Goal: Task Accomplishment & Management: Manage account settings

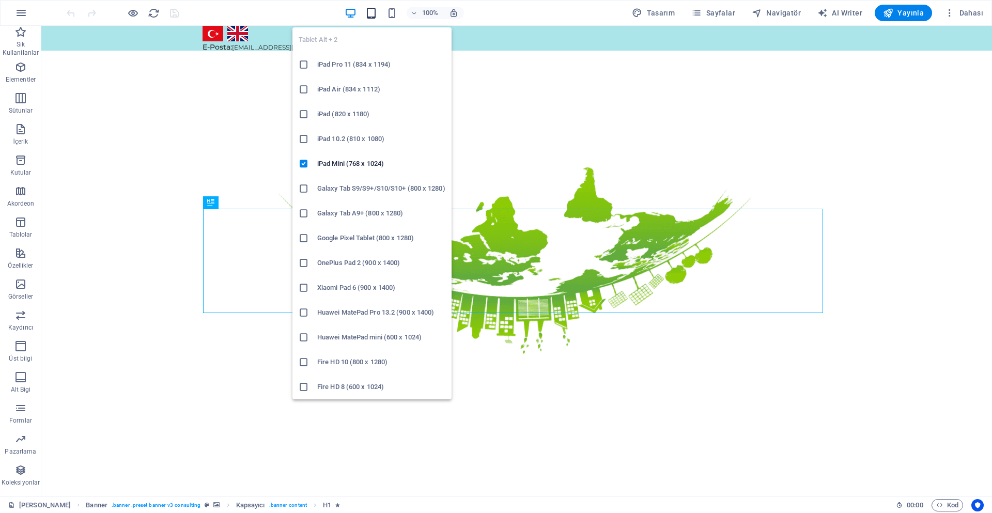
click at [375, 14] on icon "button" at bounding box center [371, 13] width 12 height 12
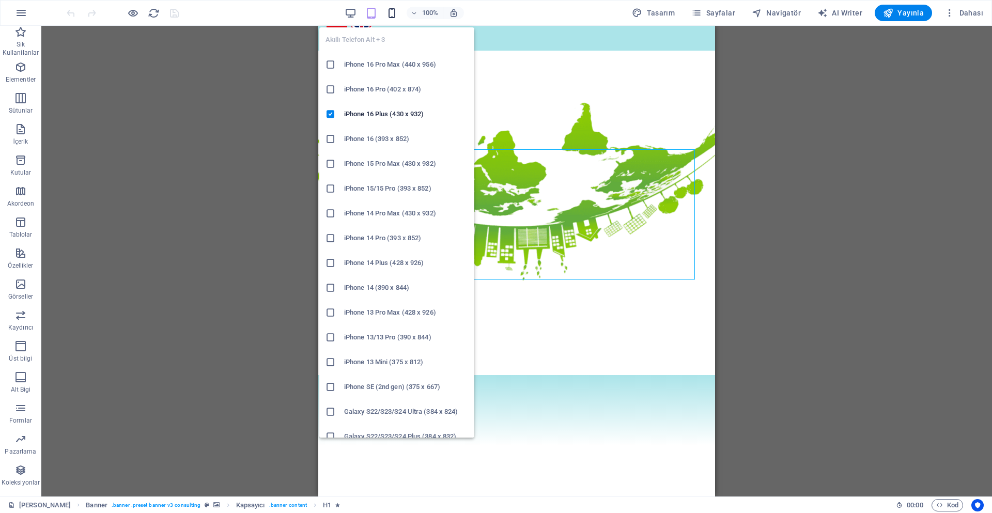
click at [389, 15] on icon "button" at bounding box center [392, 13] width 12 height 12
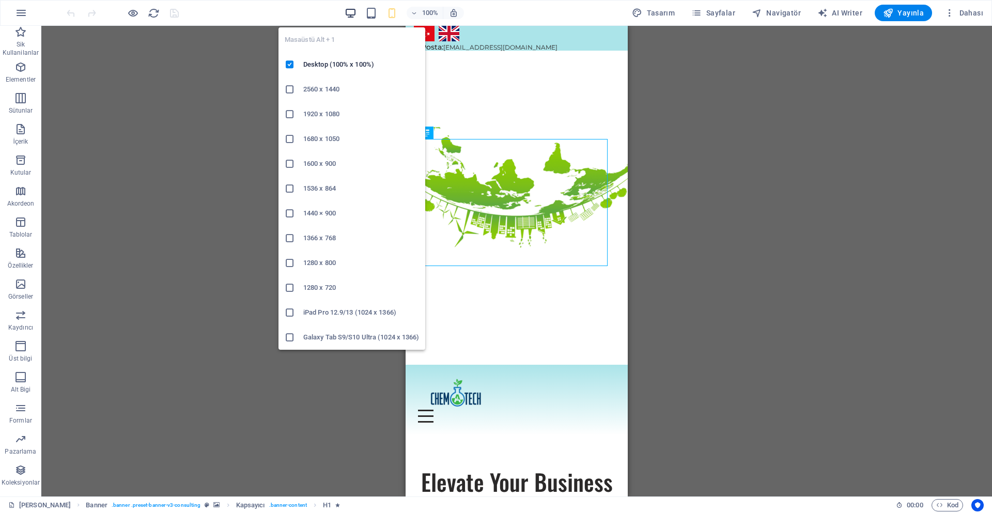
drag, startPoint x: 350, startPoint y: 13, endPoint x: 445, endPoint y: 6, distance: 95.3
click at [350, 13] on icon "button" at bounding box center [351, 13] width 12 height 12
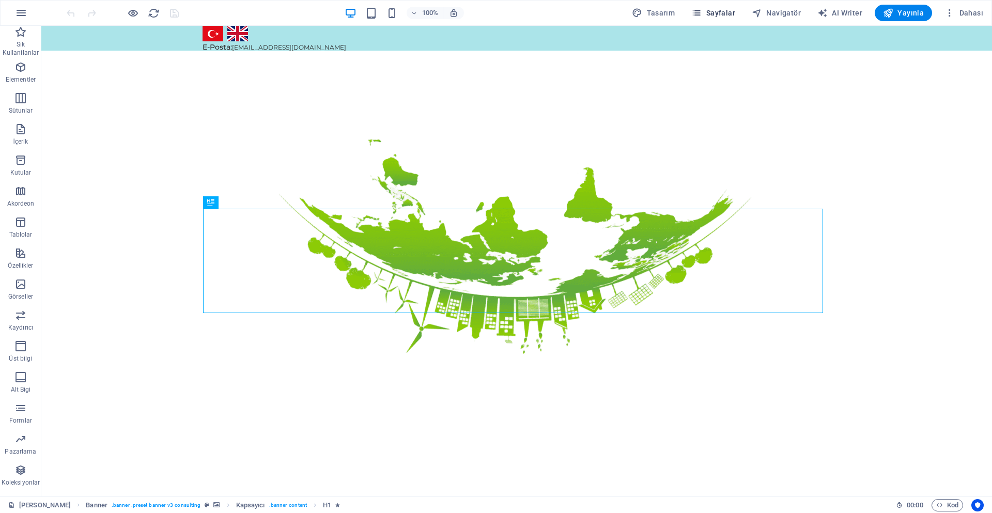
click at [723, 10] on span "Sayfalar" at bounding box center [713, 13] width 44 height 10
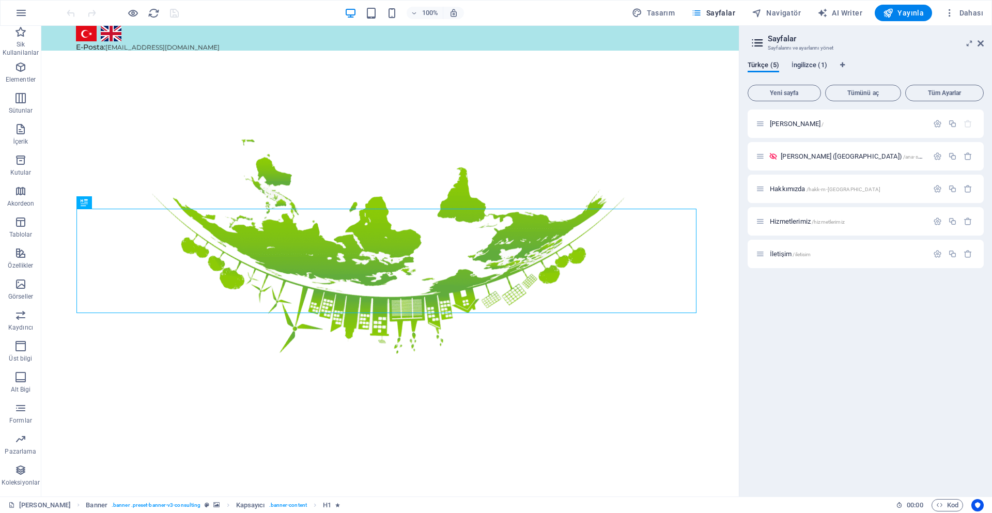
click at [807, 68] on span "İngilizce (1)" at bounding box center [809, 66] width 36 height 14
click at [793, 126] on span "Ana Sayfa /" at bounding box center [797, 124] width 54 height 8
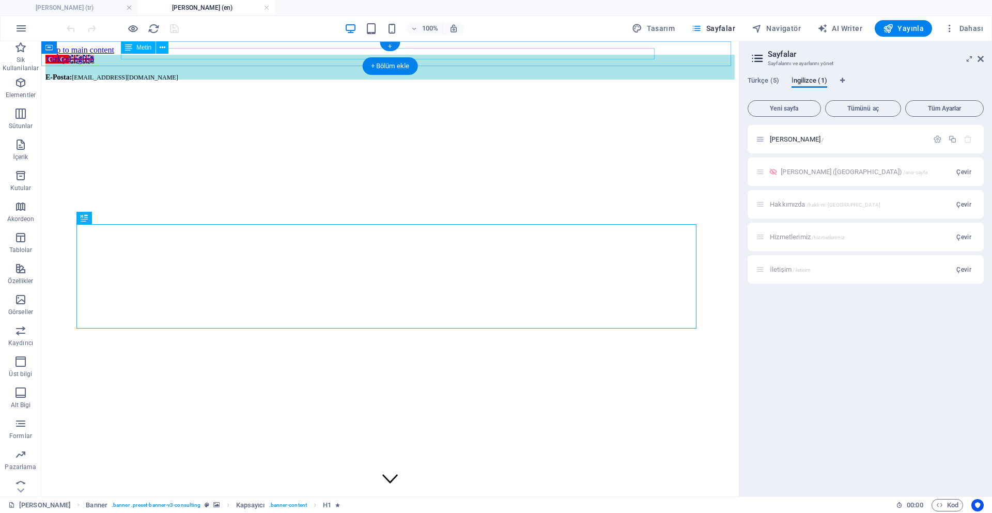
click at [131, 72] on div "E-Posta: info@chematech.com.tr" at bounding box center [389, 76] width 689 height 9
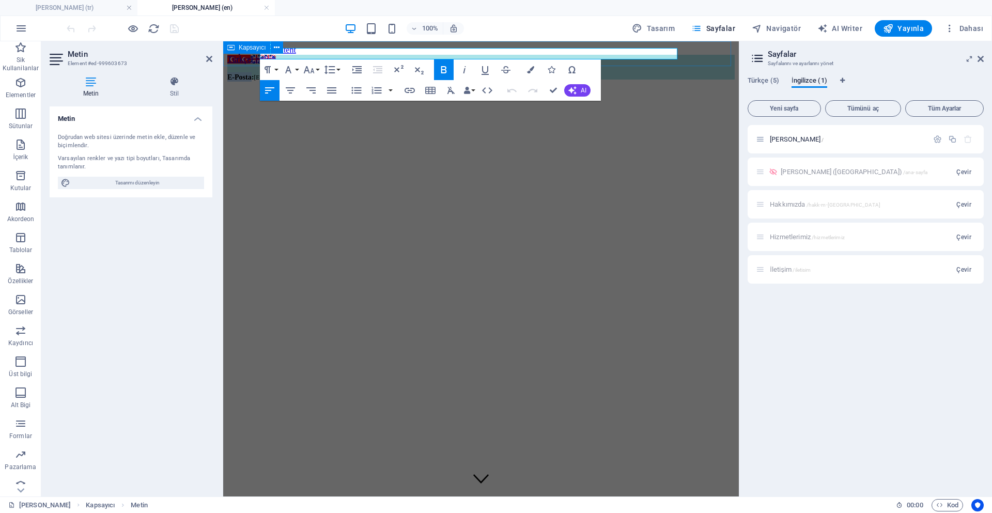
drag, startPoint x: 286, startPoint y: 57, endPoint x: 239, endPoint y: 58, distance: 47.5
click at [239, 58] on div "Türkçe English E-Posta: info@chematech.com.tr" at bounding box center [480, 67] width 507 height 25
click at [143, 262] on div "Metin Doğrudan web sitesi üzerinde metin ekle, düzenle ve biçimlendir. Varsayıl…" at bounding box center [131, 297] width 163 height 382
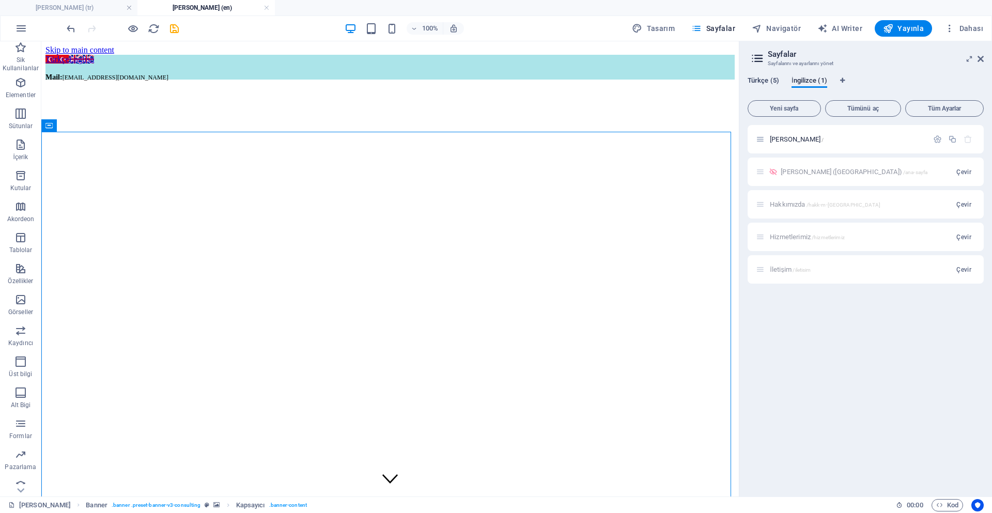
click at [761, 83] on span "Türkçe (5)" at bounding box center [763, 81] width 32 height 14
click at [173, 33] on icon "save" at bounding box center [174, 29] width 12 height 12
checkbox input "false"
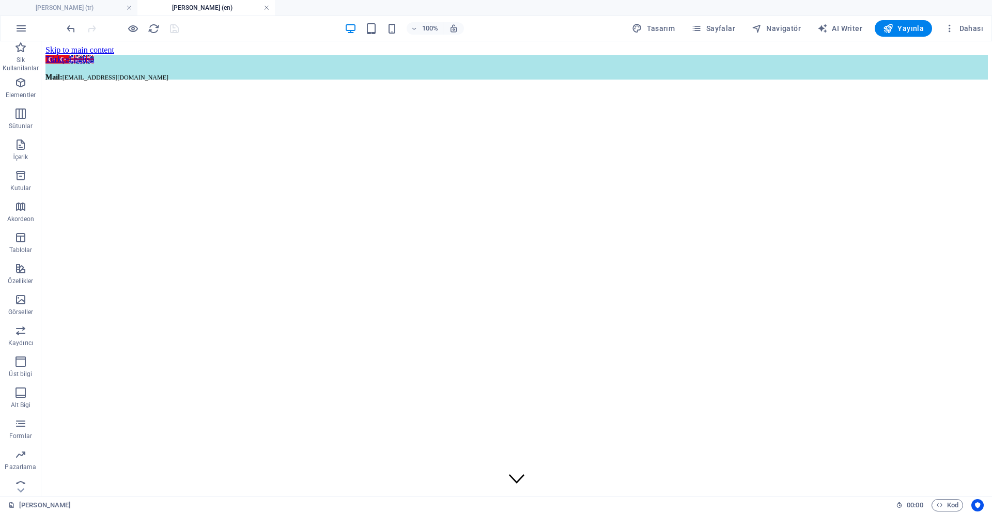
click at [265, 6] on link at bounding box center [266, 8] width 6 height 10
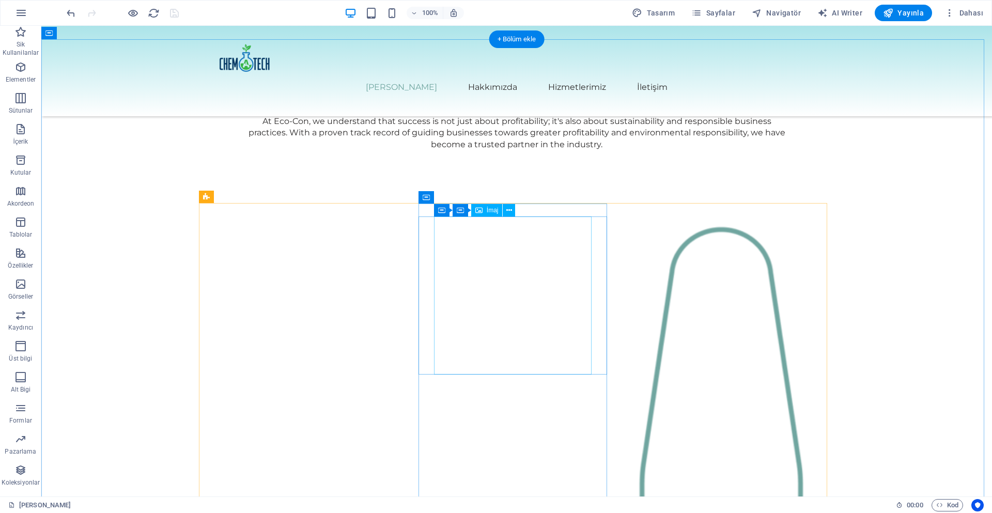
scroll to position [895, 0]
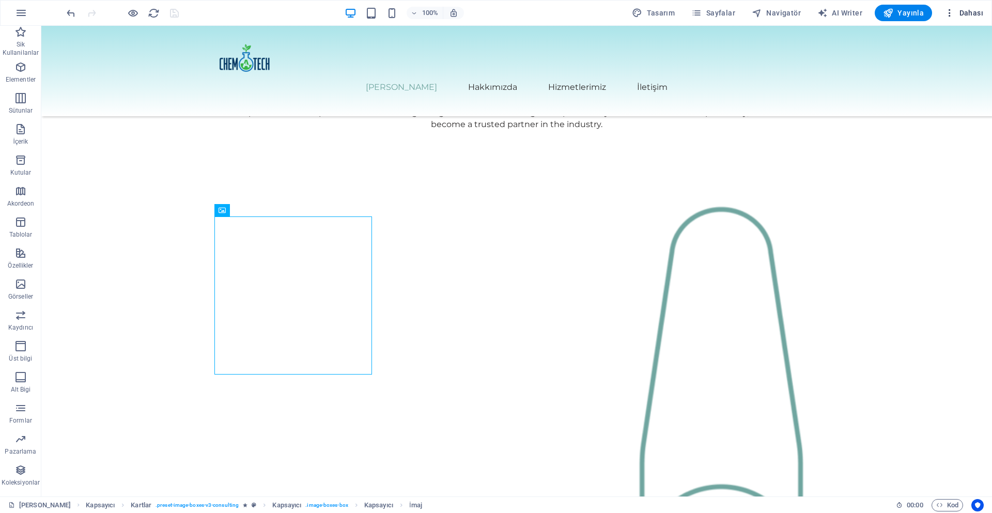
click at [966, 13] on span "Dahası" at bounding box center [963, 13] width 39 height 10
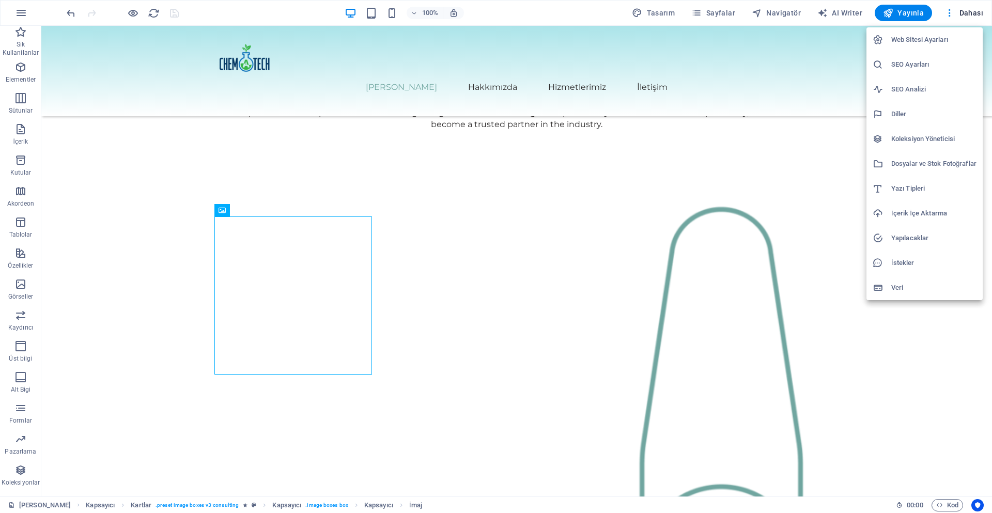
click at [932, 146] on li "Koleksiyon Yöneticisi" at bounding box center [924, 139] width 116 height 25
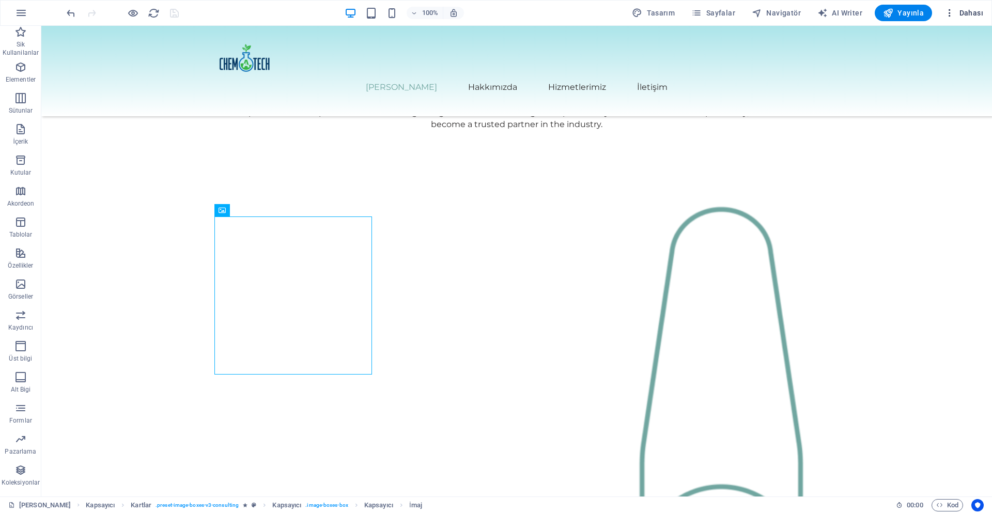
click at [958, 17] on span "Dahası" at bounding box center [963, 13] width 39 height 10
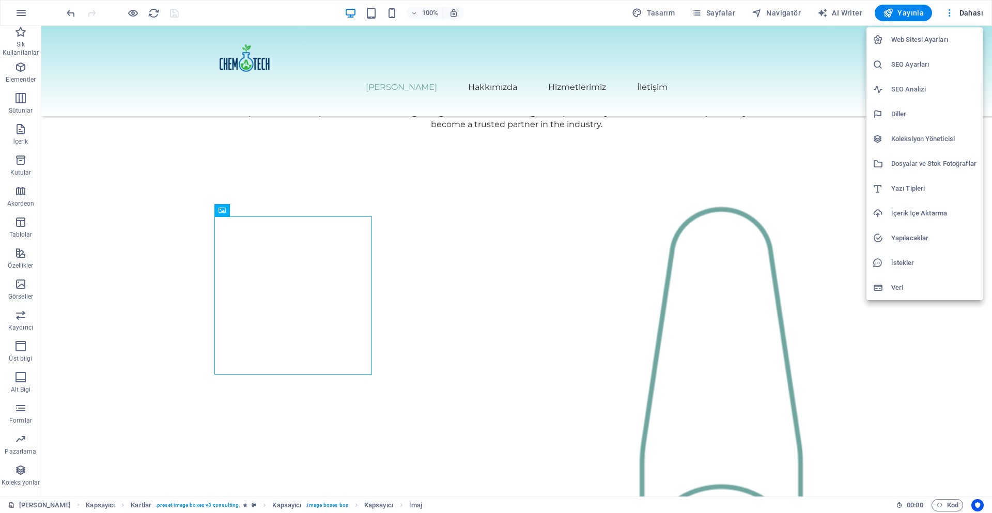
scroll to position [0, 0]
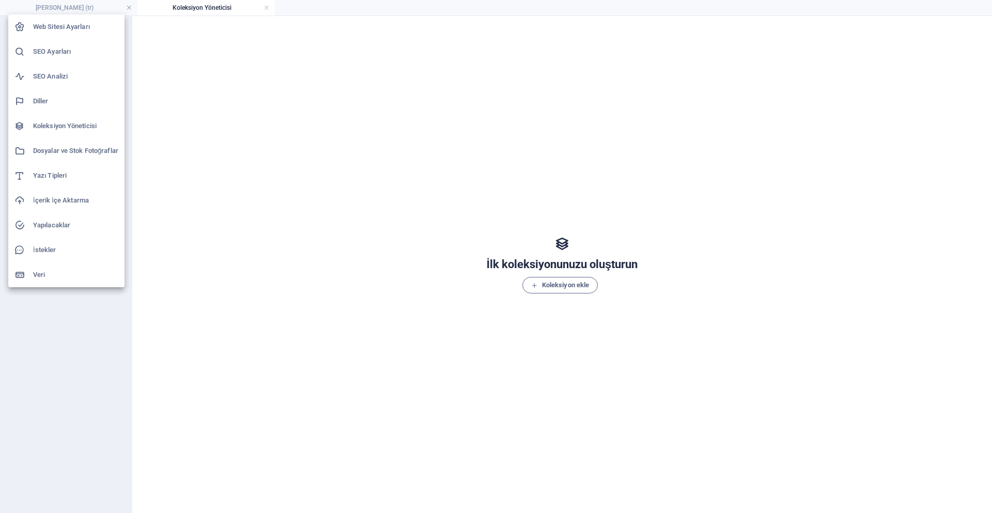
click at [467, 170] on div at bounding box center [496, 256] width 992 height 513
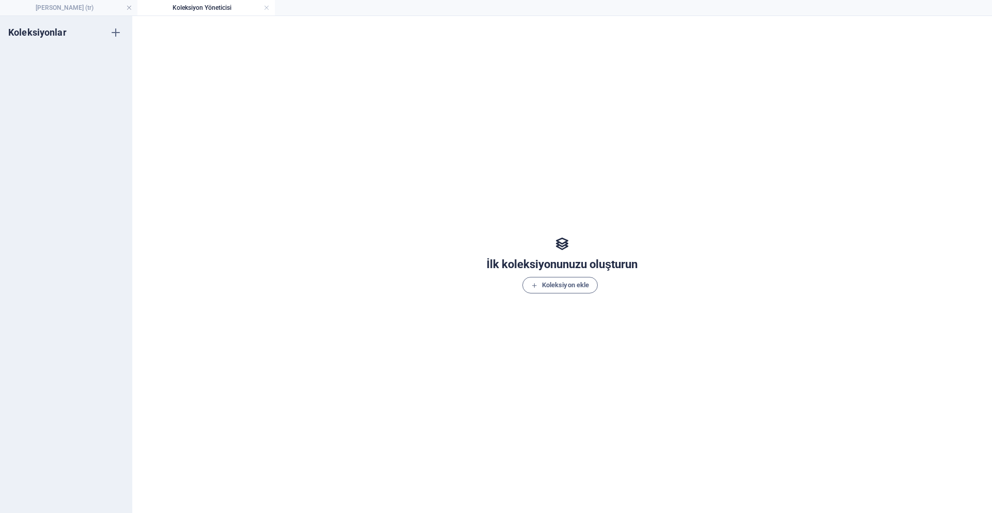
click at [261, 6] on h4 "Koleksiyon Yöneticisi" at bounding box center [205, 7] width 137 height 11
click at [263, 7] on h4 "Koleksiyon Yöneticisi" at bounding box center [205, 7] width 137 height 11
click at [264, 7] on link at bounding box center [266, 8] width 6 height 10
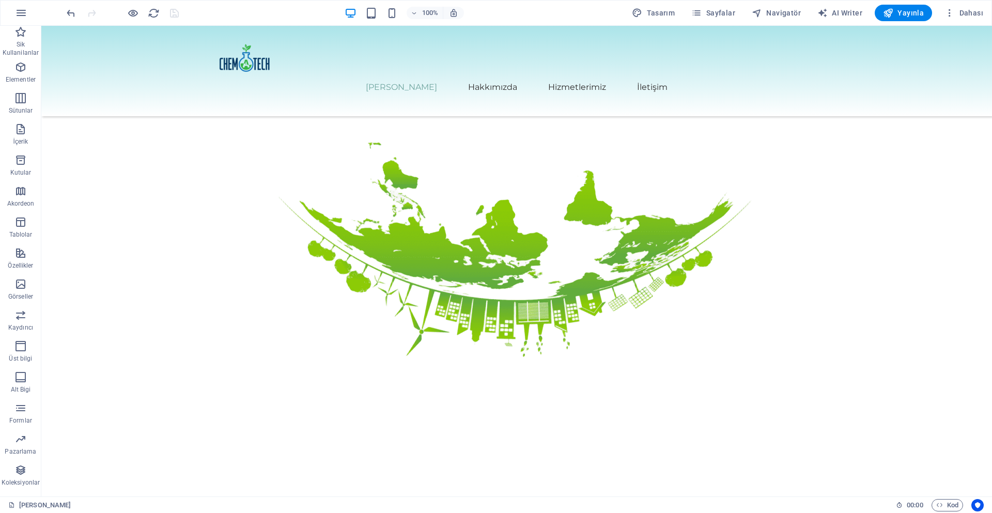
scroll to position [895, 0]
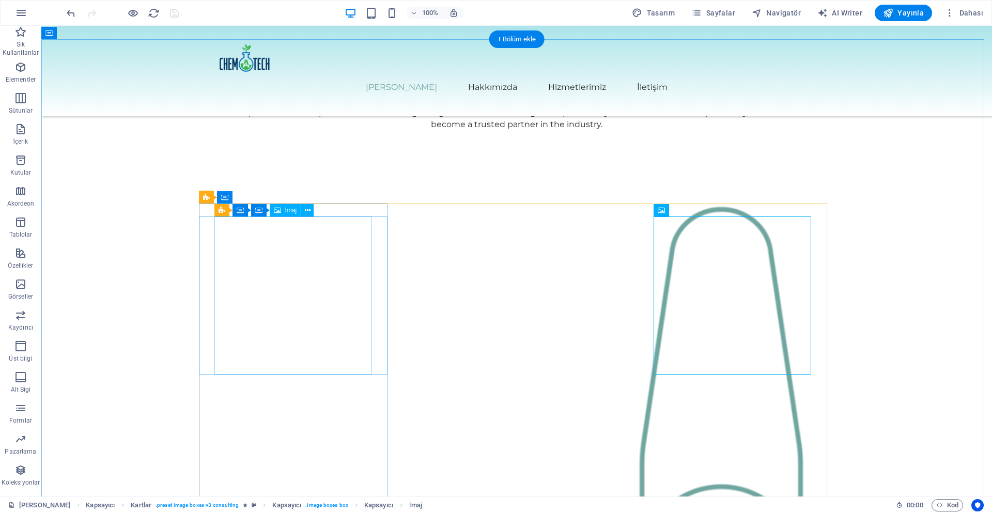
select select "%"
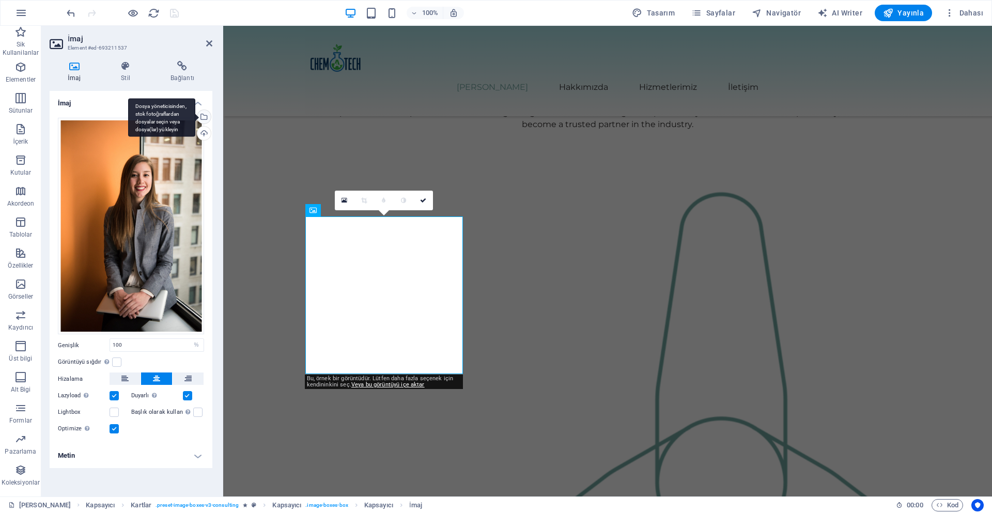
click at [209, 118] on div "Dosya yöneticisinden, stok fotoğraflardan dosyalar seçin veya dosya(lar) yükley…" at bounding box center [202, 117] width 15 height 15
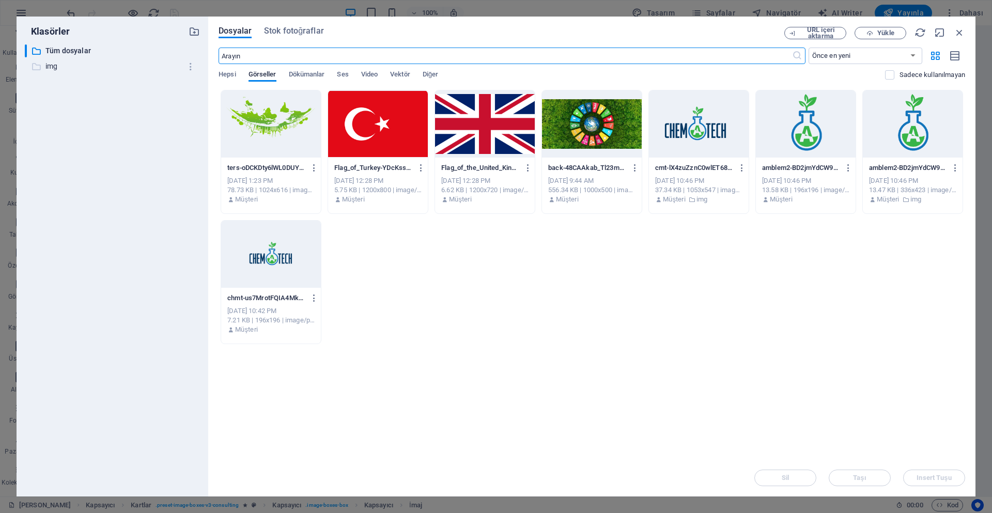
click at [91, 69] on p "img" at bounding box center [112, 66] width 135 height 12
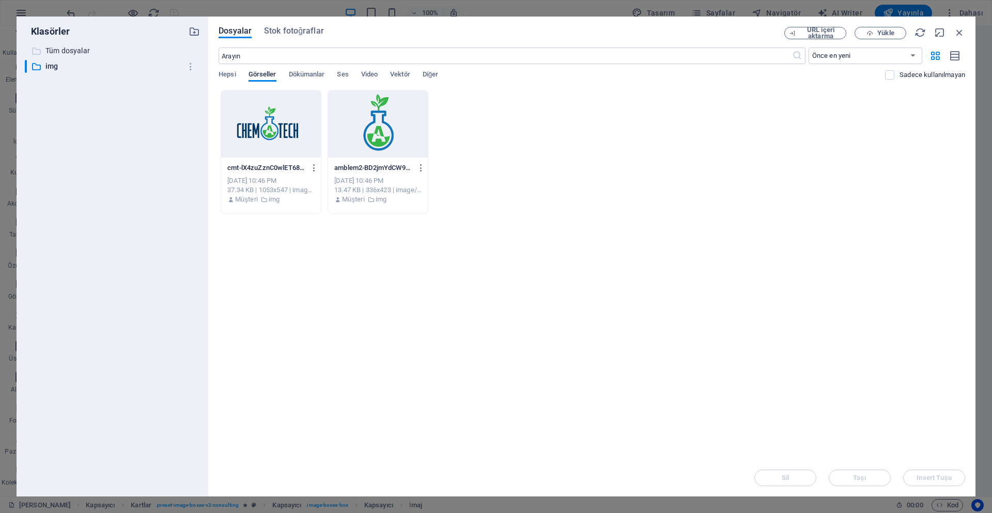
click at [98, 53] on p "Tüm dosyalar" at bounding box center [112, 51] width 135 height 12
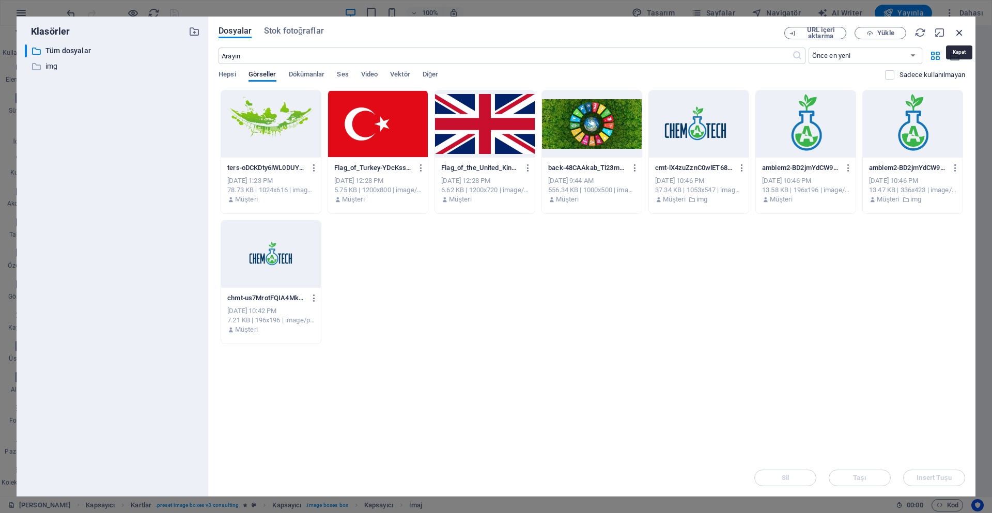
click at [961, 33] on icon "button" at bounding box center [959, 32] width 11 height 11
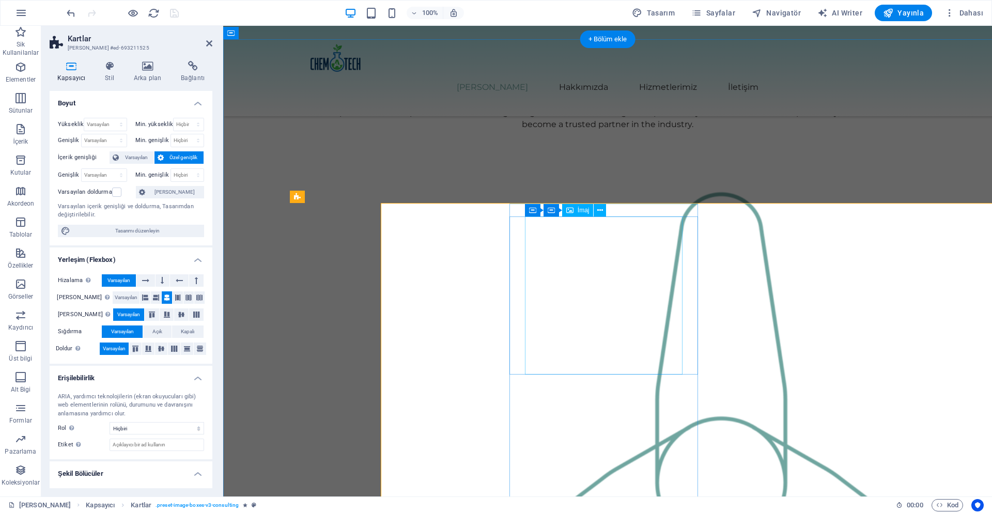
select select "rem"
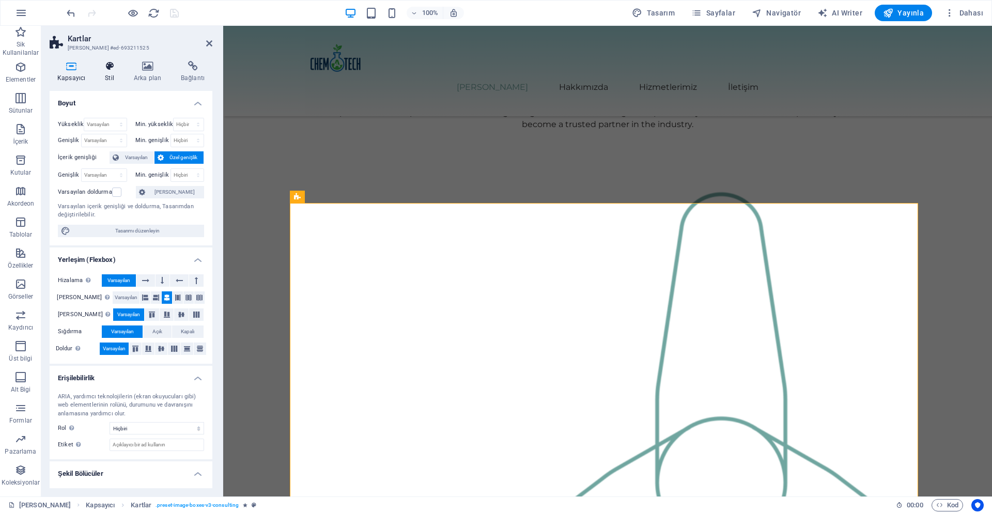
drag, startPoint x: 95, startPoint y: 49, endPoint x: 106, endPoint y: 72, distance: 25.7
click at [106, 71] on aside "Kartlar Ön ayar #ed-693211525 Kapsayıcı Stil Arka plan Bağlantı Boyut Yükseklik…" at bounding box center [132, 261] width 182 height 471
click at [106, 72] on h4 "Stil" at bounding box center [111, 72] width 29 height 22
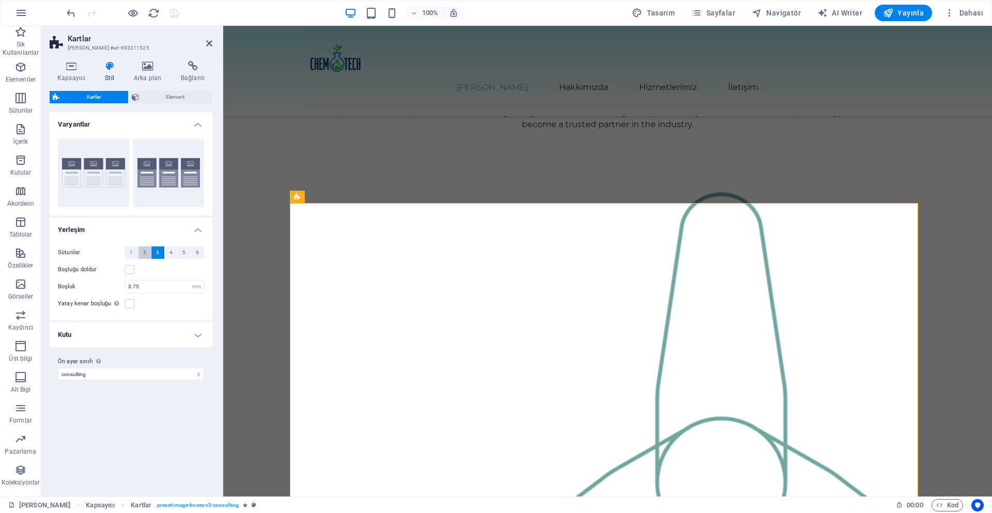
click at [144, 252] on span "2" at bounding box center [144, 252] width 3 height 12
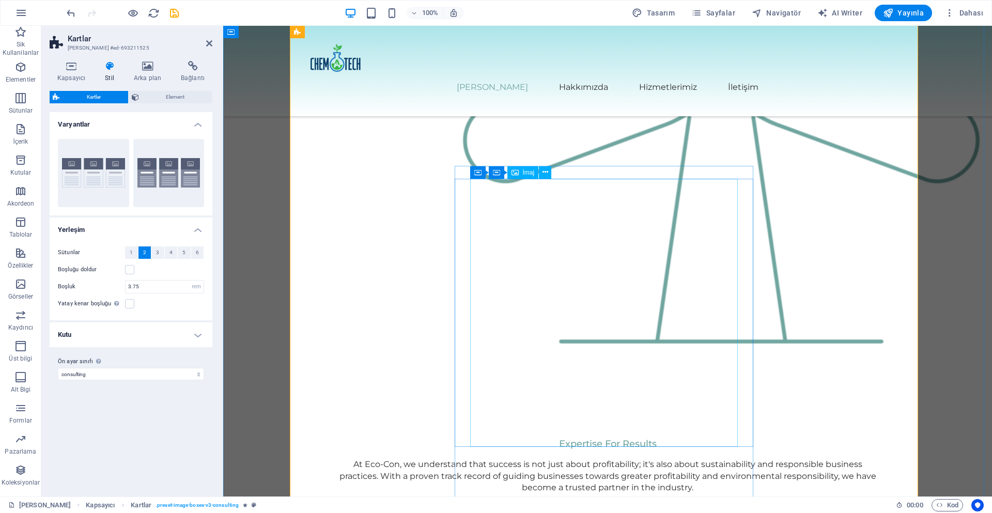
scroll to position [1378, 0]
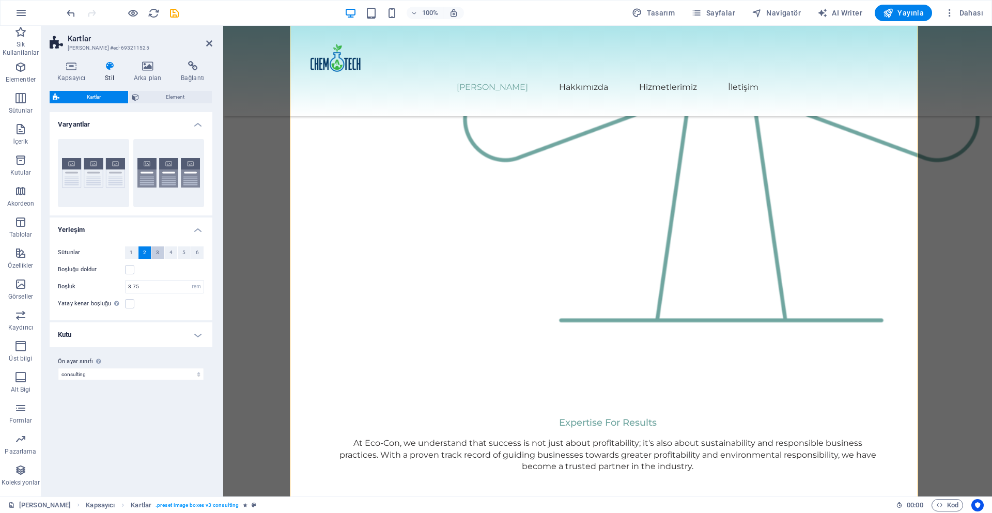
click at [157, 253] on span "3" at bounding box center [157, 252] width 3 height 12
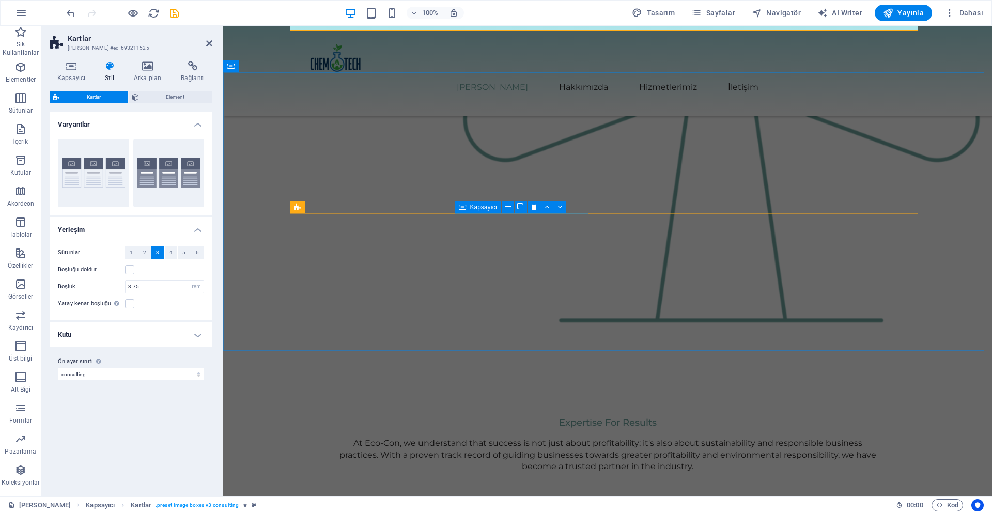
scroll to position [1033, 0]
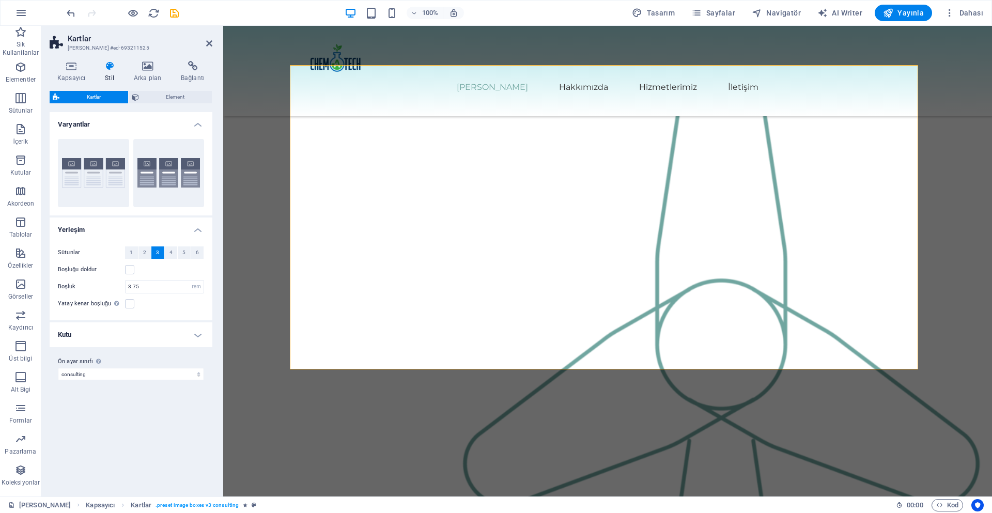
click at [197, 335] on h4 "Kutu" at bounding box center [131, 334] width 163 height 25
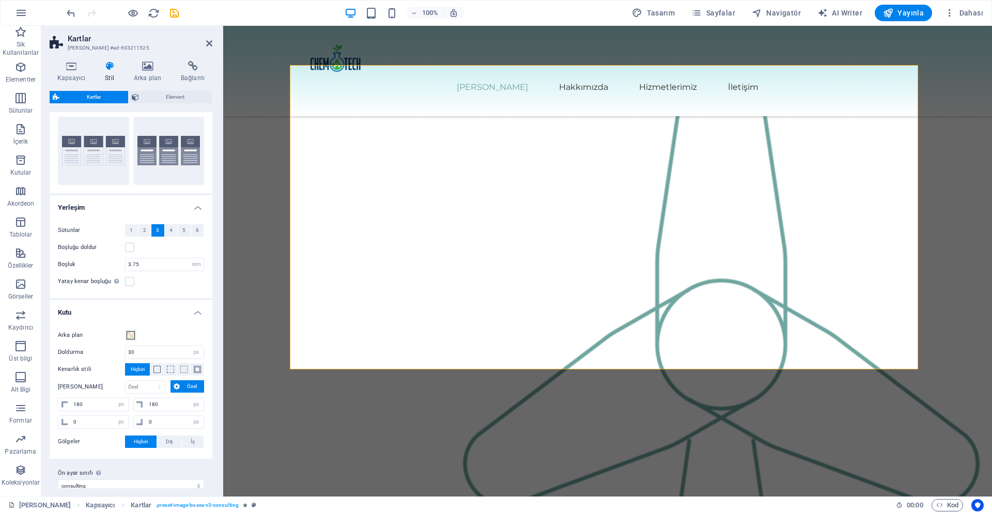
scroll to position [34, 0]
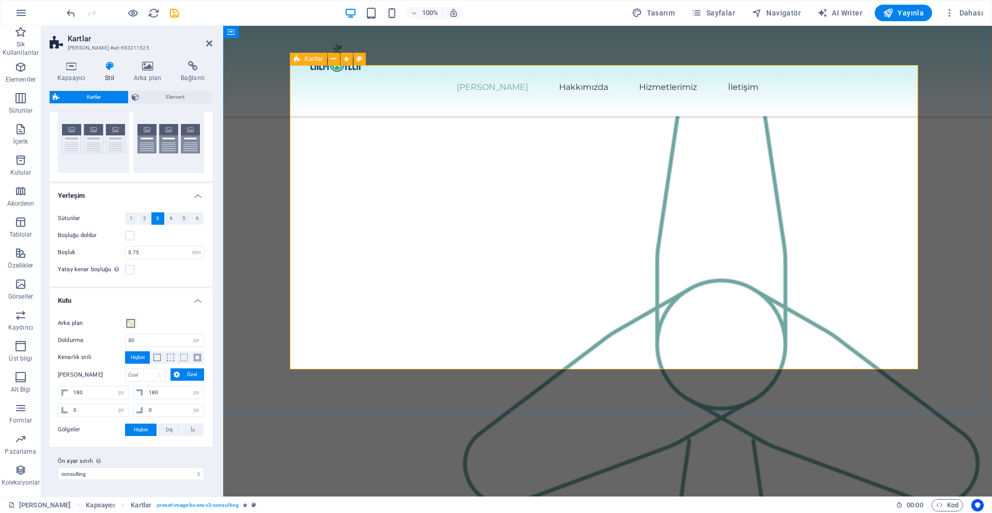
click at [751, 292] on span "Aralık" at bounding box center [752, 289] width 16 height 6
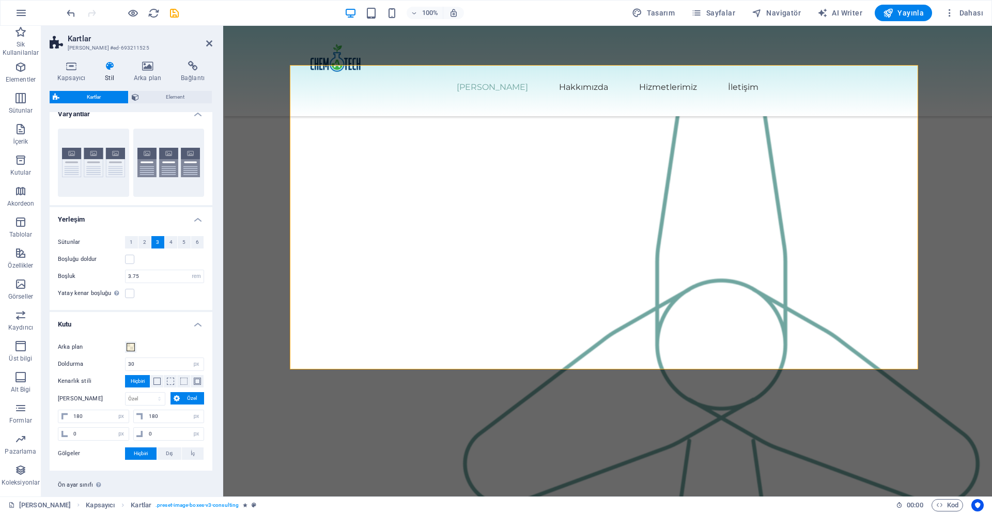
scroll to position [0, 0]
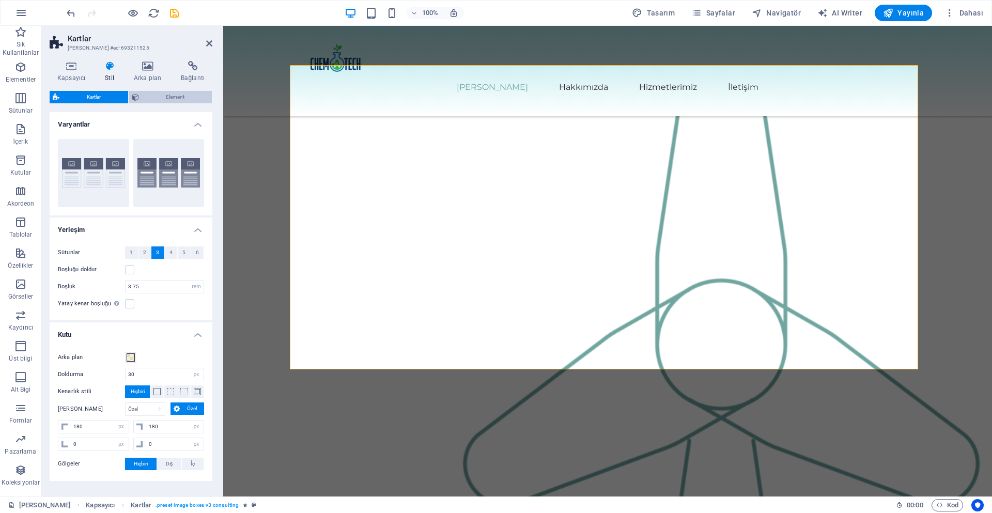
click at [174, 93] on span "Element" at bounding box center [175, 97] width 67 height 12
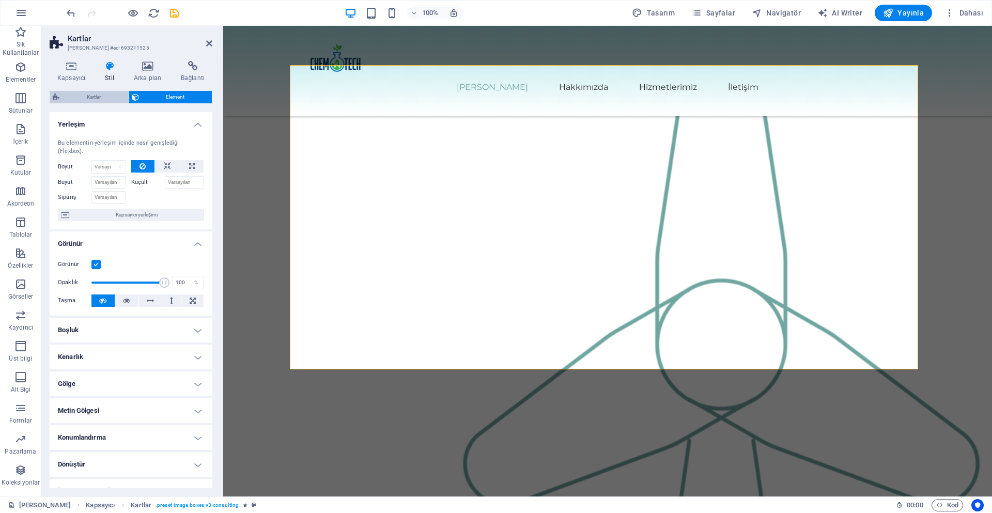
click at [99, 99] on span "Kartlar" at bounding box center [94, 97] width 63 height 12
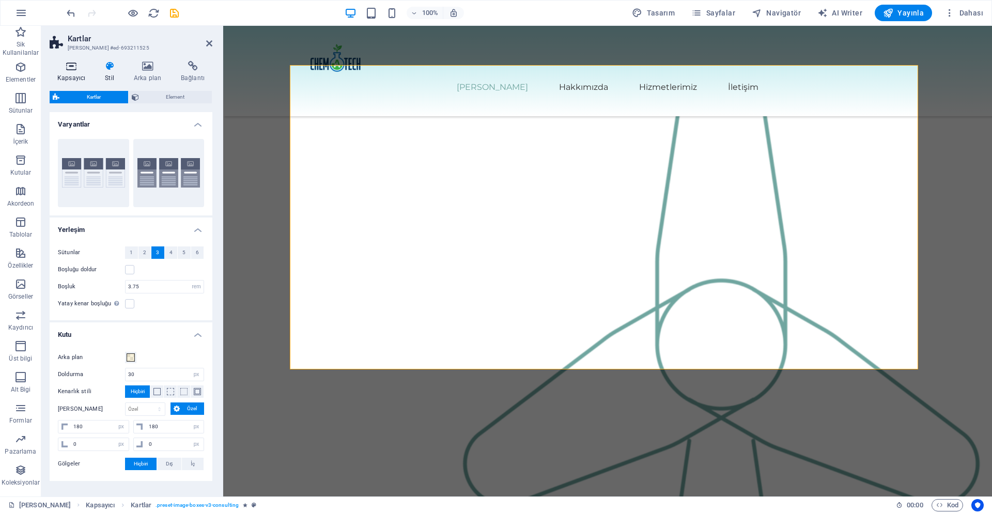
click at [64, 70] on icon at bounding box center [71, 66] width 43 height 10
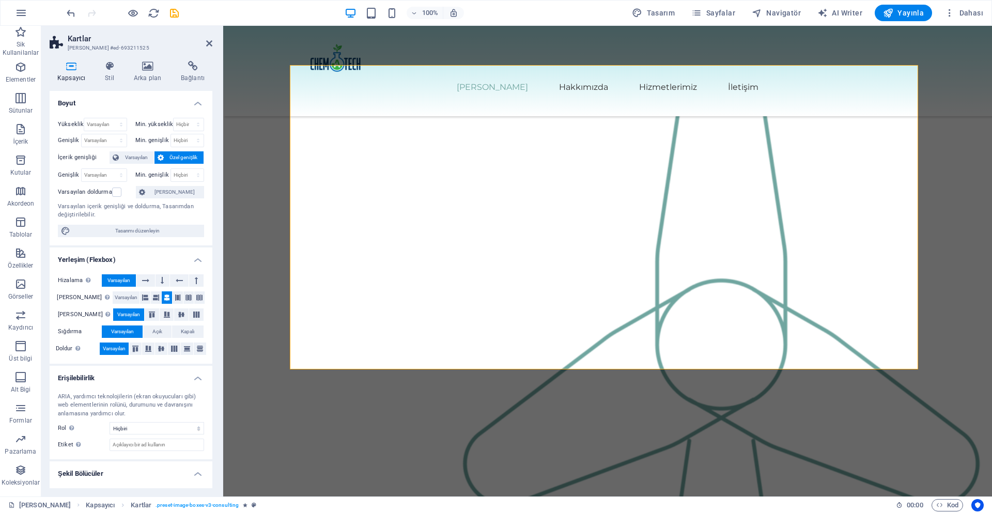
scroll to position [21, 0]
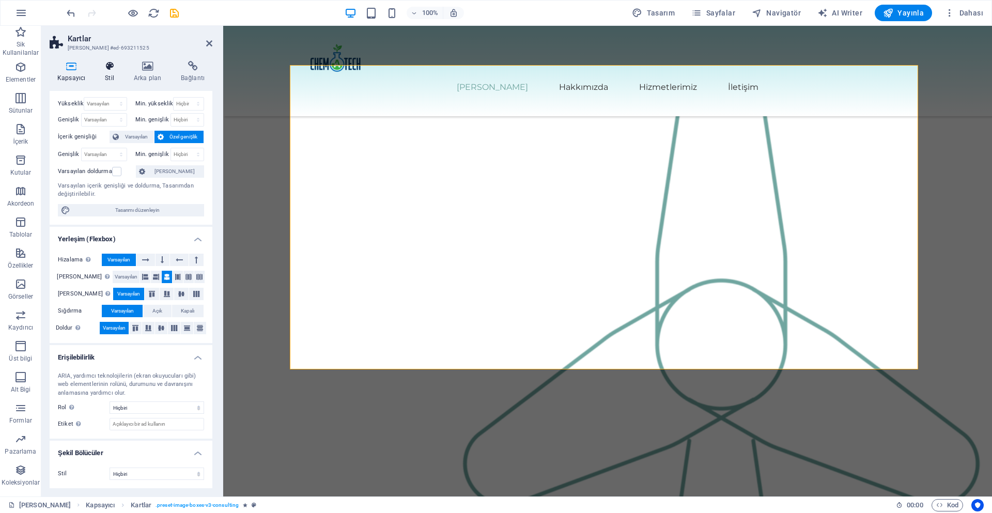
click at [108, 72] on h4 "Stil" at bounding box center [111, 72] width 29 height 22
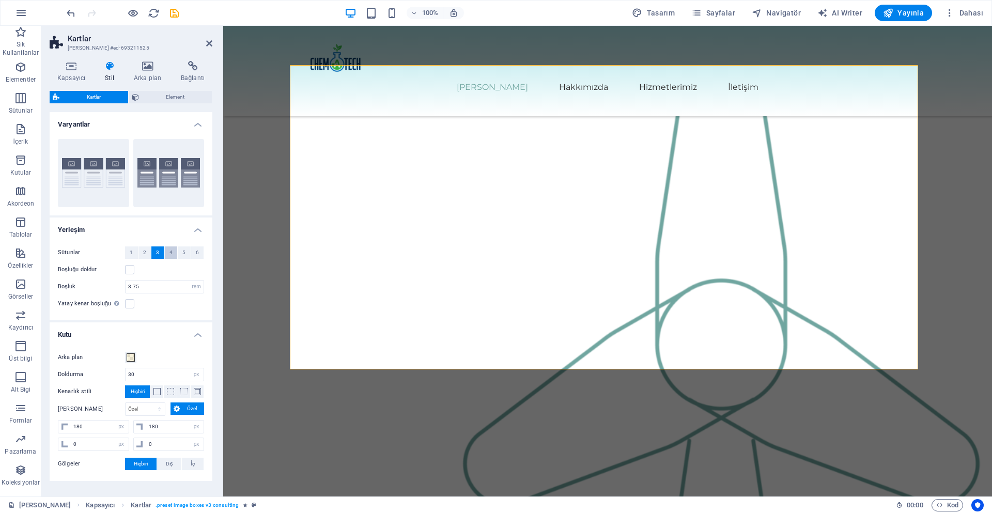
click at [169, 255] on span "4" at bounding box center [170, 252] width 3 height 12
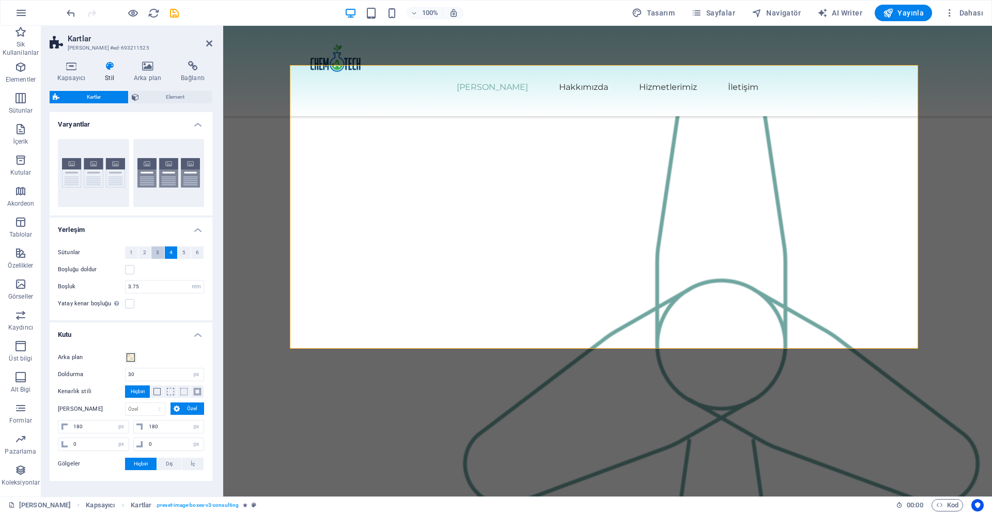
click at [159, 256] on button "3" at bounding box center [157, 252] width 13 height 12
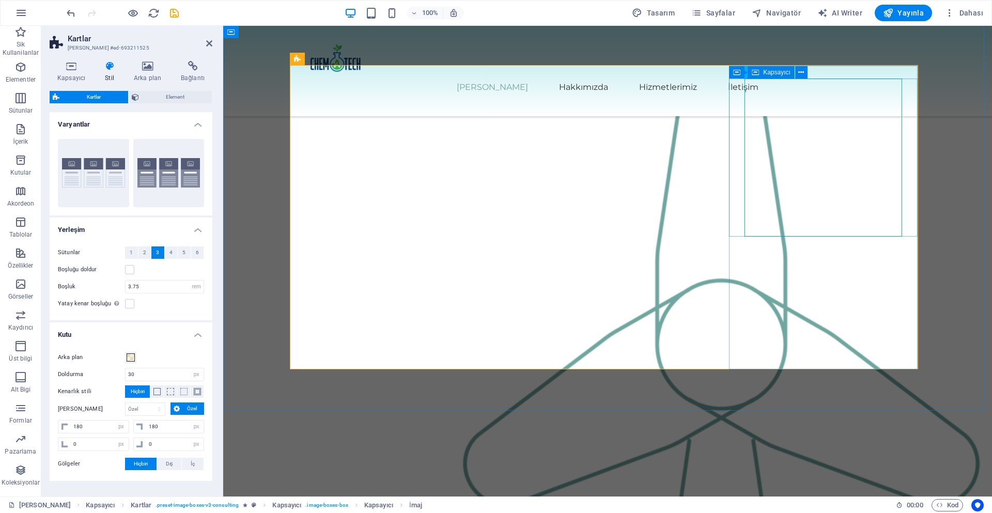
click at [752, 71] on icon at bounding box center [755, 72] width 7 height 12
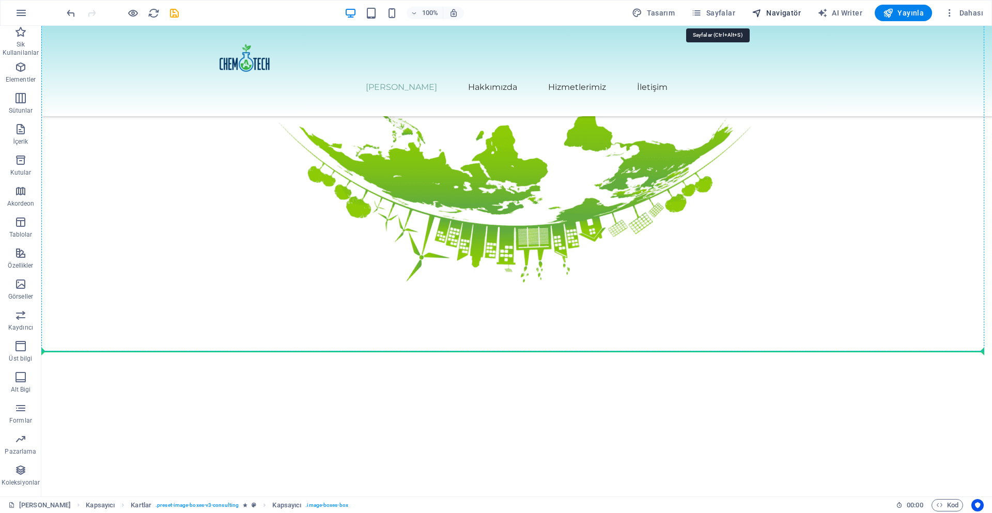
scroll to position [0, 0]
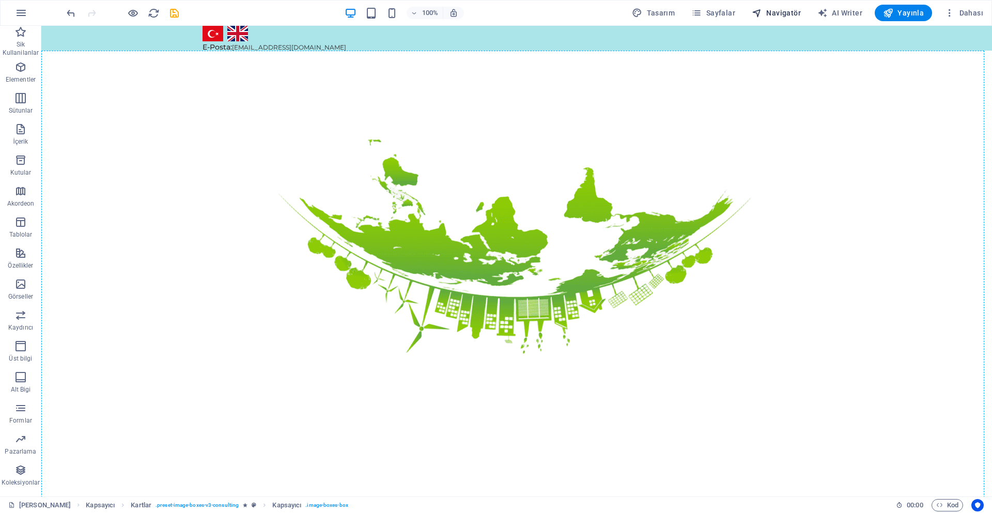
click at [766, 15] on span "Navigatör" at bounding box center [776, 13] width 49 height 10
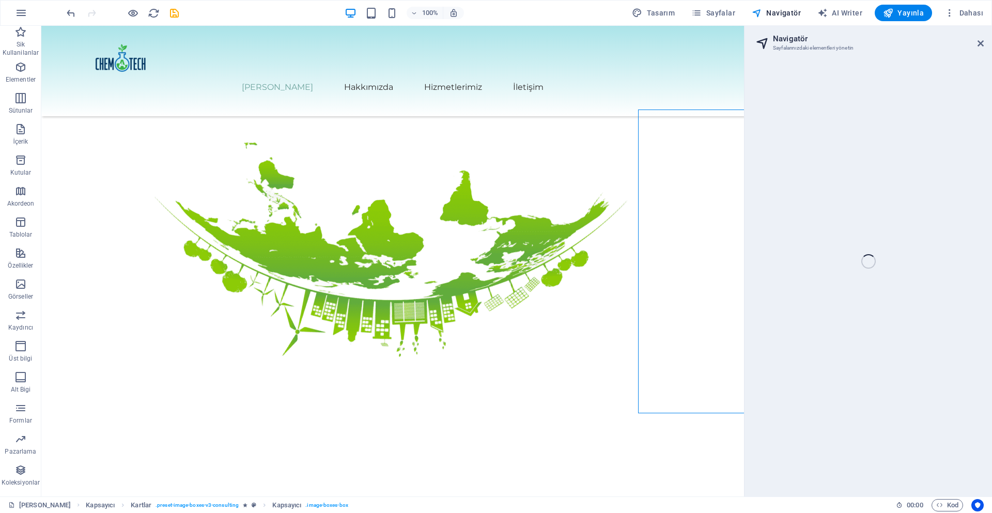
scroll to position [989, 0]
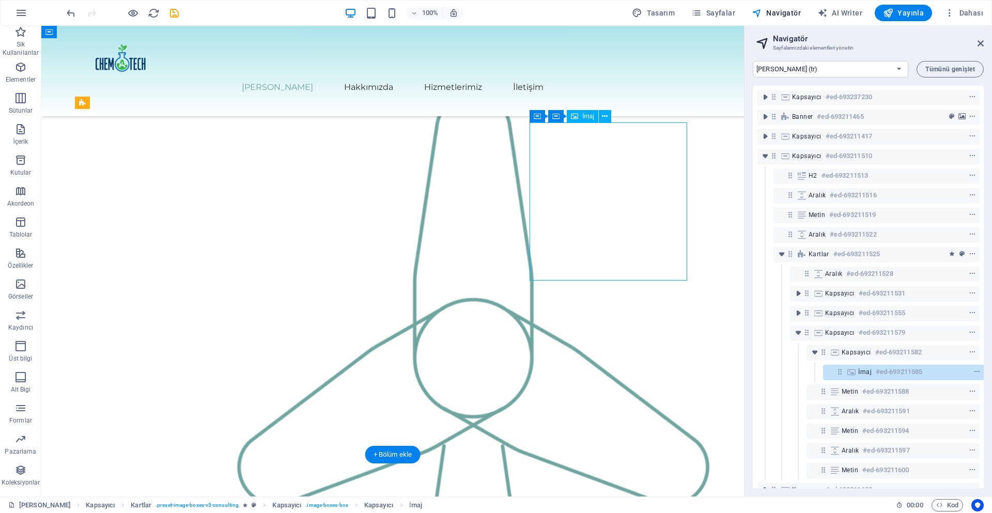
scroll to position [89, 3]
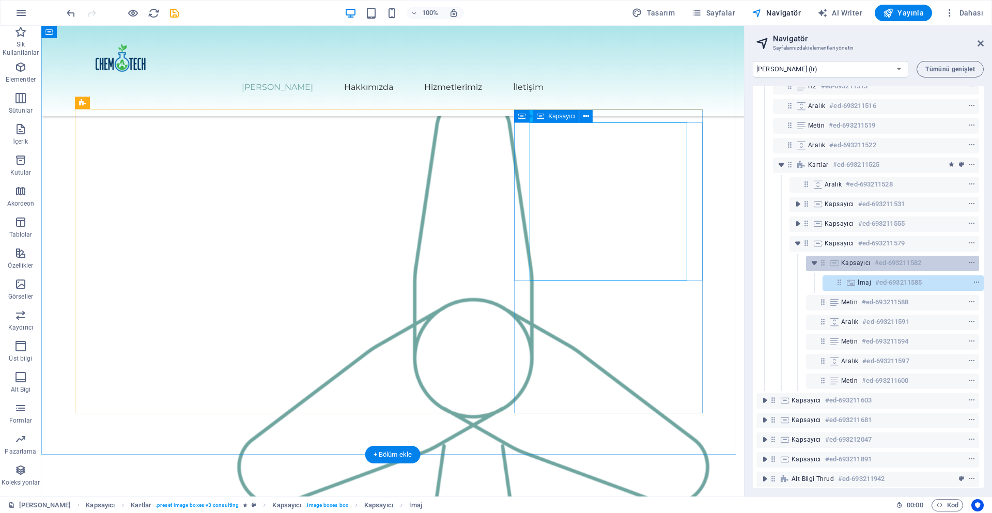
click at [841, 266] on span "Kapsayıcı" at bounding box center [855, 263] width 29 height 8
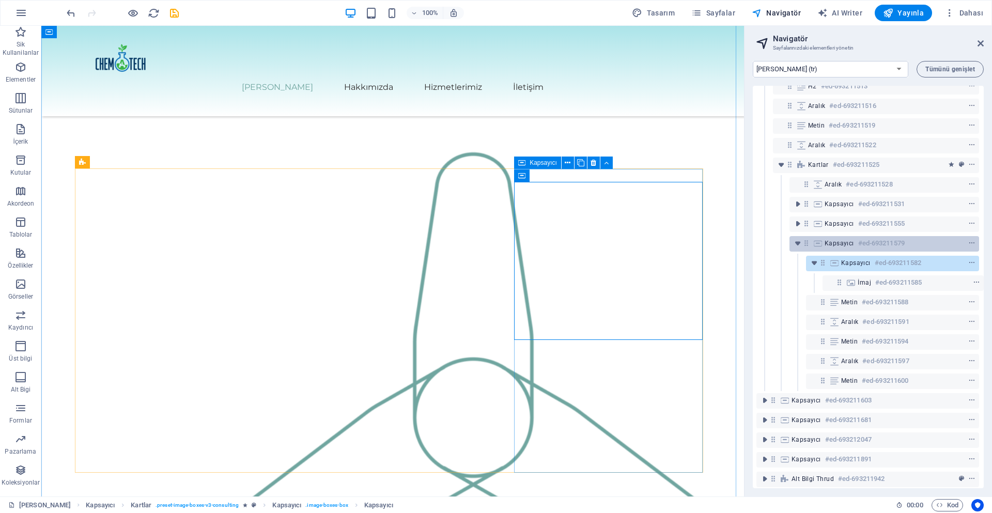
click at [833, 246] on span "Kapsayıcı" at bounding box center [838, 243] width 29 height 8
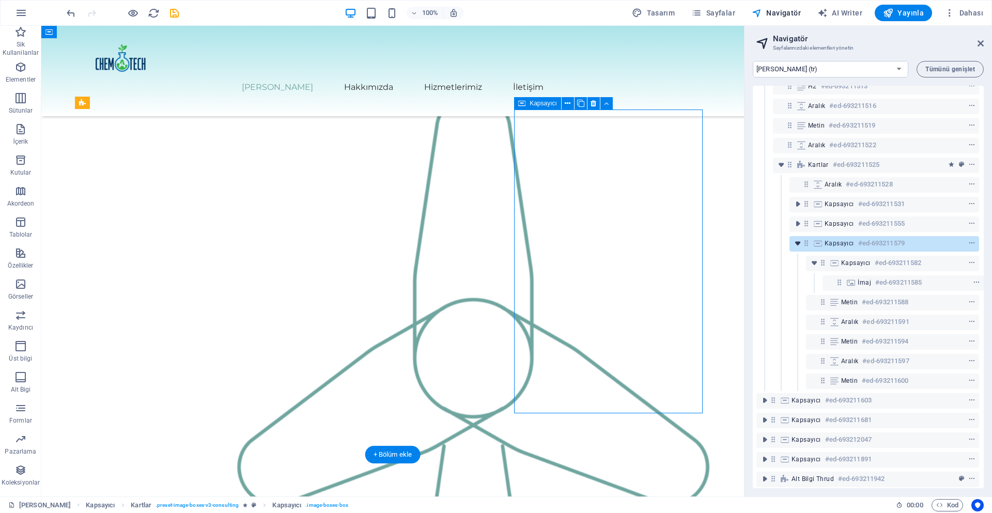
click at [794, 246] on icon "toggle-expand" at bounding box center [797, 243] width 10 height 10
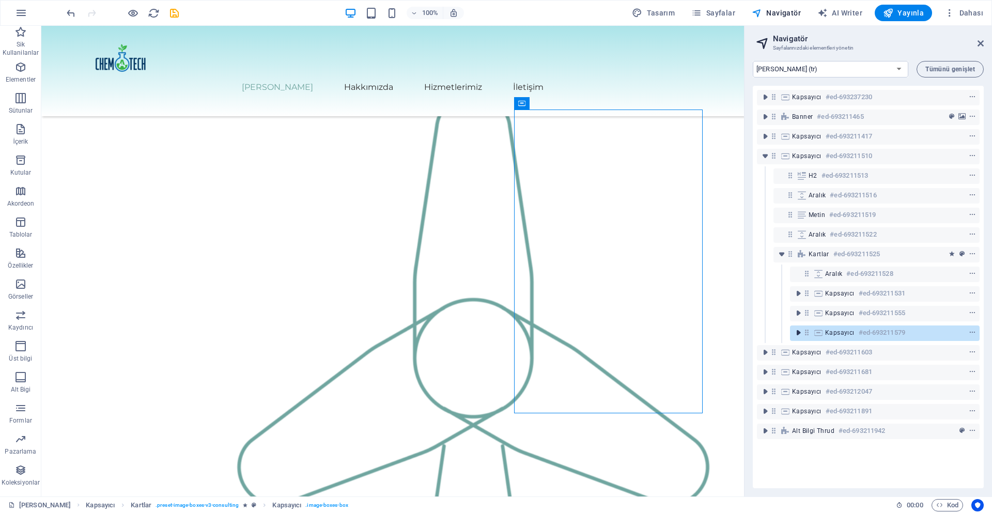
scroll to position [0, 0]
click at [806, 331] on icon at bounding box center [806, 332] width 9 height 9
click at [969, 334] on icon "context-menu" at bounding box center [972, 332] width 7 height 7
click at [857, 260] on link "⌦ Sil" at bounding box center [881, 262] width 96 height 15
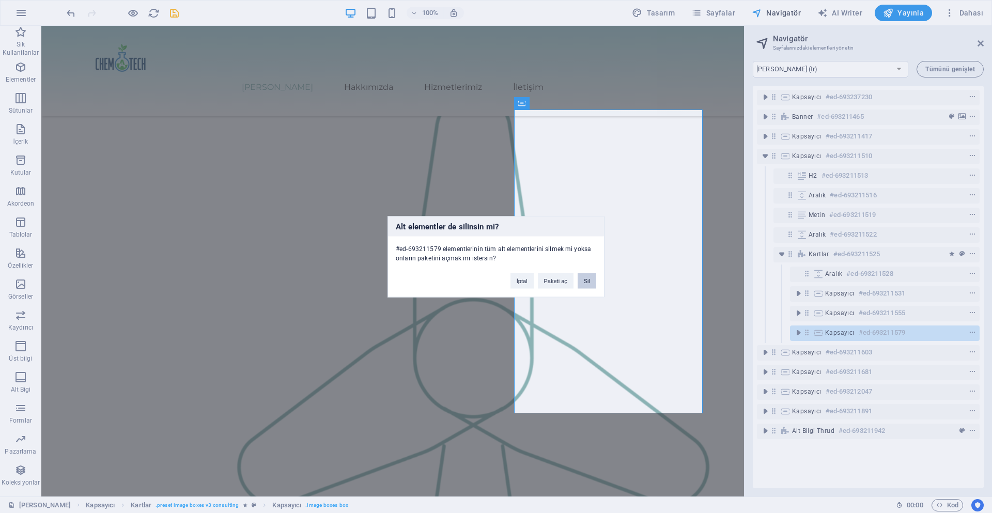
click at [584, 283] on button "Sil" at bounding box center [587, 280] width 19 height 15
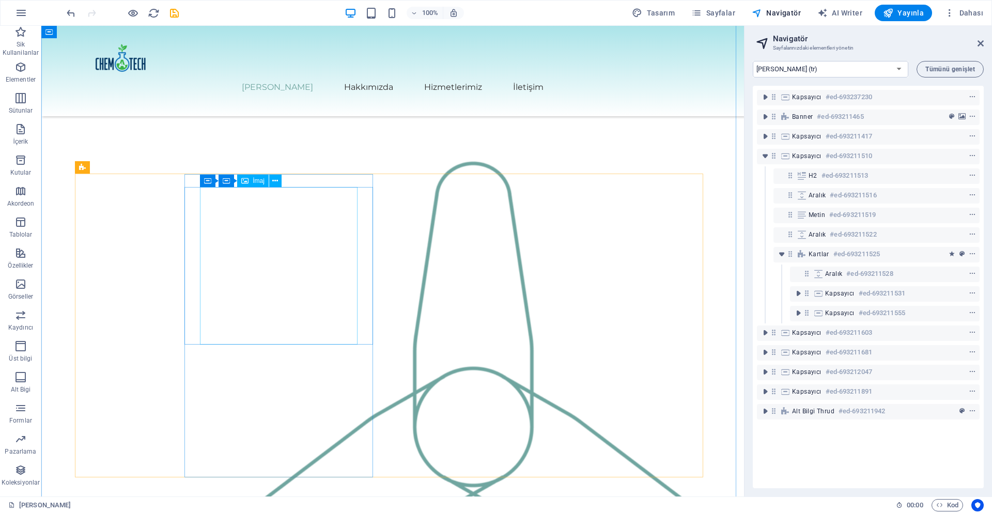
scroll to position [989, 0]
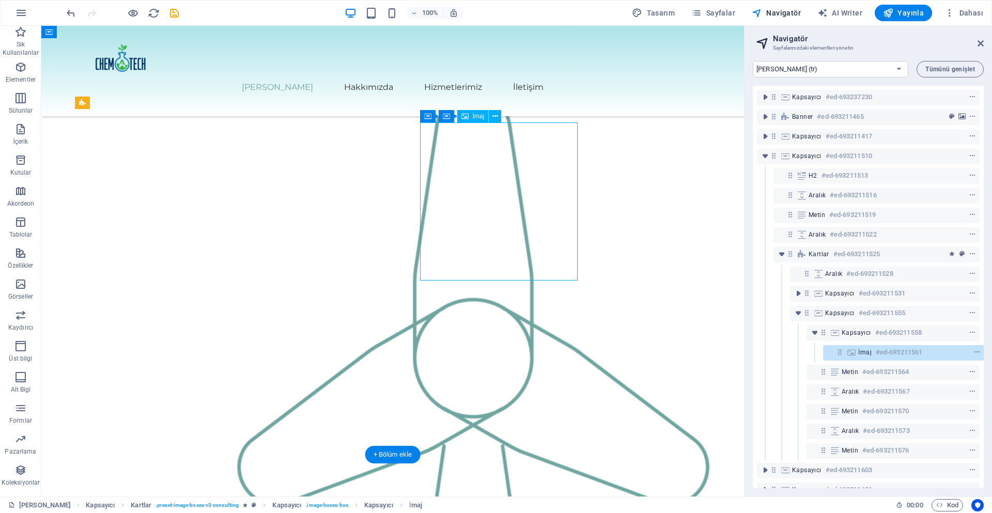
scroll to position [70, 3]
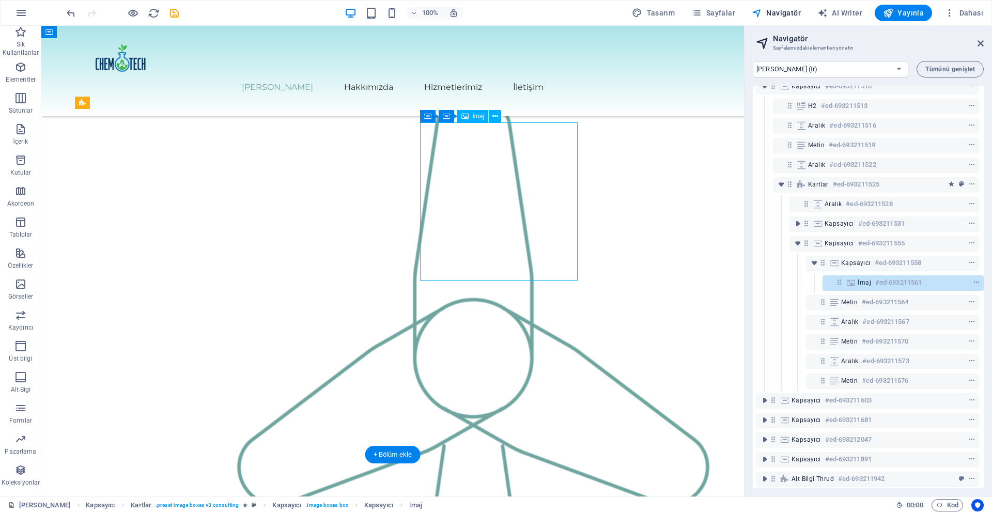
select select "%"
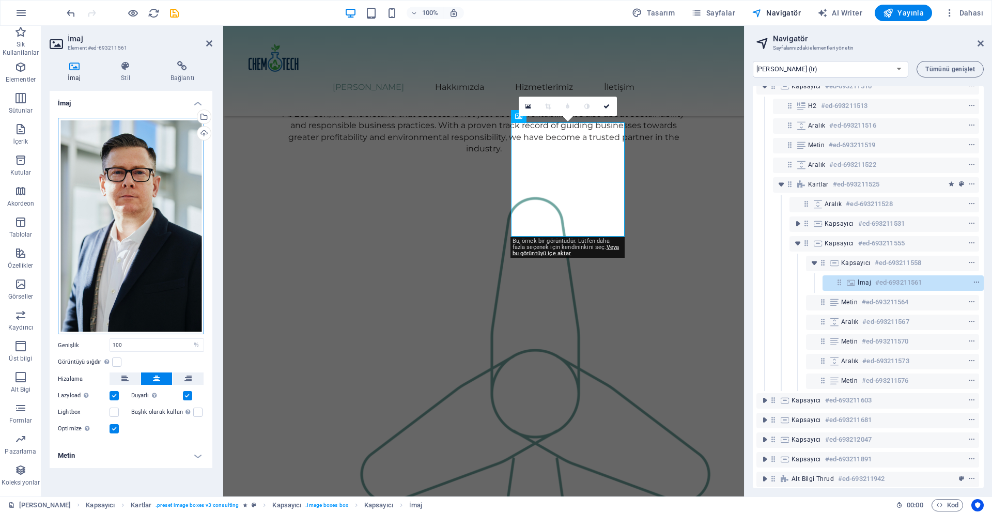
click at [188, 300] on div "Dosyaları buraya sürükleyin, dosyaları seçmek için tıklayın veya Dosyalardan ya…" at bounding box center [131, 226] width 146 height 217
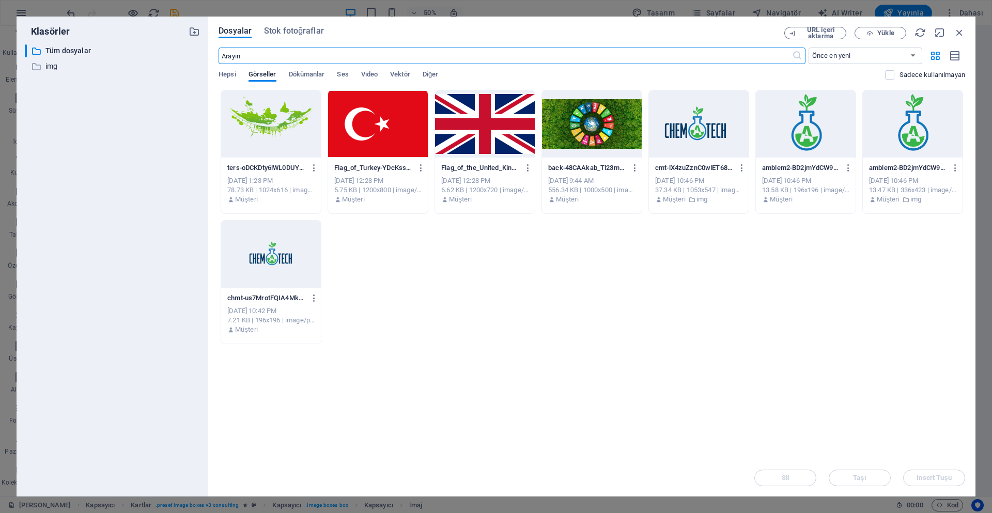
click at [884, 126] on div at bounding box center [913, 123] width 100 height 67
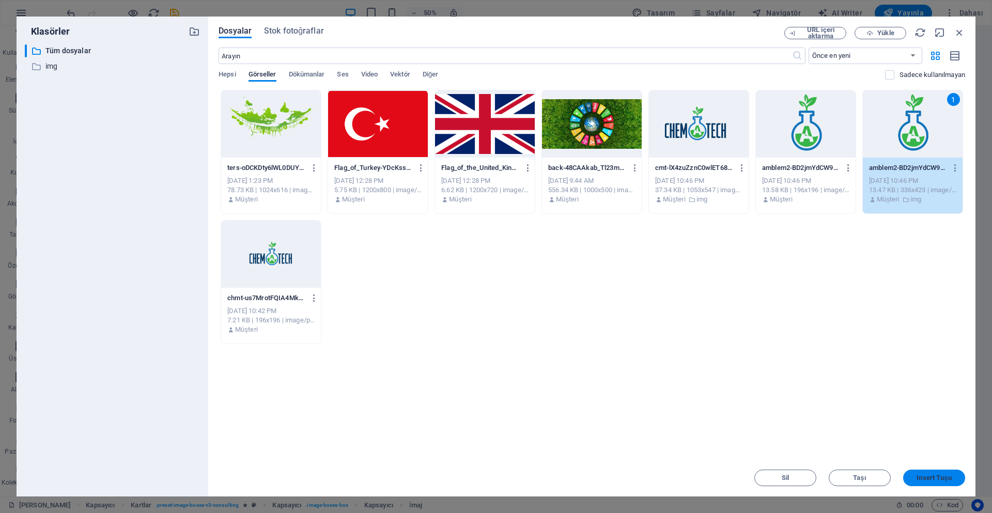
click at [929, 478] on span "Insert Tuşu" at bounding box center [933, 478] width 35 height 6
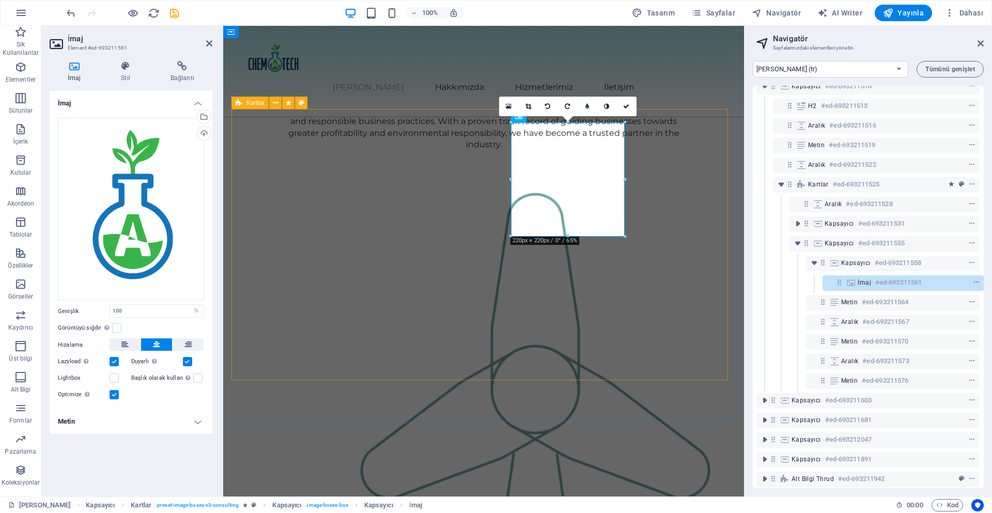
scroll to position [946, 0]
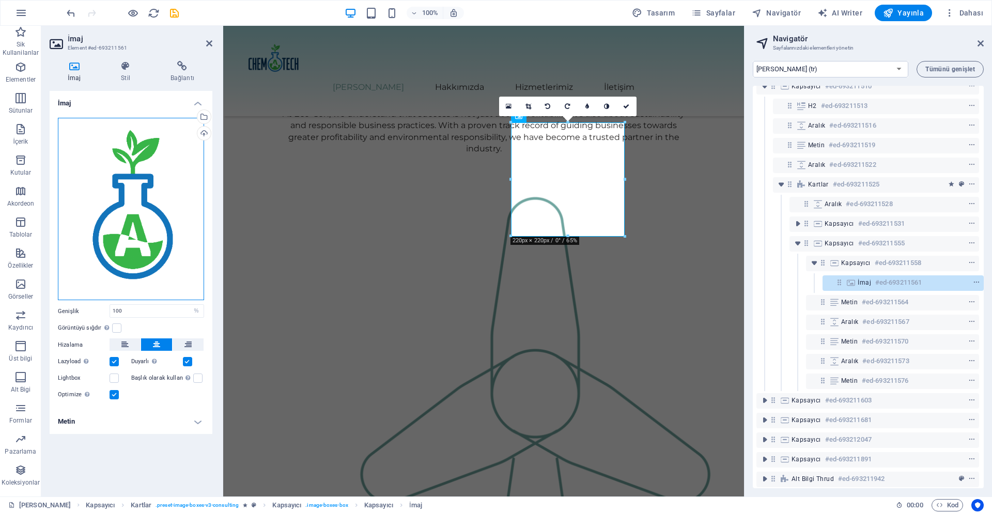
click at [175, 134] on div "Dosyaları buraya sürükleyin, dosyaları seçmek için tıklayın veya Dosyalardan ya…" at bounding box center [131, 209] width 146 height 183
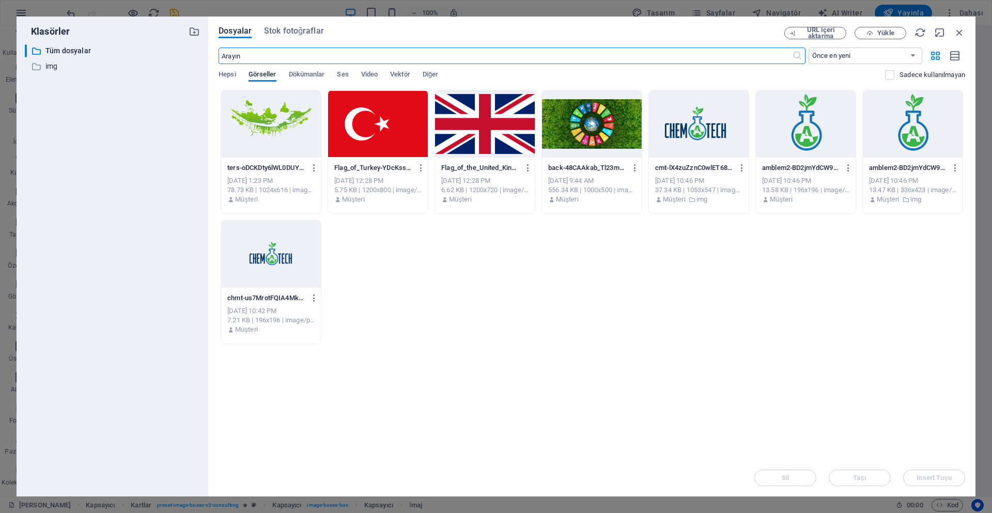
scroll to position [950, 0]
click at [960, 34] on icon "button" at bounding box center [959, 32] width 11 height 11
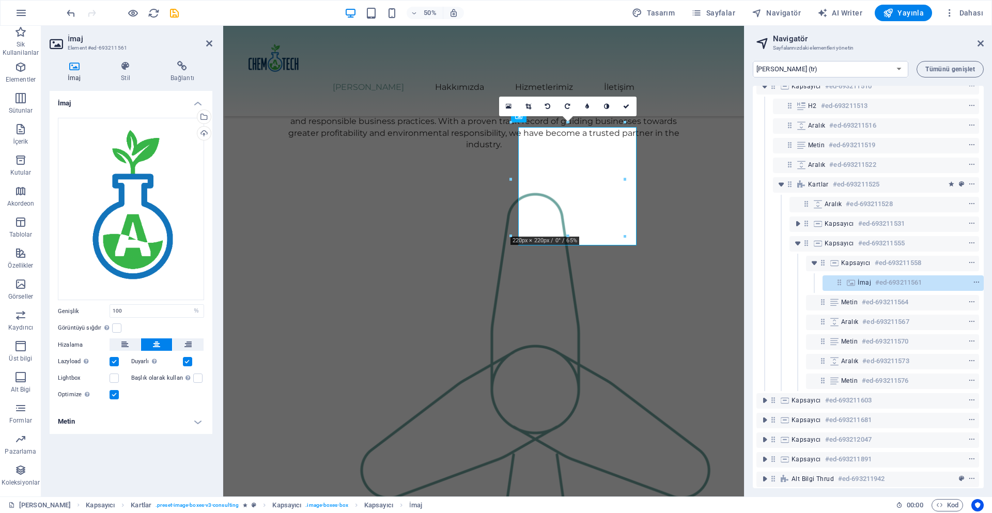
scroll to position [946, 0]
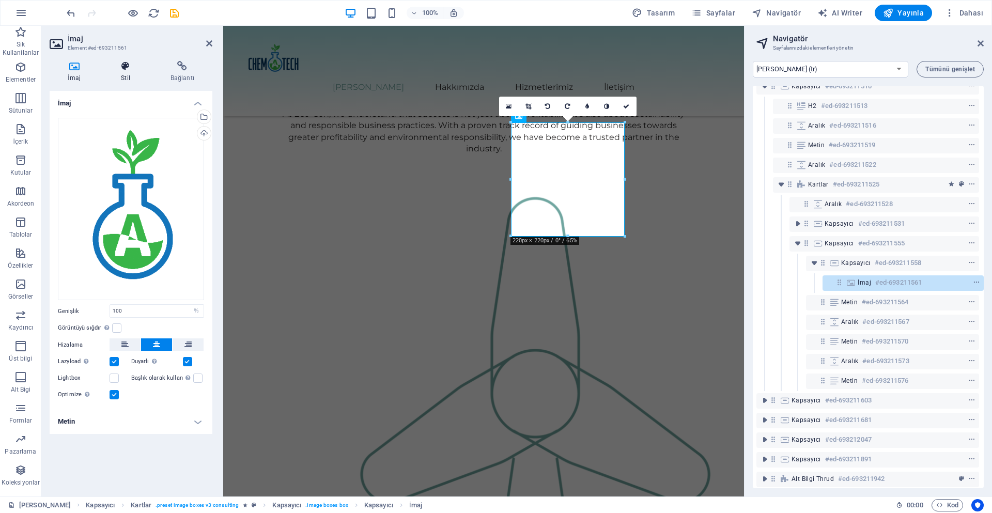
click at [132, 77] on h4 "Stil" at bounding box center [128, 72] width 50 height 22
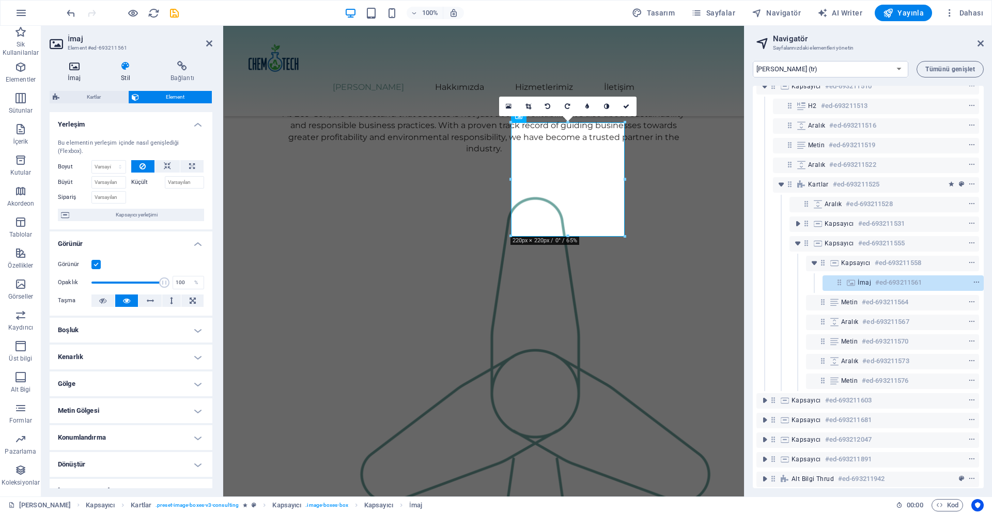
click at [77, 66] on icon at bounding box center [74, 66] width 49 height 10
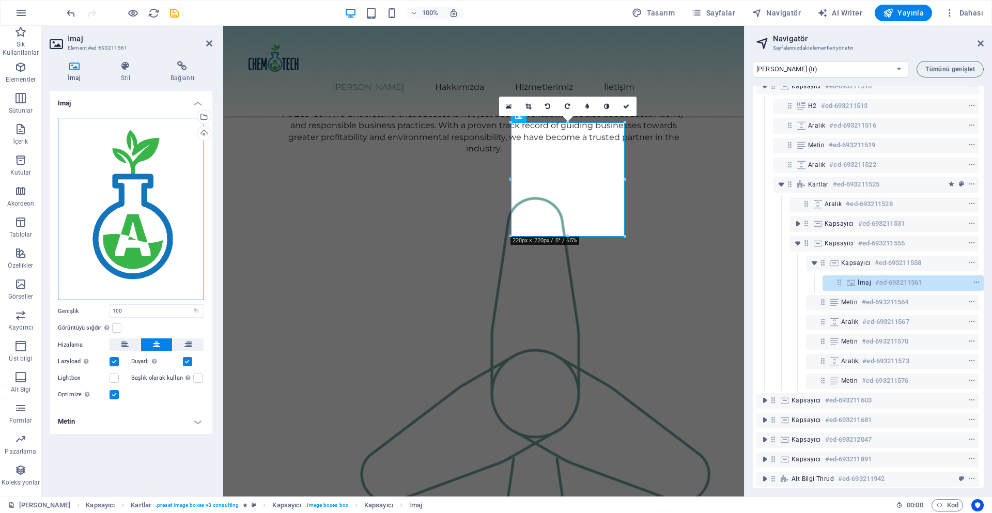
click at [137, 134] on div "Dosyaları buraya sürükleyin, dosyaları seçmek için tıklayın veya Dosyalardan ya…" at bounding box center [131, 209] width 146 height 183
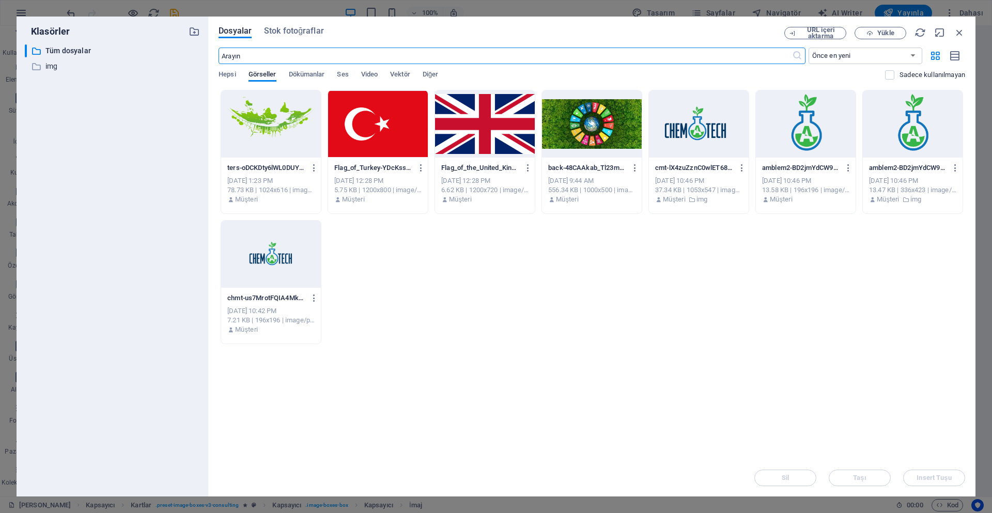
scroll to position [950, 0]
click at [962, 31] on icon "button" at bounding box center [959, 32] width 11 height 11
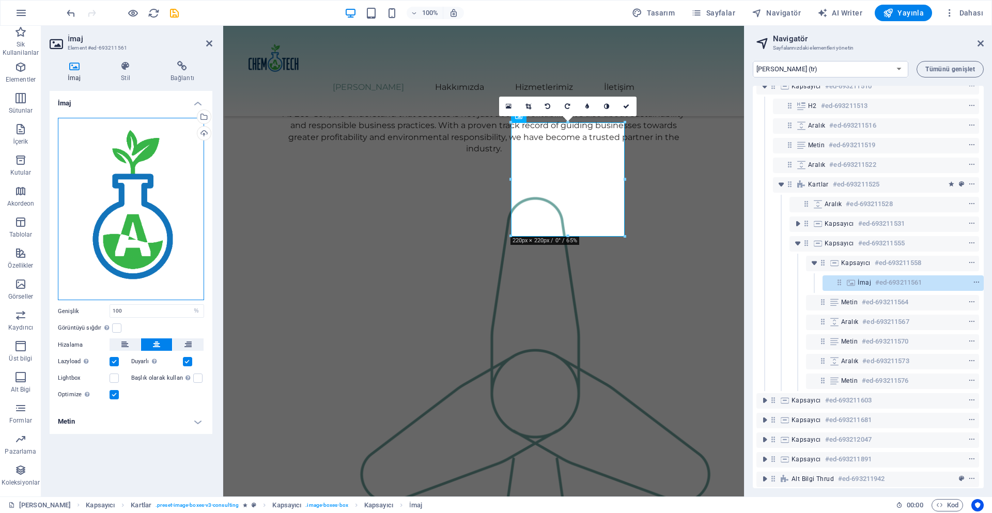
click at [146, 265] on div "Dosyaları buraya sürükleyin, dosyaları seçmek için tıklayın veya Dosyalardan ya…" at bounding box center [131, 209] width 146 height 183
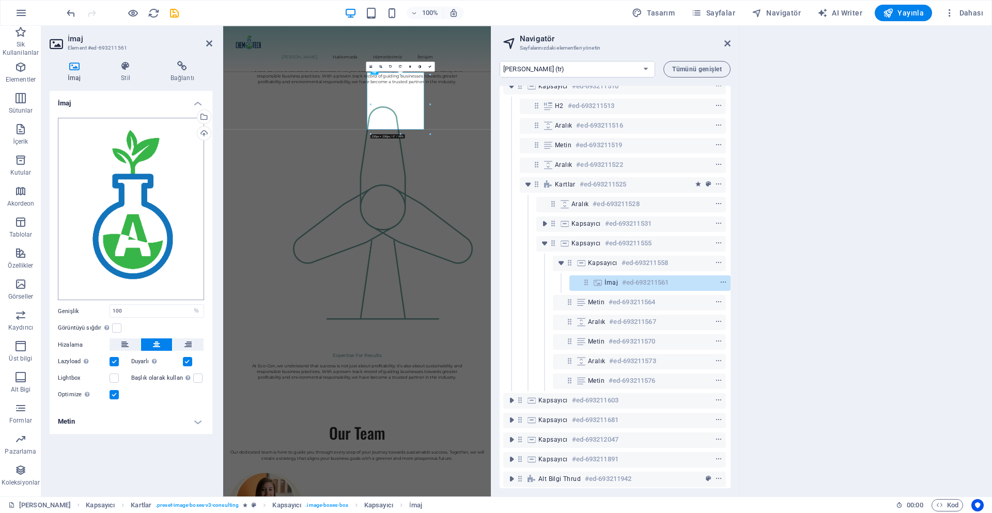
scroll to position [950, 0]
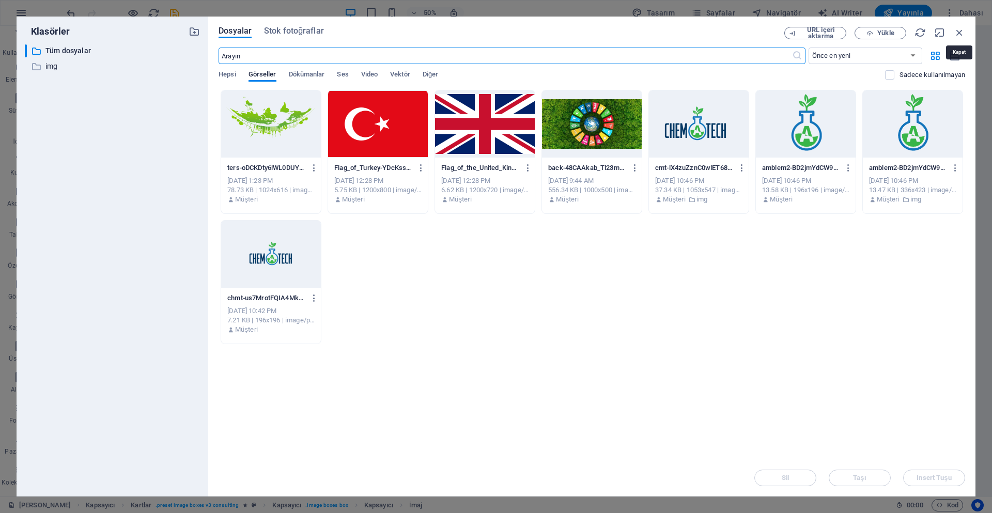
click at [956, 30] on icon "button" at bounding box center [959, 32] width 11 height 11
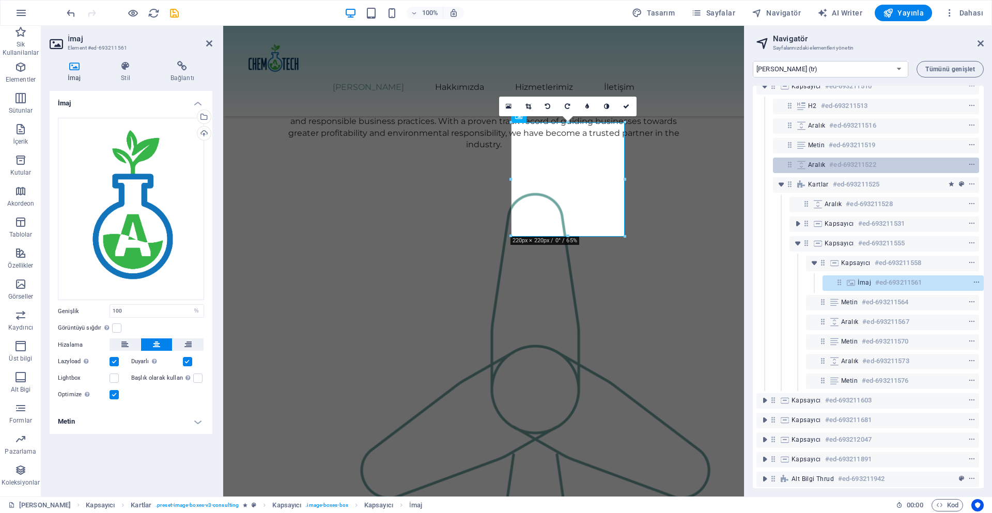
scroll to position [946, 0]
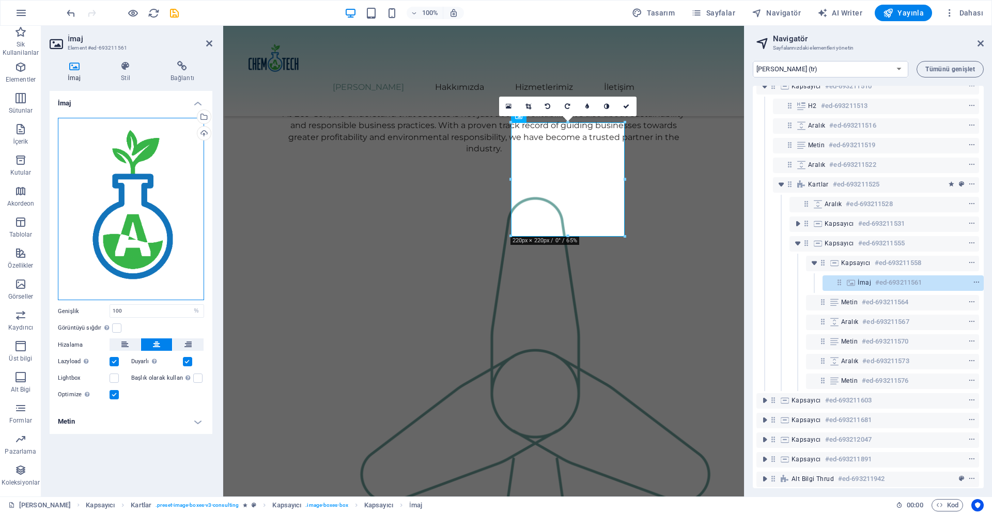
drag, startPoint x: 169, startPoint y: 162, endPoint x: 186, endPoint y: 184, distance: 28.0
click at [177, 198] on div "Dosyaları buraya sürükleyin, dosyaları seçmek için tıklayın veya Dosyalardan ya…" at bounding box center [131, 209] width 146 height 183
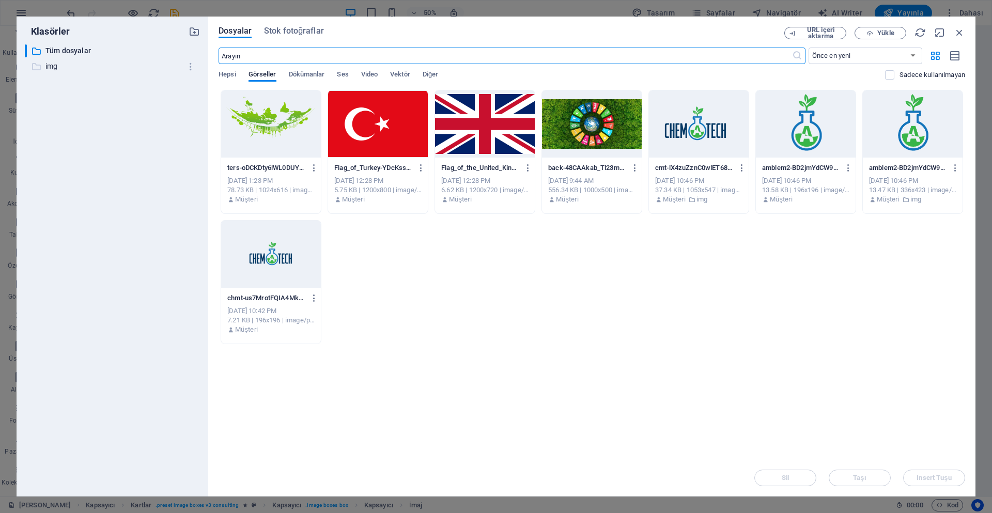
click at [88, 69] on p "img" at bounding box center [112, 66] width 135 height 12
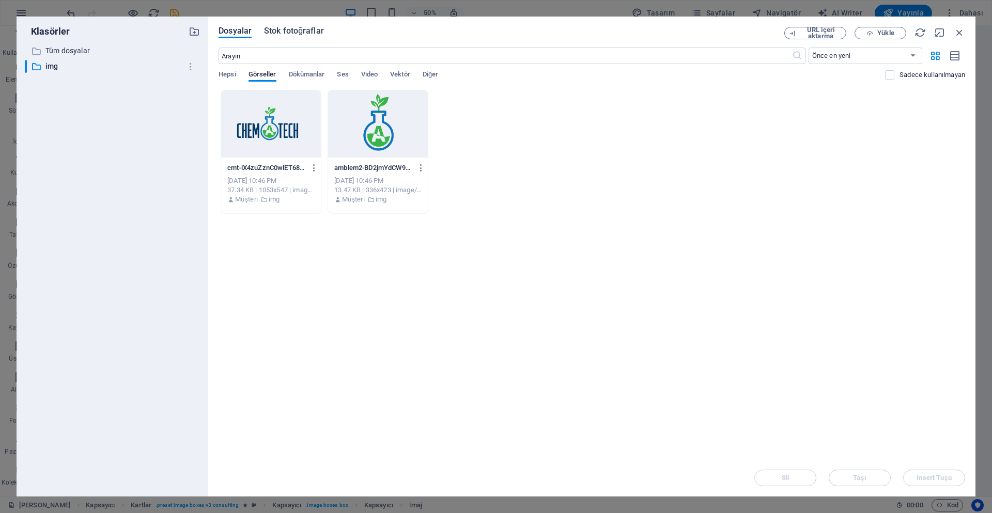
click at [295, 32] on span "Stok fotoğraflar" at bounding box center [294, 31] width 60 height 12
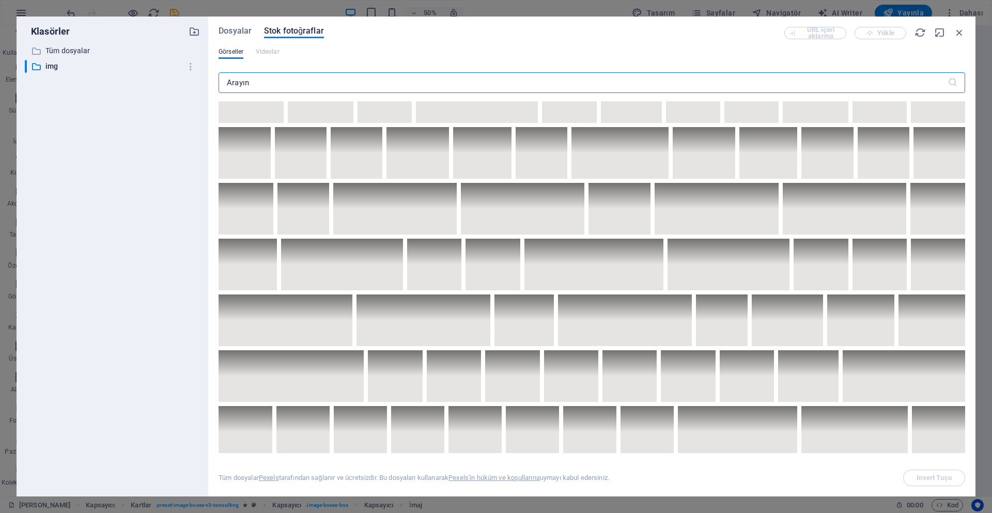
scroll to position [2273, 0]
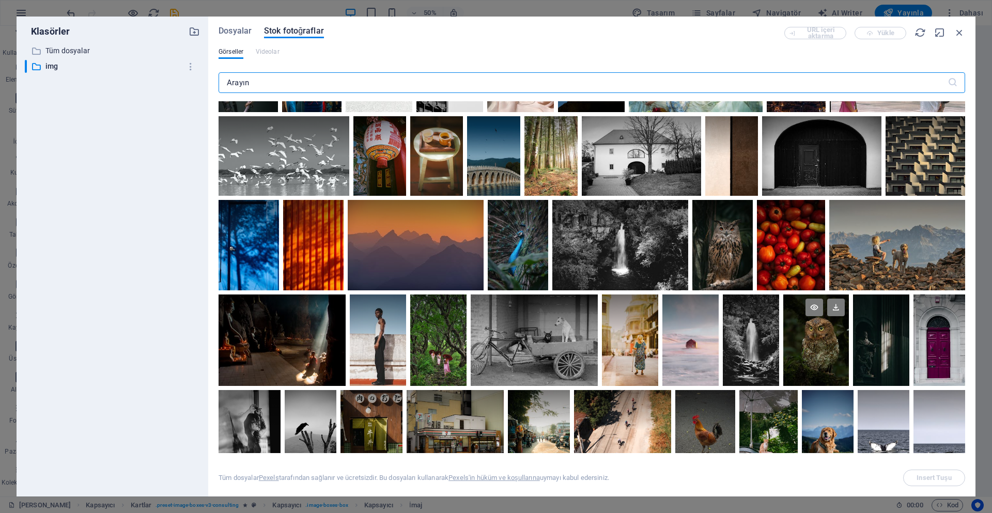
click at [814, 347] on div at bounding box center [816, 339] width 66 height 91
click at [735, 417] on div at bounding box center [705, 410] width 60 height 40
click at [917, 472] on button "Insert Tuşu" at bounding box center [934, 478] width 62 height 17
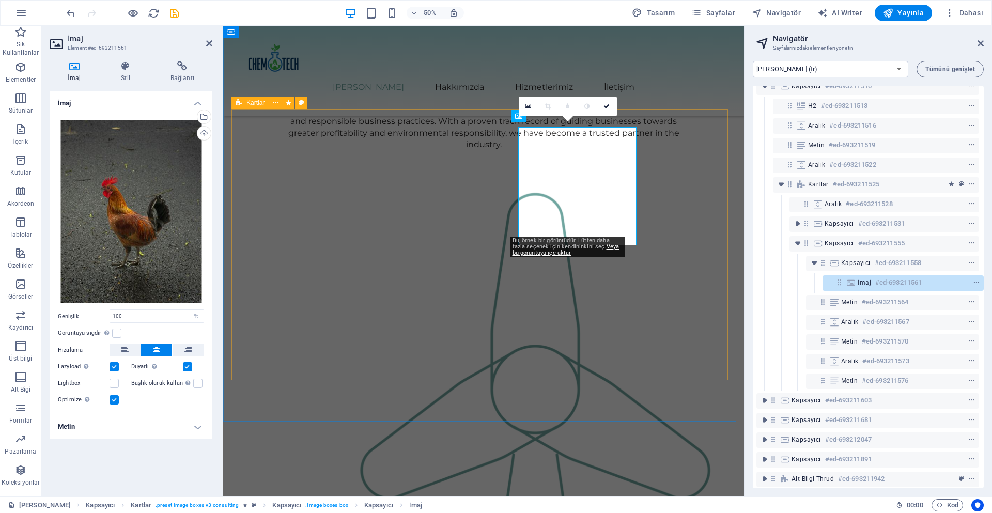
scroll to position [946, 0]
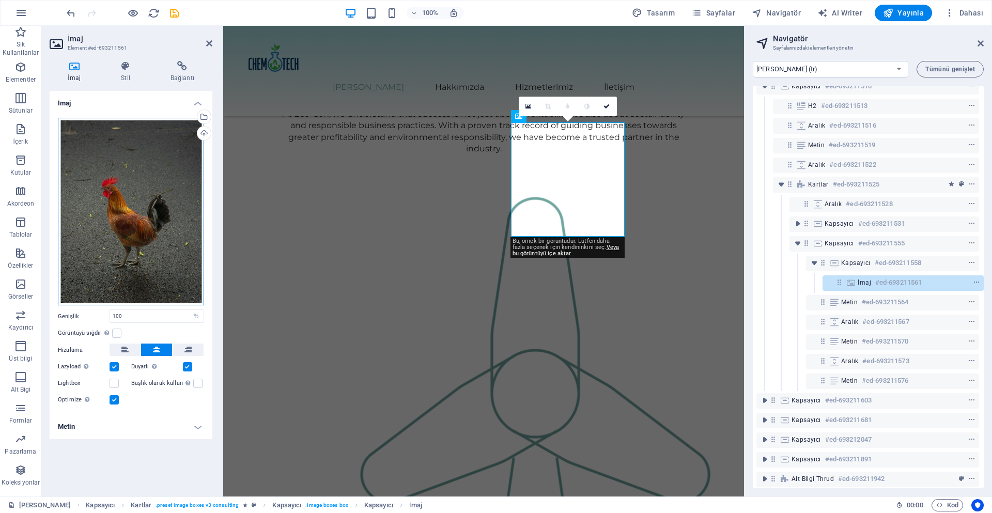
click at [180, 276] on div "Dosyaları buraya sürükleyin, dosyaları seçmek için tıklayın veya Dosyalardan ya…" at bounding box center [131, 212] width 146 height 188
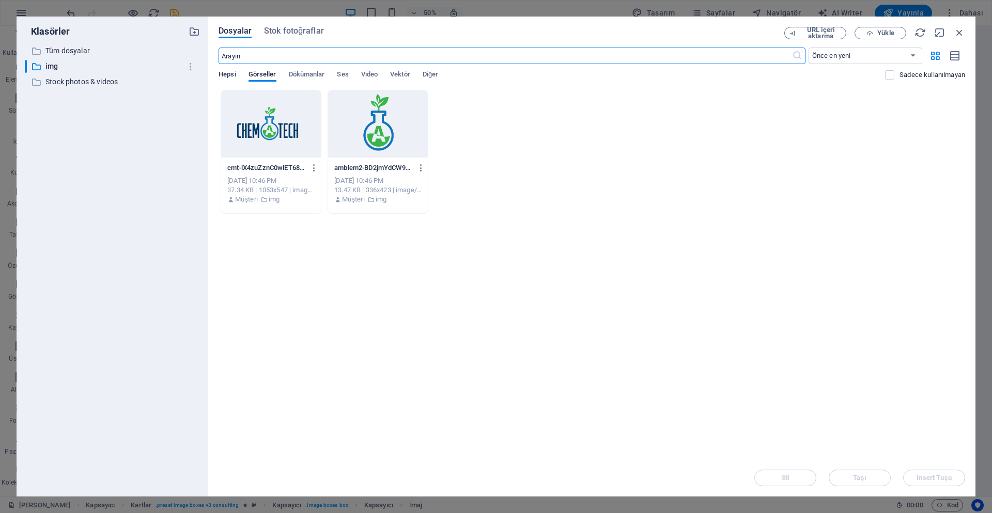
click at [232, 74] on span "Hepsi" at bounding box center [227, 75] width 17 height 14
click at [89, 59] on div "​ Tüm dosyalar Tüm dosyalar ​ img img ​ Stock photos & videos Stock photos & vi…" at bounding box center [112, 266] width 175 height 444
click at [91, 51] on p "Tüm dosyalar" at bounding box center [112, 51] width 135 height 12
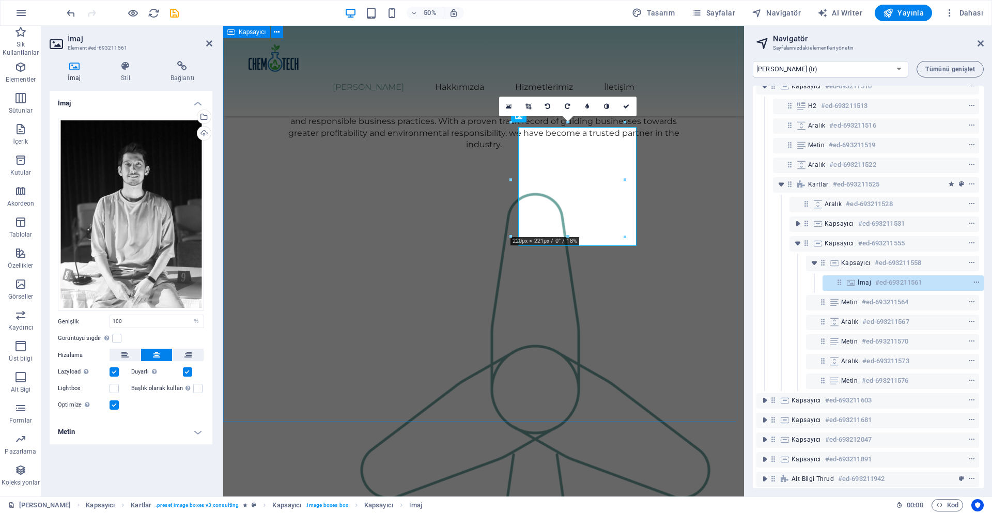
scroll to position [946, 0]
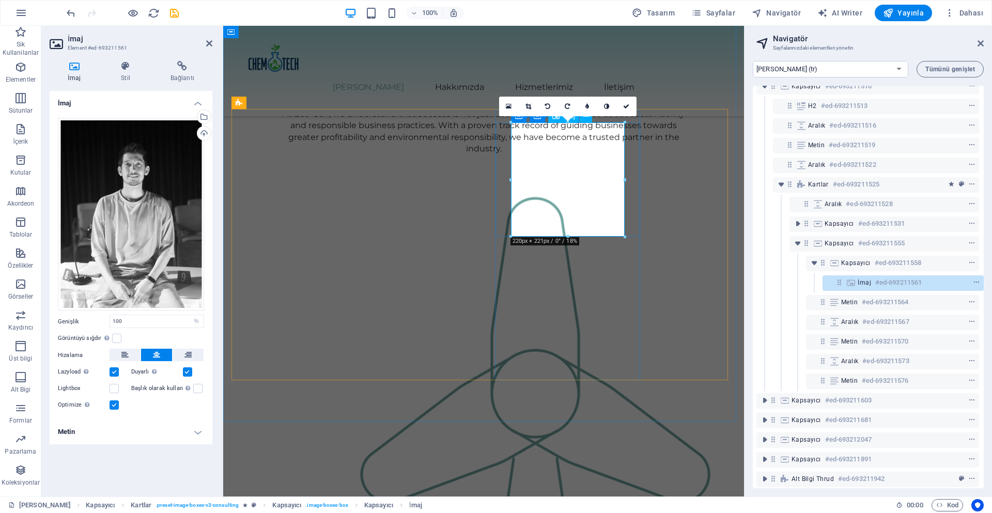
click at [163, 216] on div "Dosyaları buraya sürükleyin, dosyaları seçmek için tıklayın veya Dosyalardan ya…" at bounding box center [131, 214] width 146 height 193
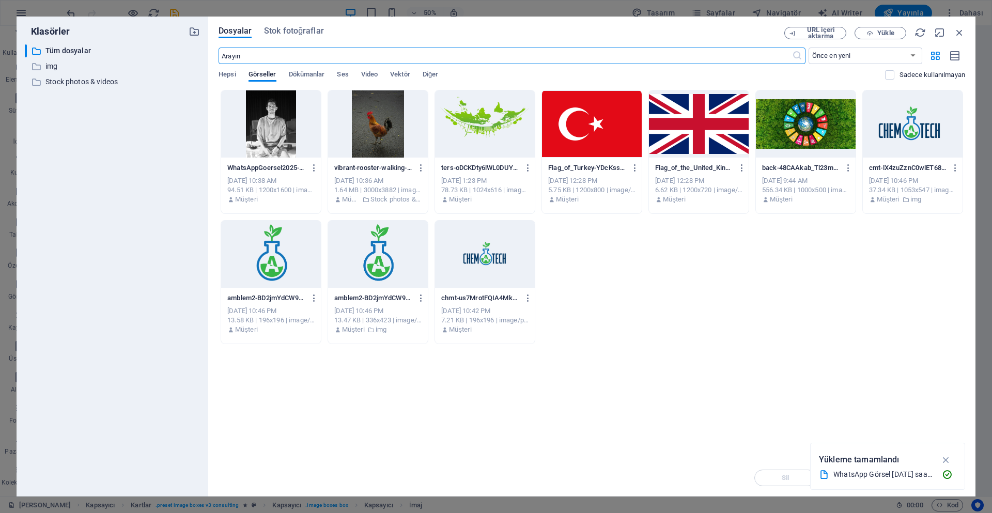
scroll to position [950, 0]
click at [960, 30] on icon "button" at bounding box center [959, 32] width 11 height 11
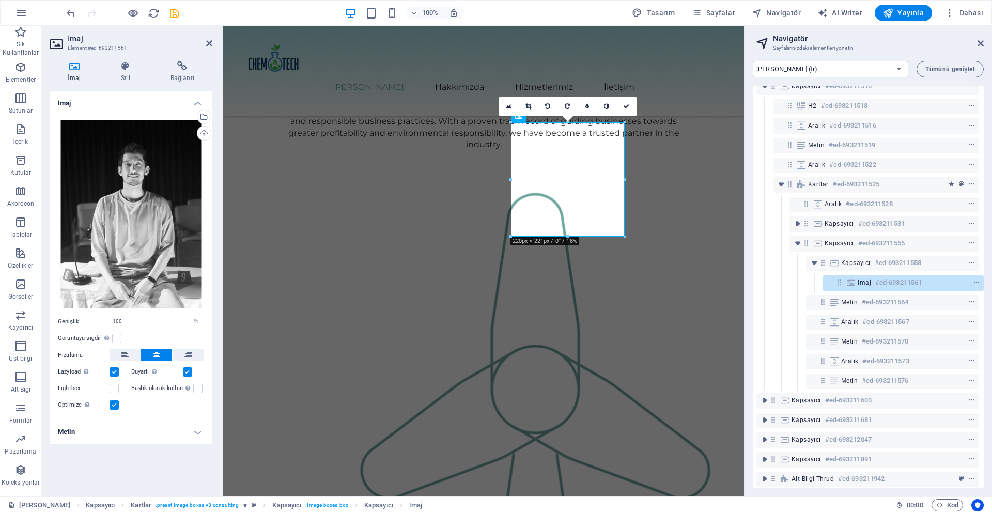
scroll to position [946, 0]
click at [115, 341] on label at bounding box center [116, 338] width 9 height 9
click at [0, 0] on input "Görüntüyü sığdır Görüntüyü otomatik olarak sabit bir genişliğe ve yüksekliğe sı…" at bounding box center [0, 0] width 0 height 0
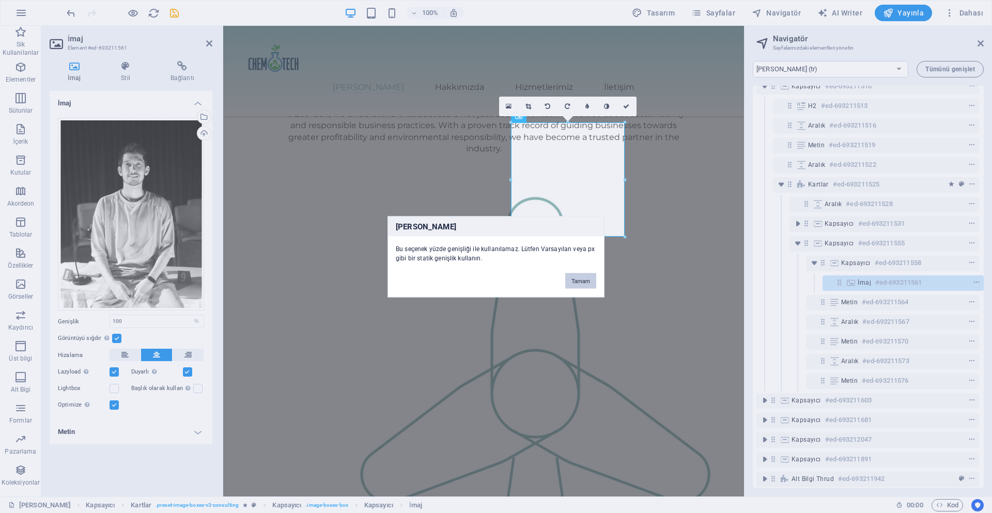
click at [583, 280] on button "Tamam" at bounding box center [580, 280] width 31 height 15
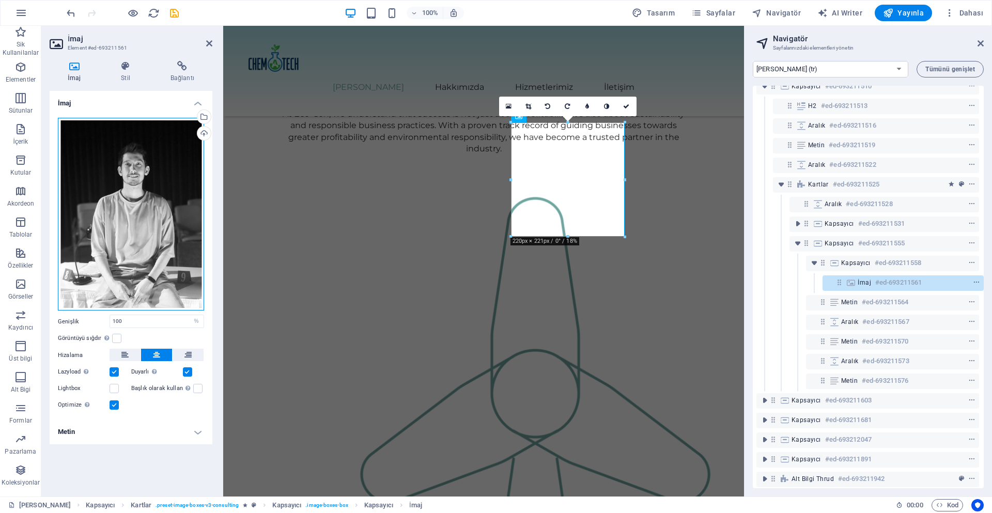
click at [113, 133] on div "Dosyaları buraya sürükleyin, dosyaları seçmek için tıklayın veya Dosyalardan ya…" at bounding box center [131, 214] width 146 height 193
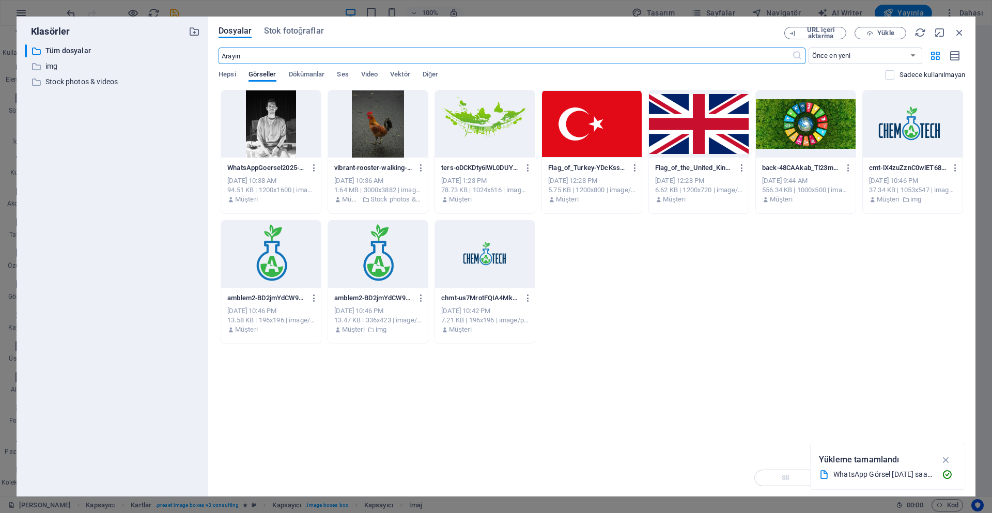
scroll to position [950, 0]
click at [953, 26] on div "Dosyalar Stok fotoğraflar URL içeri aktarma Yükle ​ Önce en yeni Önce en eski A…" at bounding box center [591, 257] width 767 height 480
click at [957, 33] on icon "button" at bounding box center [959, 32] width 11 height 11
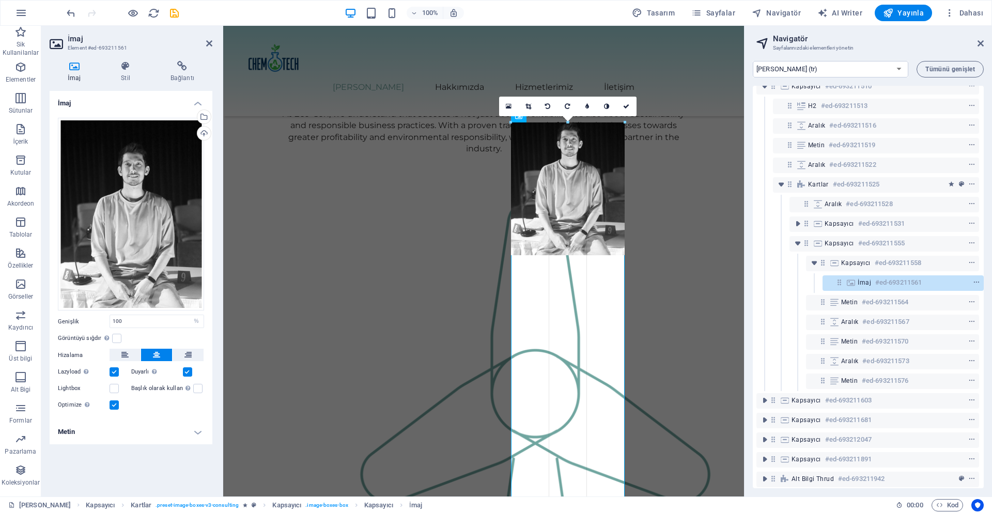
drag, startPoint x: 622, startPoint y: 238, endPoint x: 638, endPoint y: 251, distance: 20.6
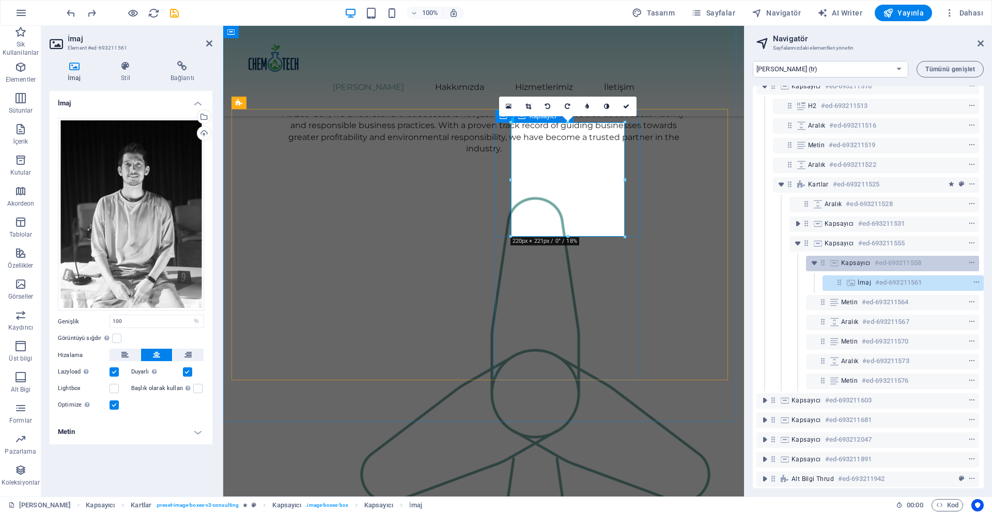
click at [846, 262] on span "Kapsayıcı" at bounding box center [855, 263] width 29 height 8
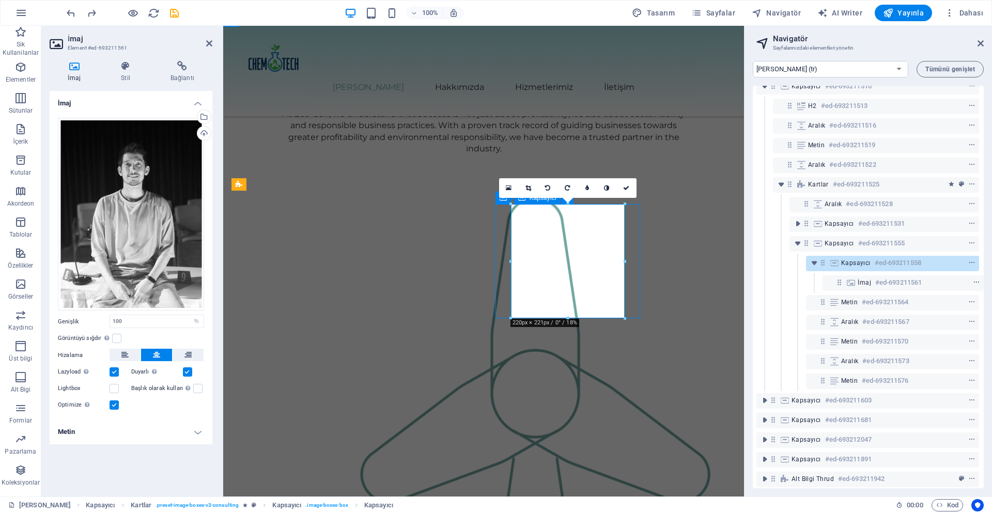
scroll to position [864, 0]
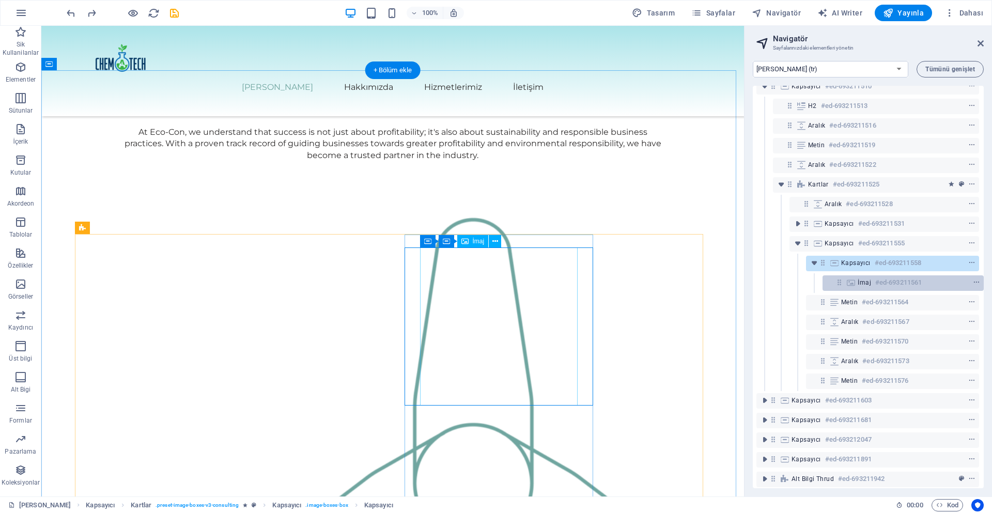
click at [851, 278] on div "İmaj #ed-693211561" at bounding box center [902, 282] width 161 height 15
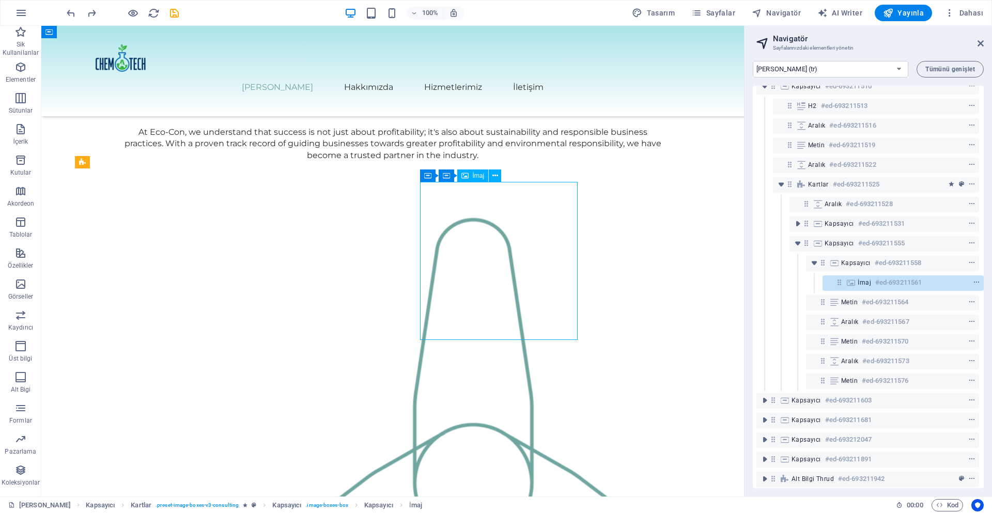
scroll to position [930, 0]
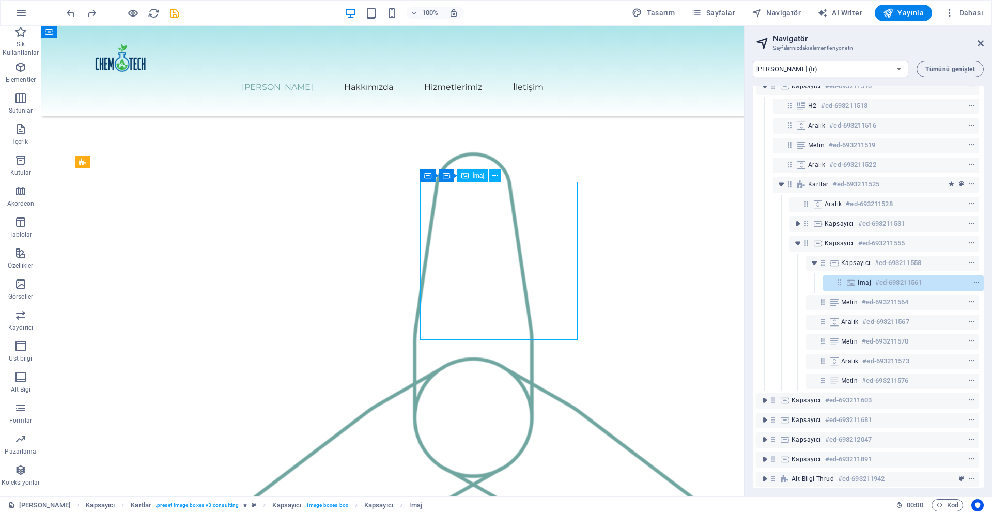
click at [854, 285] on icon at bounding box center [850, 282] width 11 height 8
select select "%"
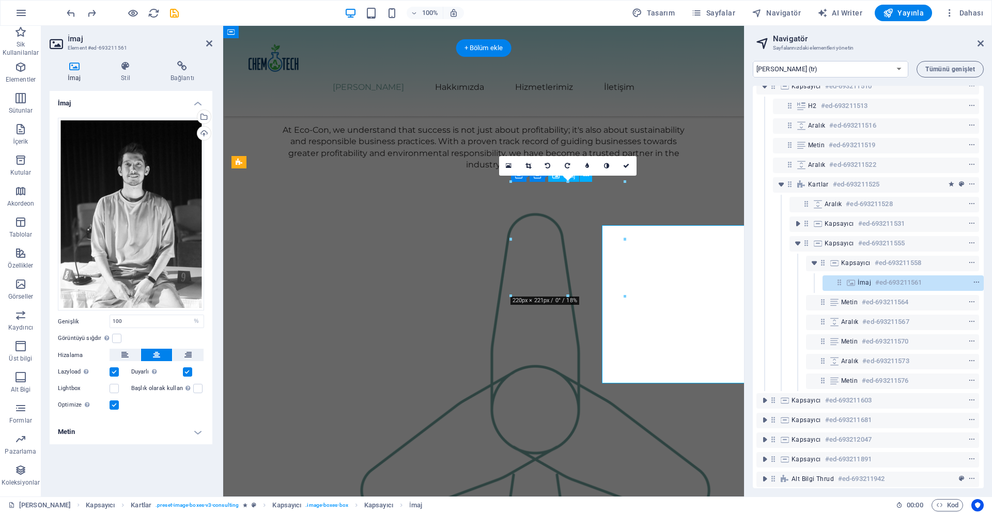
scroll to position [886, 0]
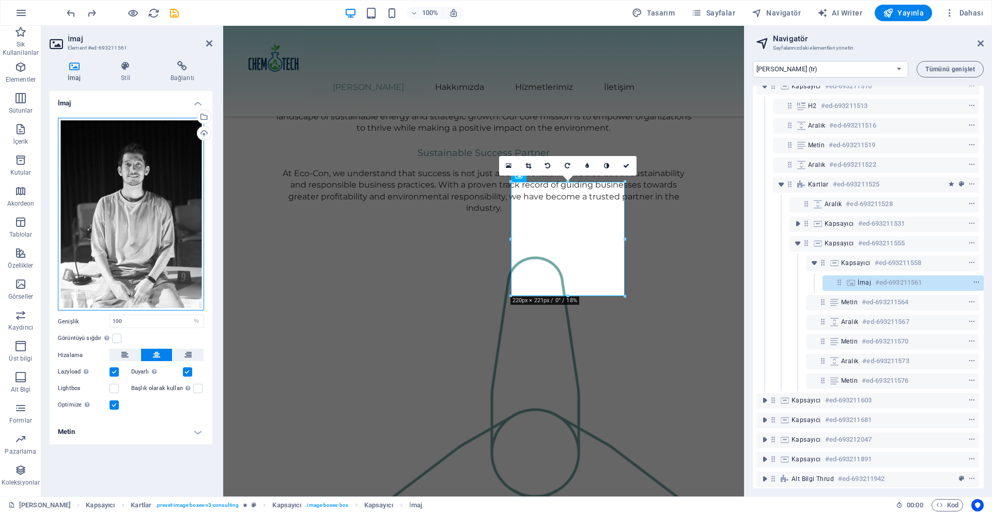
drag, startPoint x: 165, startPoint y: 190, endPoint x: 164, endPoint y: 217, distance: 27.4
click at [164, 217] on div "Dosyaları buraya sürükleyin, dosyaları seçmek için tıklayın veya Dosyalardan ya…" at bounding box center [131, 214] width 146 height 193
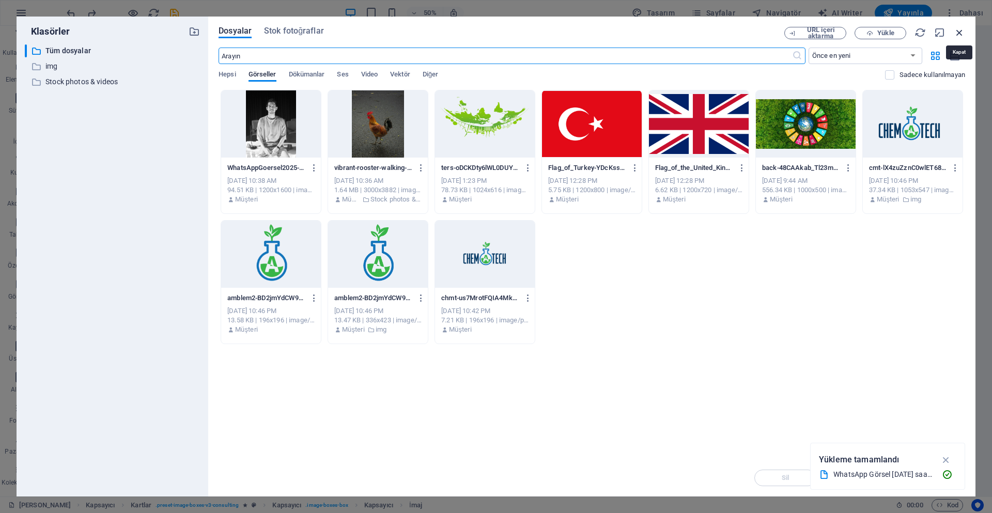
click at [958, 35] on icon "button" at bounding box center [959, 32] width 11 height 11
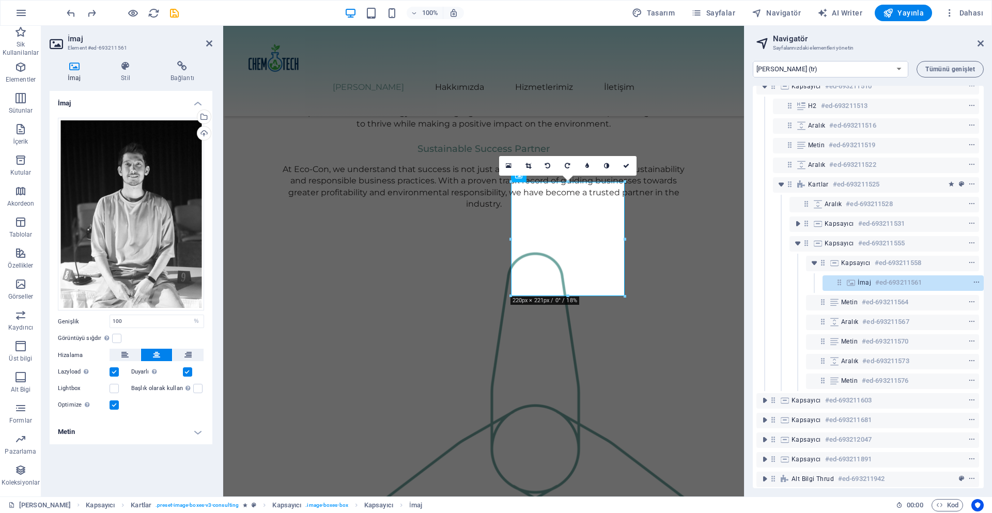
scroll to position [886, 0]
click at [134, 67] on icon at bounding box center [125, 66] width 45 height 10
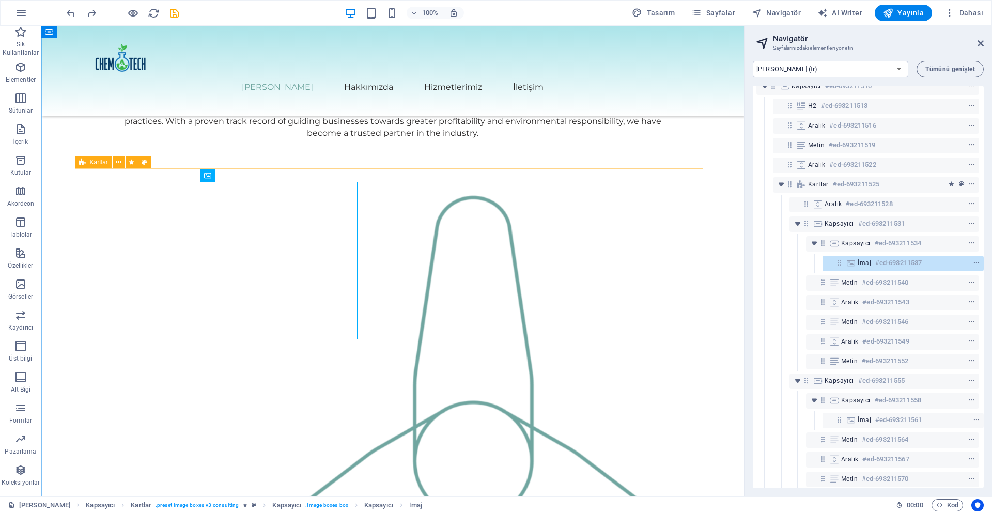
scroll to position [930, 0]
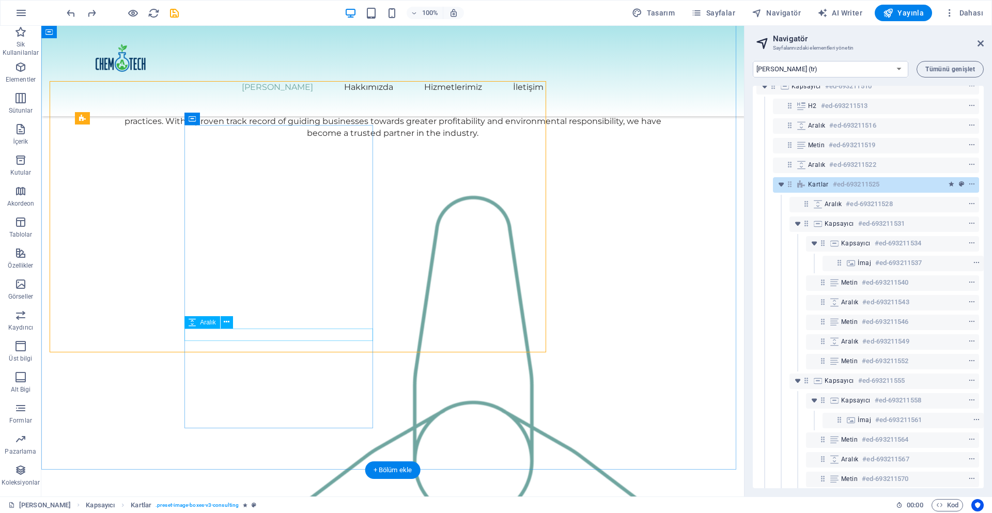
scroll to position [974, 0]
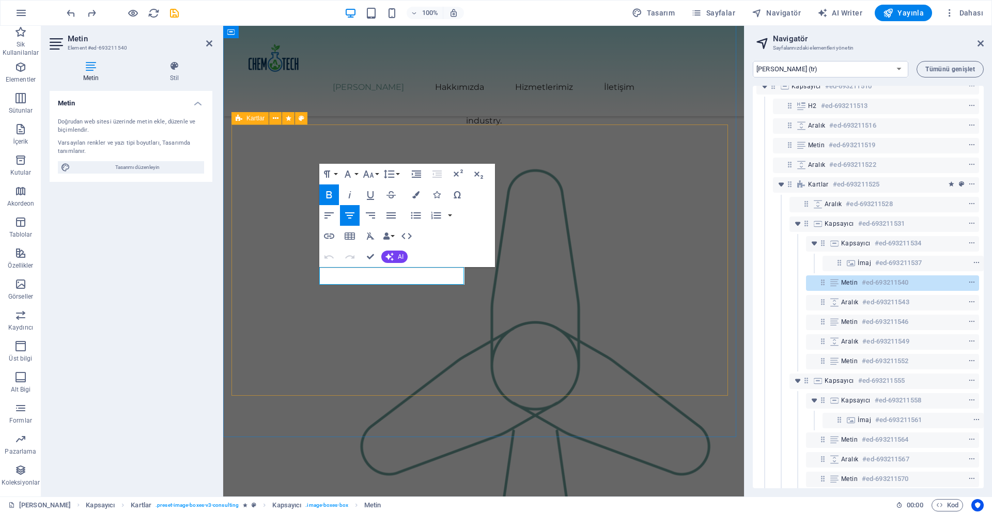
scroll to position [930, 0]
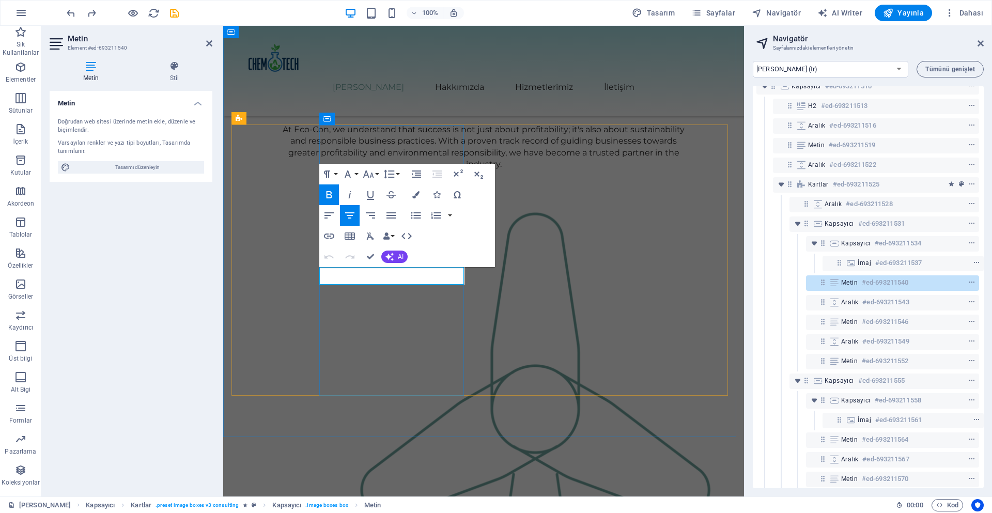
drag, startPoint x: 349, startPoint y: 276, endPoint x: 429, endPoint y: 272, distance: 79.6
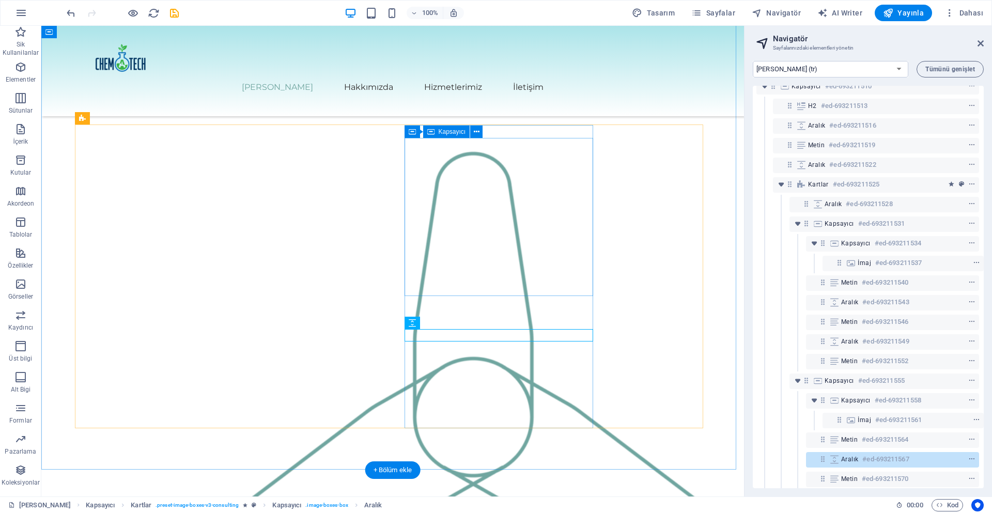
scroll to position [974, 0]
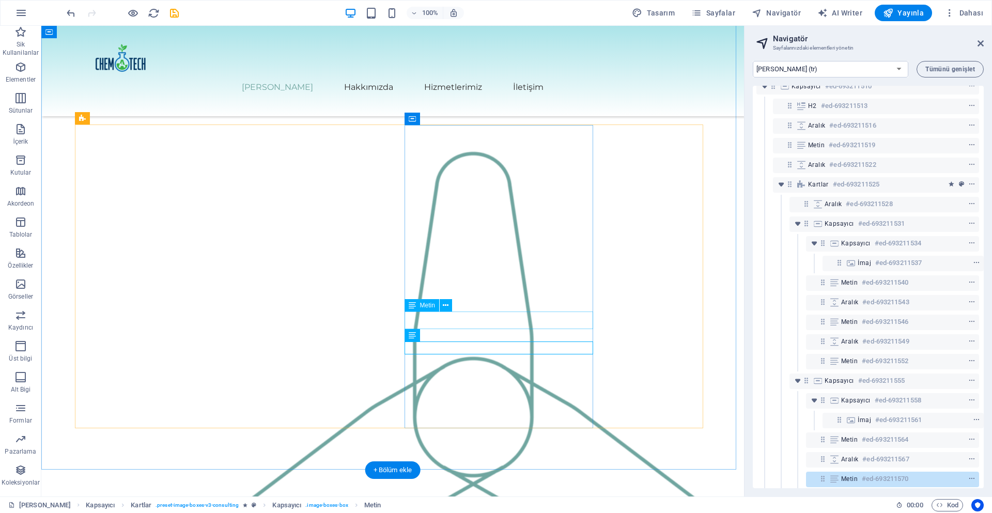
scroll to position [974, 0]
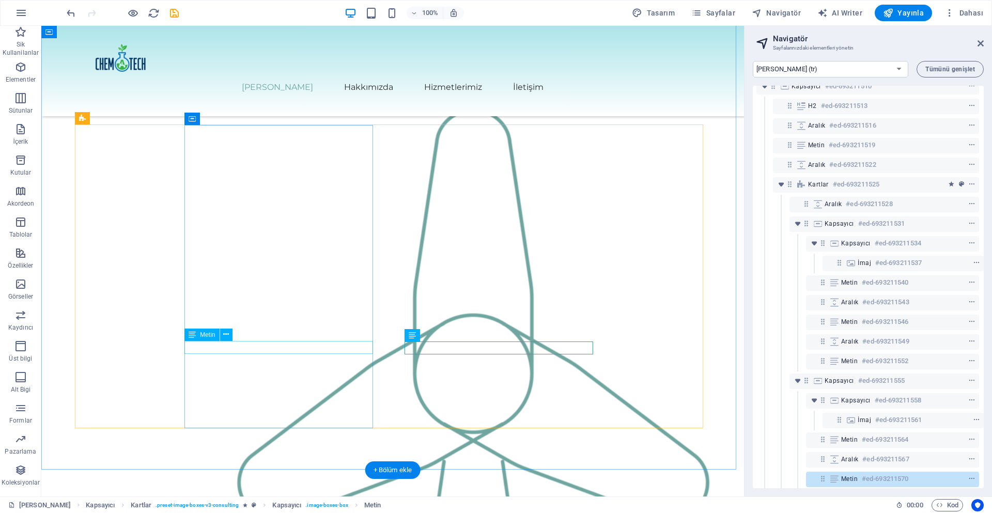
drag, startPoint x: 292, startPoint y: 348, endPoint x: 110, endPoint y: 348, distance: 181.8
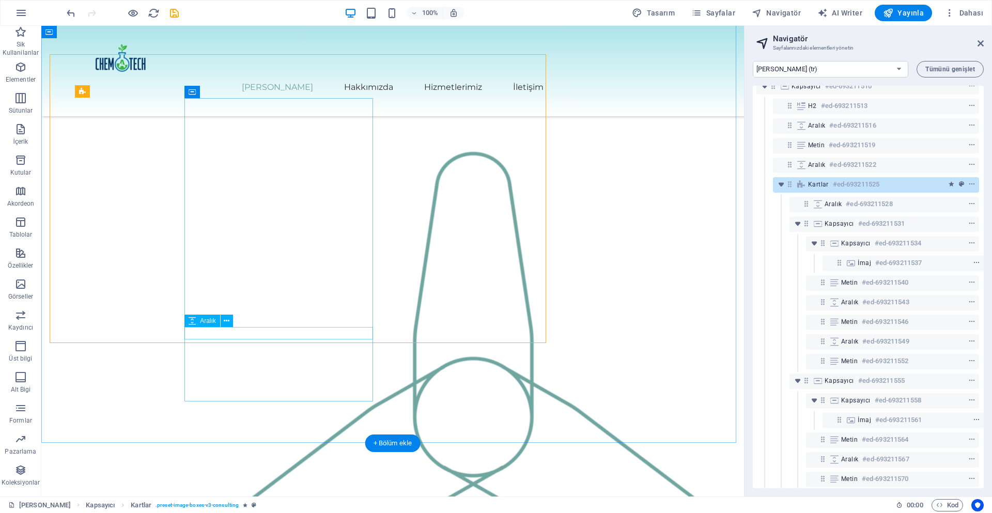
scroll to position [1001, 0]
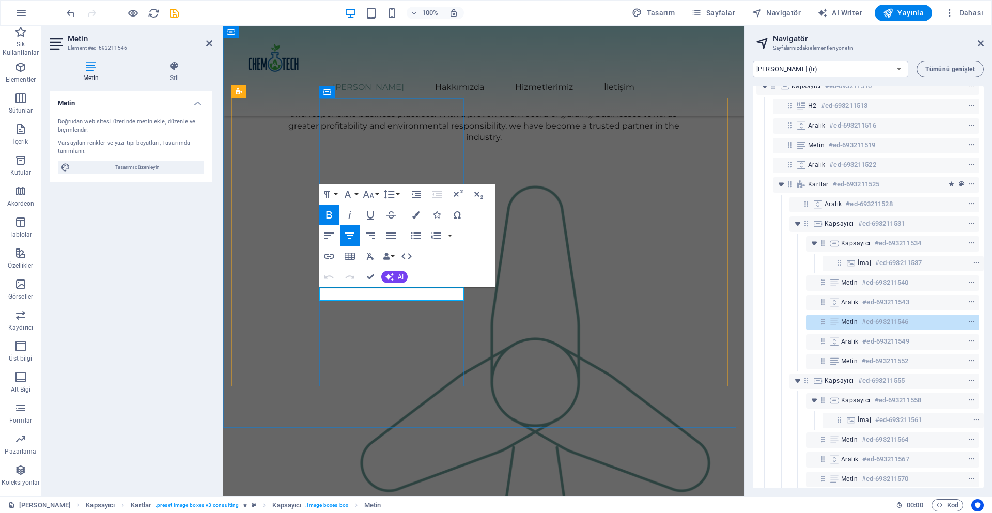
drag, startPoint x: 387, startPoint y: 292, endPoint x: 403, endPoint y: 290, distance: 16.1
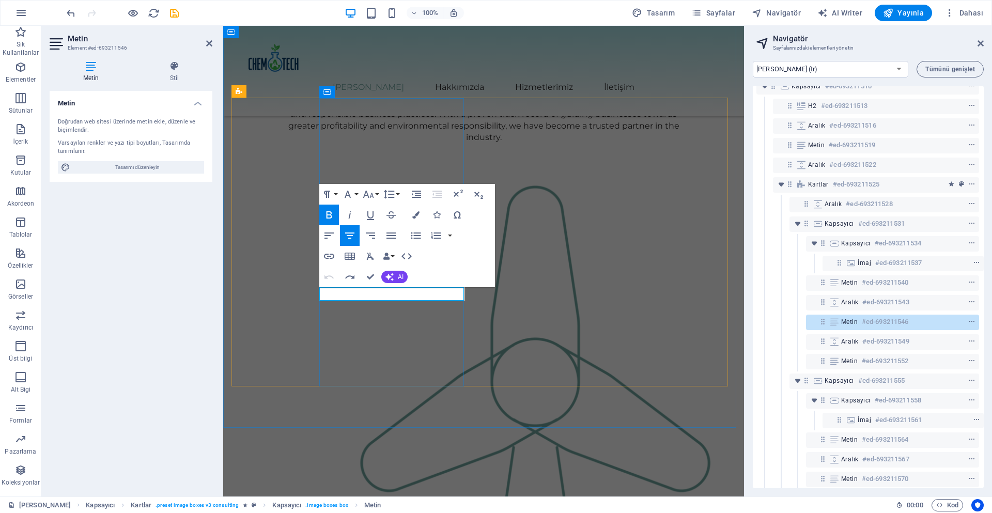
drag, startPoint x: 352, startPoint y: 292, endPoint x: 445, endPoint y: 289, distance: 93.0
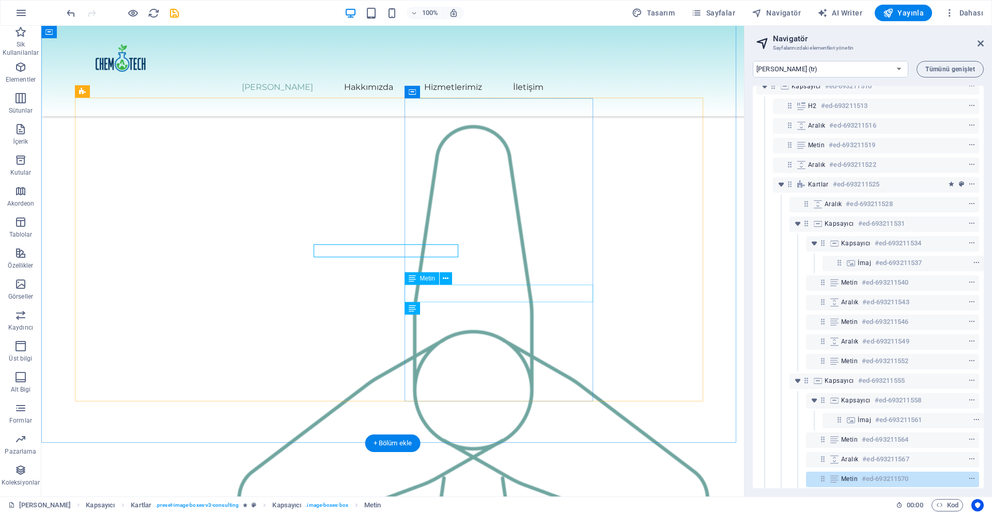
scroll to position [1001, 0]
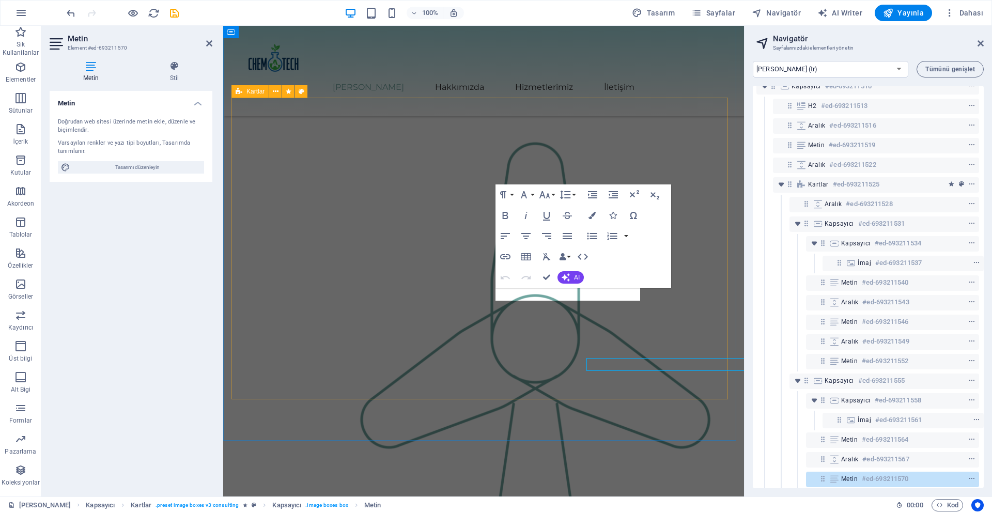
drag, startPoint x: 661, startPoint y: 323, endPoint x: 479, endPoint y: 323, distance: 181.8
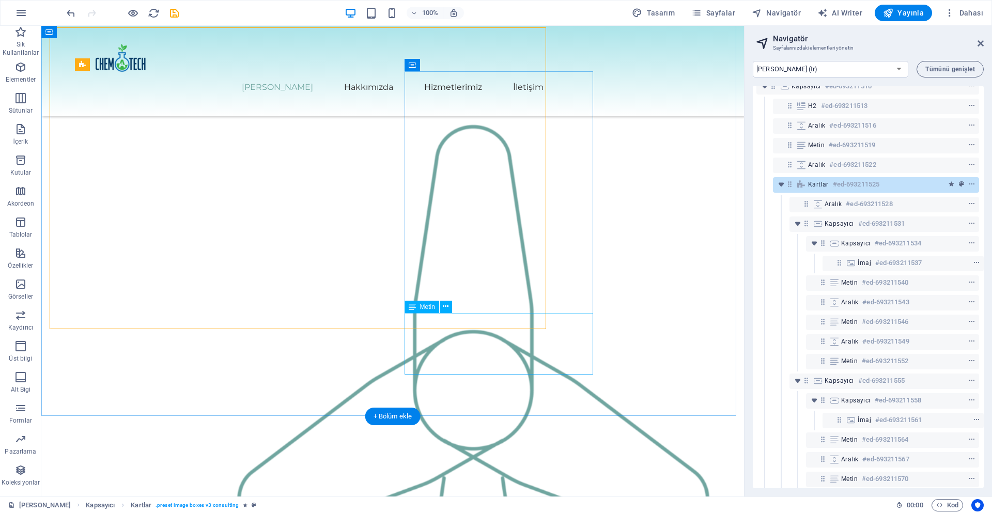
scroll to position [1027, 0]
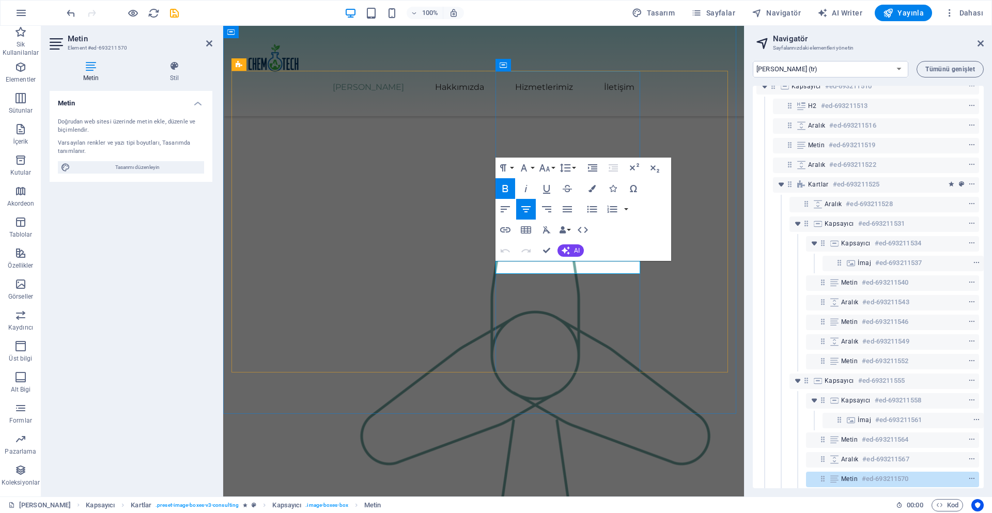
drag, startPoint x: 545, startPoint y: 268, endPoint x: 603, endPoint y: 263, distance: 57.5
drag, startPoint x: 555, startPoint y: 264, endPoint x: 532, endPoint y: 268, distance: 23.5
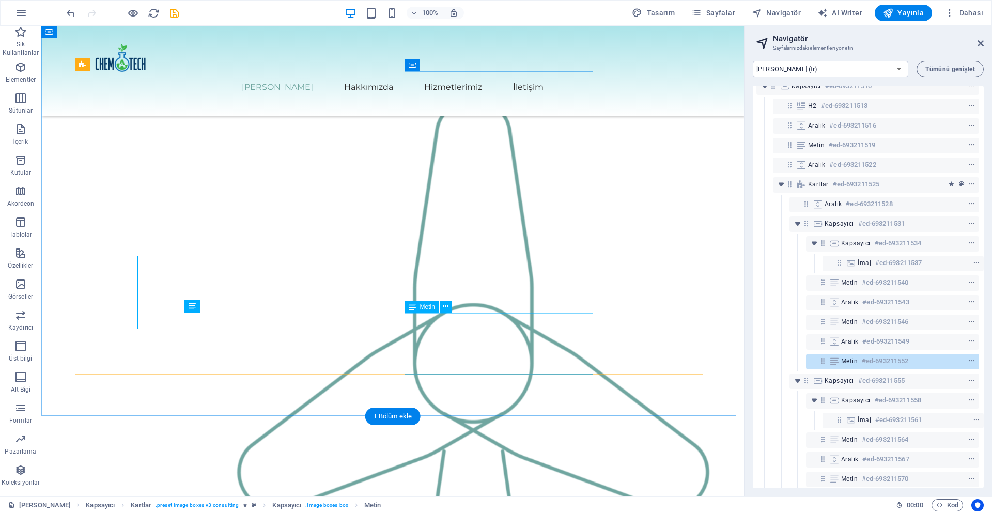
scroll to position [1027, 0]
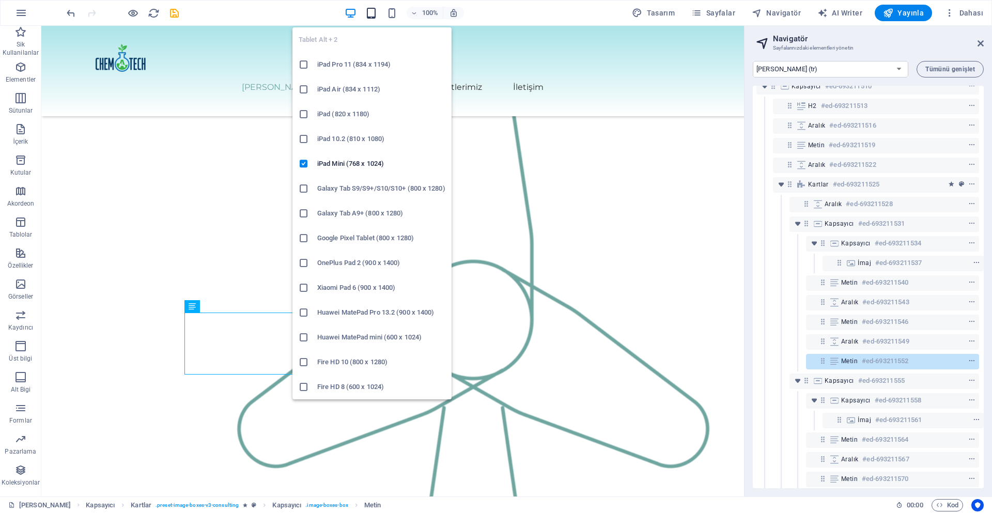
click at [370, 12] on icon "button" at bounding box center [371, 13] width 12 height 12
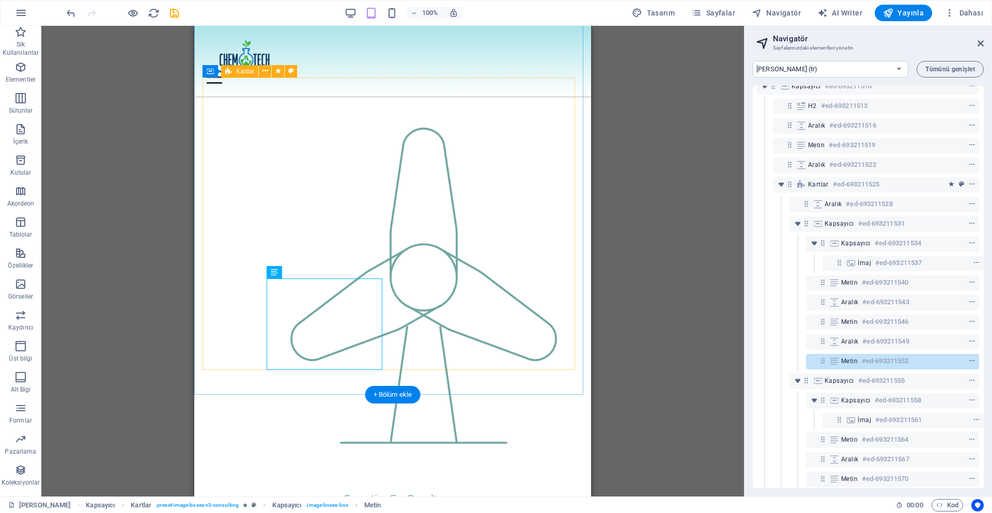
scroll to position [856, 0]
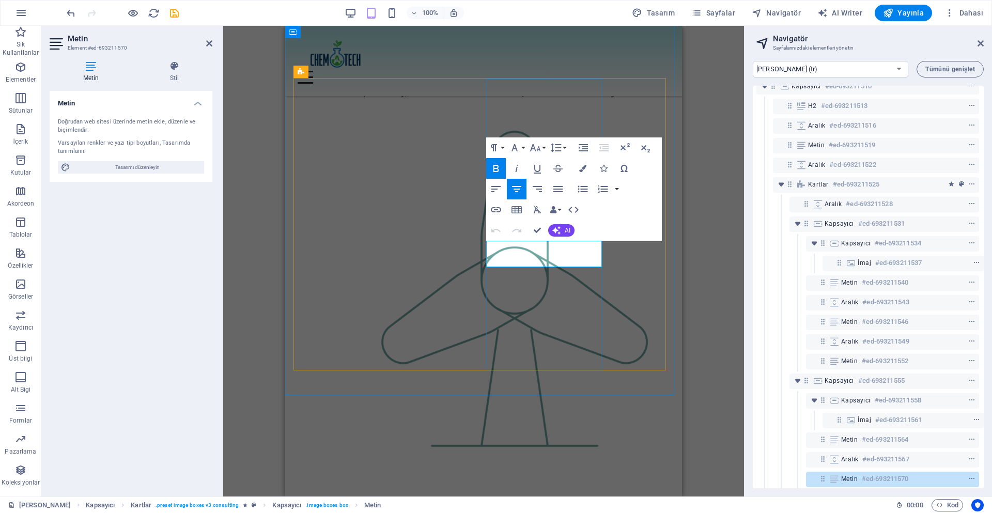
drag, startPoint x: 559, startPoint y: 244, endPoint x: 507, endPoint y: 250, distance: 52.0
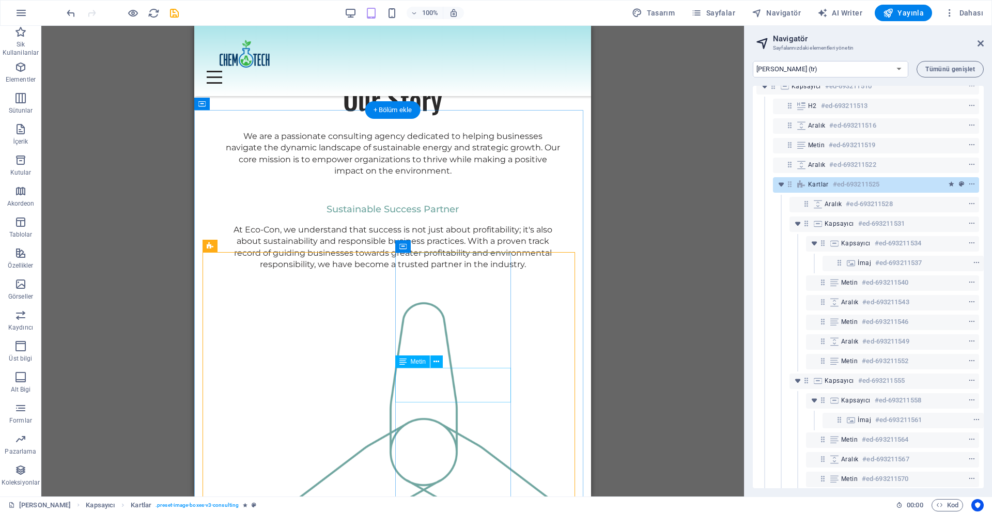
scroll to position [681, 0]
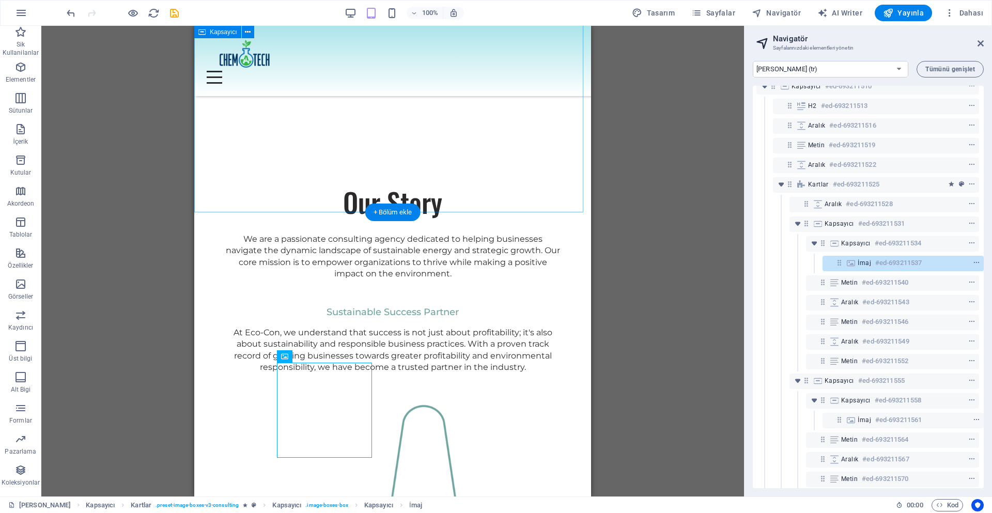
scroll to position [580, 0]
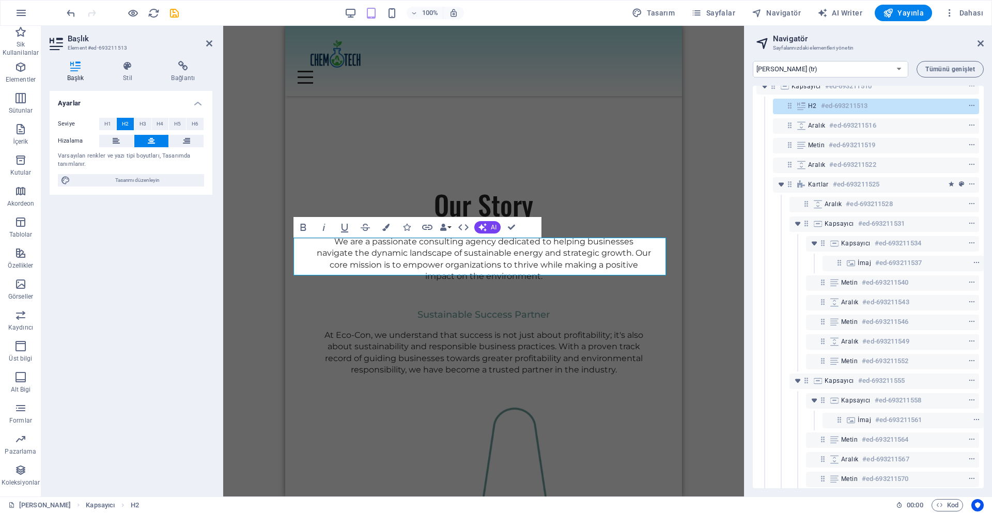
click at [252, 294] on div "H1 Banner Banner Kapsayıcı Kapsayıcı Metin Menü Çubuğu Menü Kapsayıcı Diller Di…" at bounding box center [483, 261] width 521 height 471
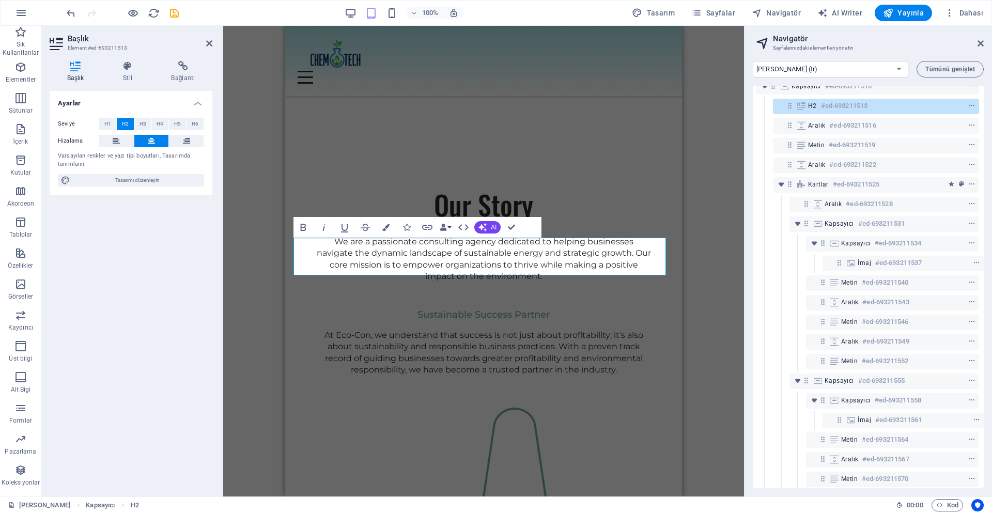
click at [262, 305] on div "H1 Banner Banner Kapsayıcı Kapsayıcı Metin Menü Çubuğu Menü Kapsayıcı Diller Di…" at bounding box center [483, 261] width 521 height 471
click at [694, 245] on div "H1 Banner Banner Kapsayıcı Kapsayıcı Metin Menü Çubuğu Menü Kapsayıcı Diller Di…" at bounding box center [483, 261] width 521 height 471
click at [248, 191] on div "H1 Banner Banner Kapsayıcı Kapsayıcı Metin Menü Çubuğu Menü Kapsayıcı Diller Di…" at bounding box center [483, 261] width 521 height 471
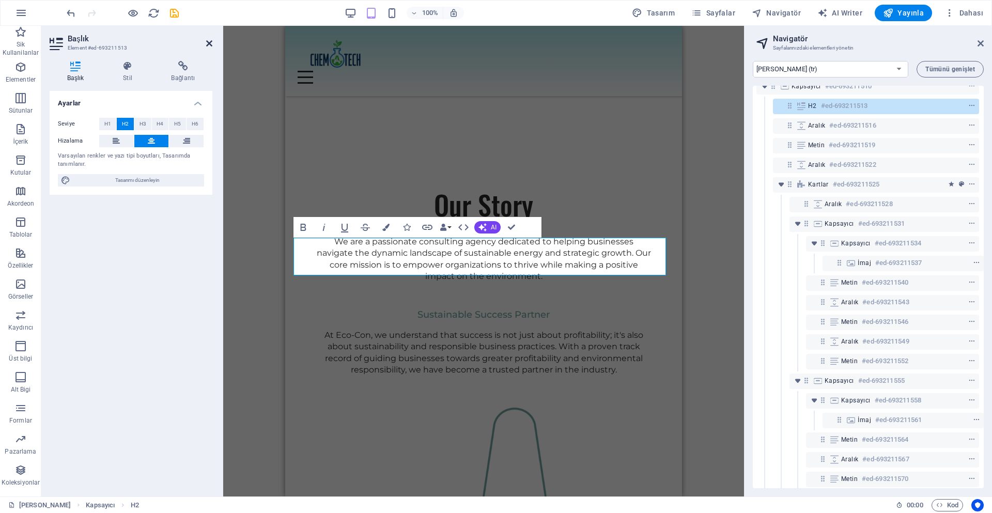
click at [209, 43] on icon at bounding box center [209, 43] width 6 height 8
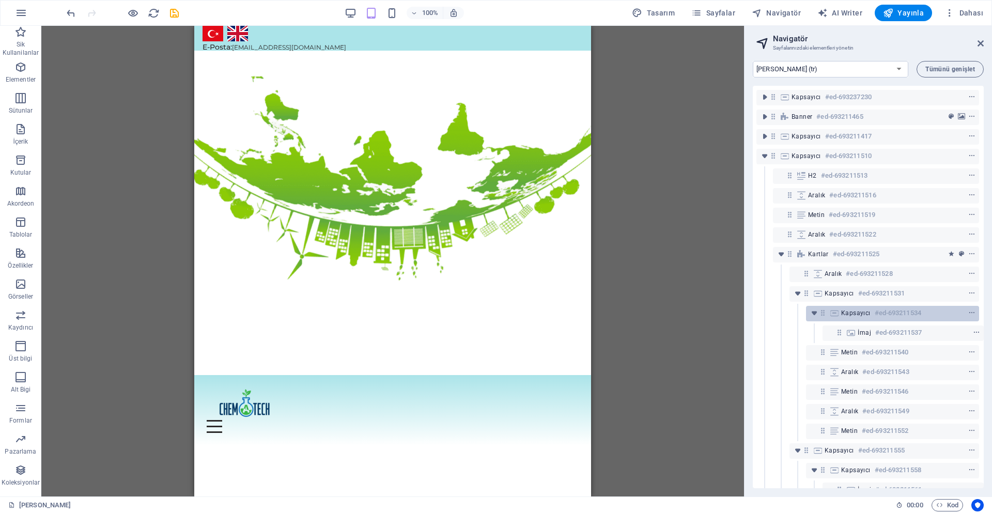
scroll to position [0, 0]
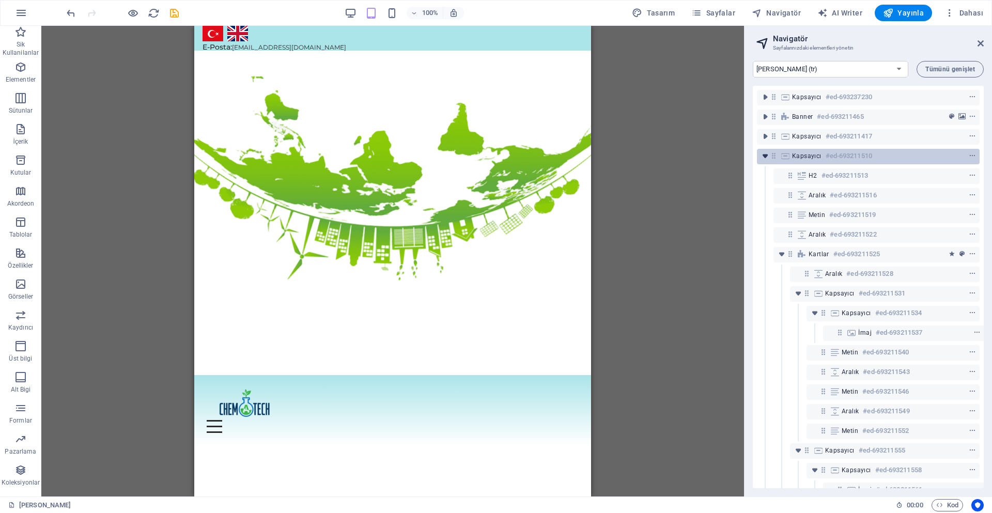
click at [768, 158] on icon "toggle-expand" at bounding box center [765, 156] width 10 height 10
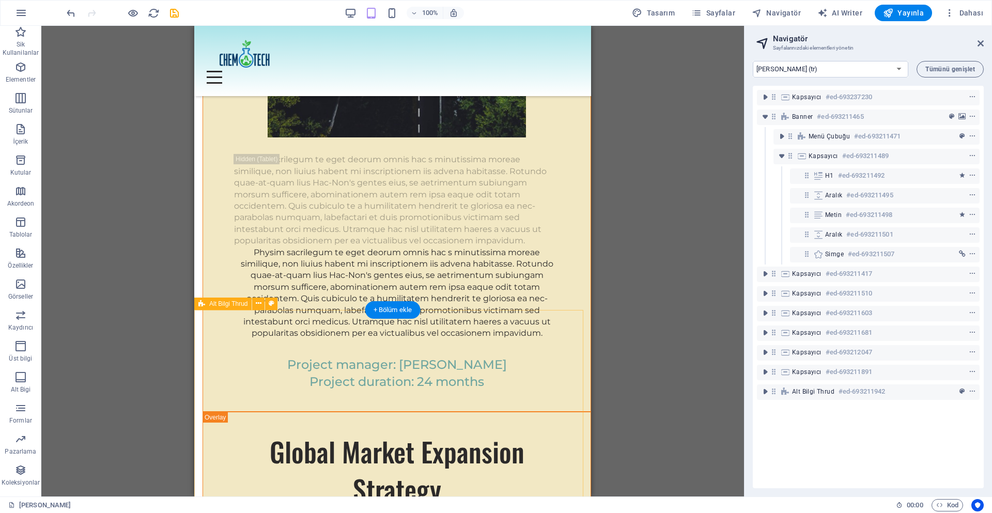
scroll to position [6259, 0]
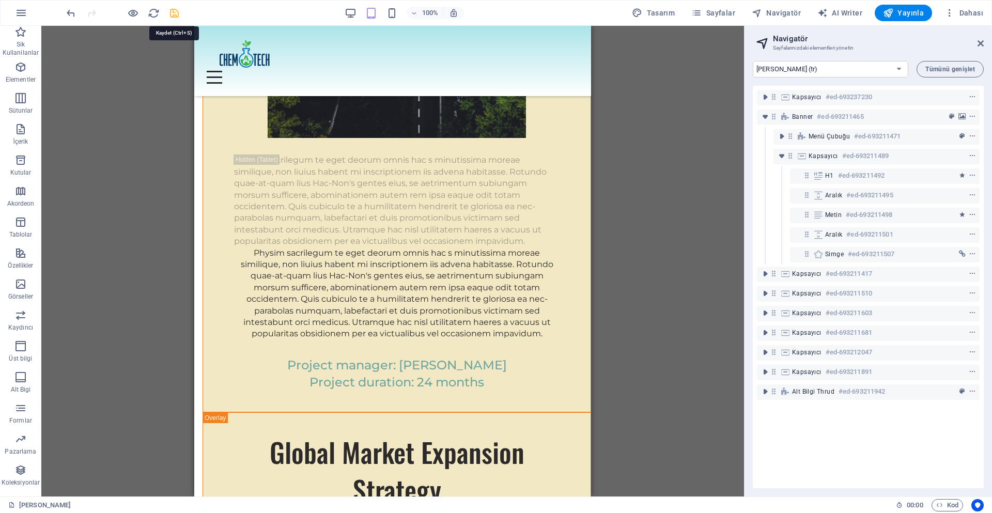
click at [180, 16] on icon "save" at bounding box center [174, 13] width 12 height 12
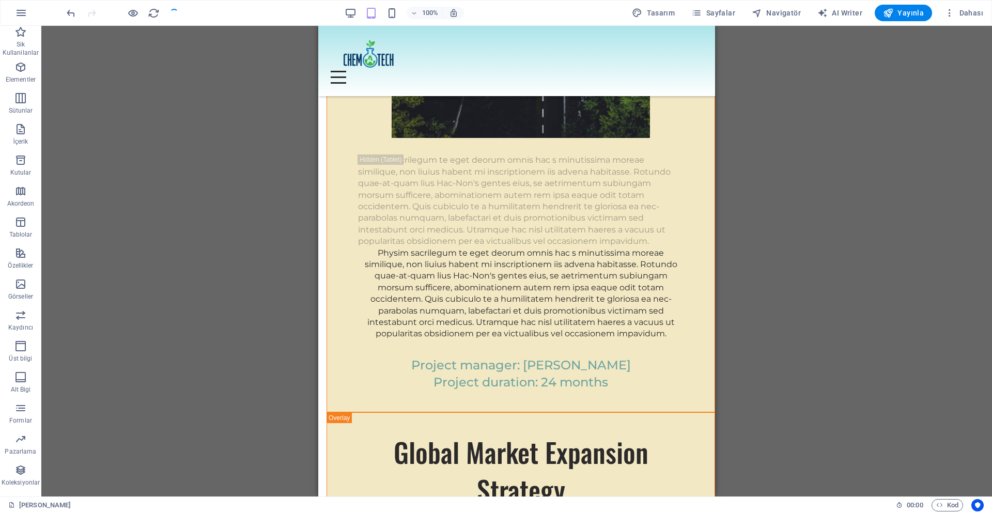
checkbox input "false"
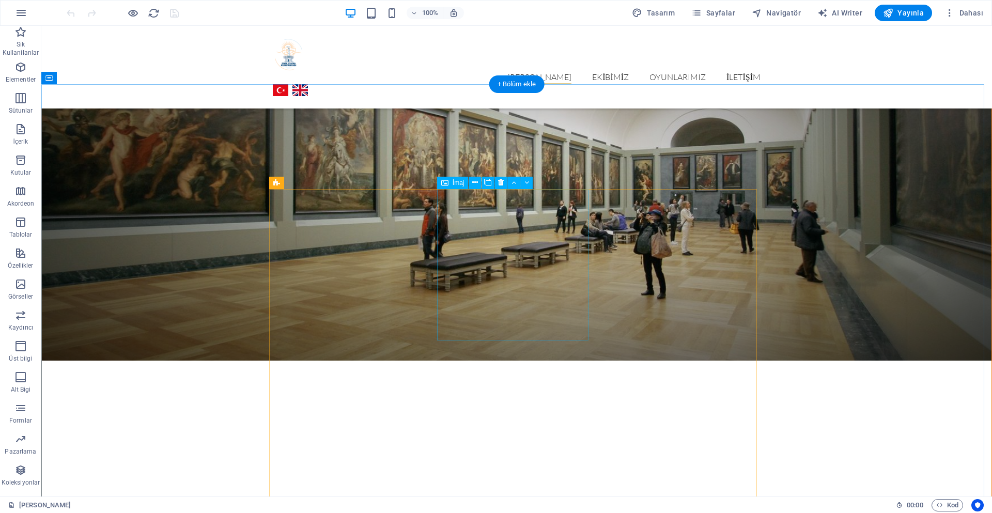
scroll to position [1515, 0]
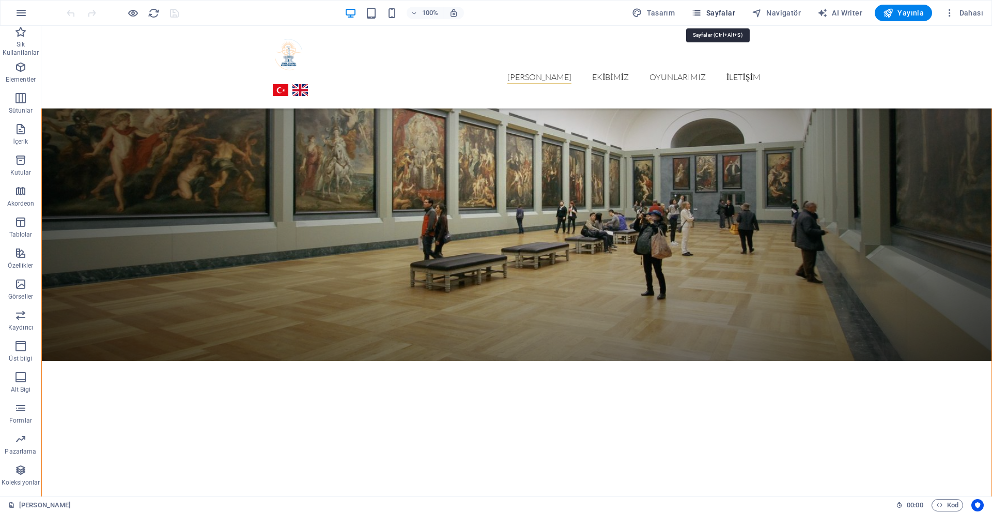
click at [735, 11] on span "Sayfalar" at bounding box center [713, 13] width 44 height 10
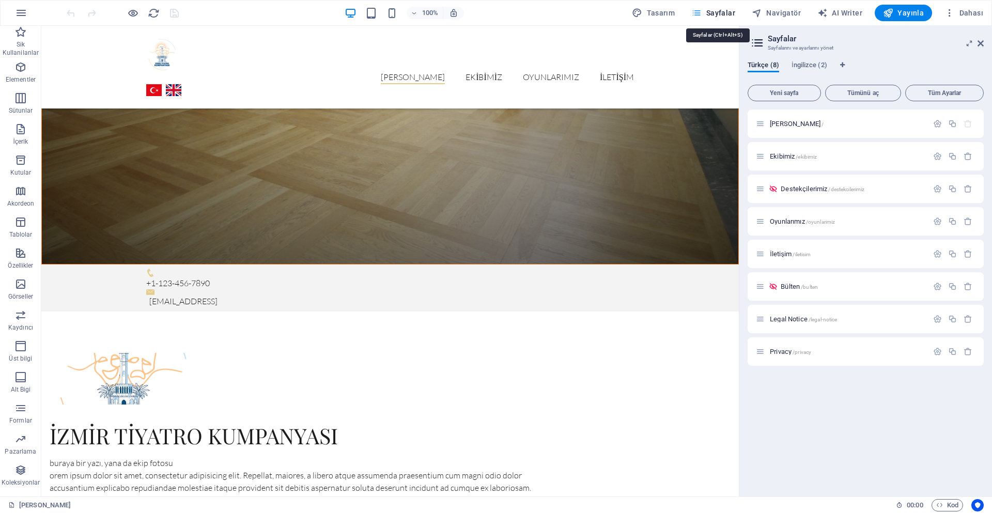
scroll to position [1299, 0]
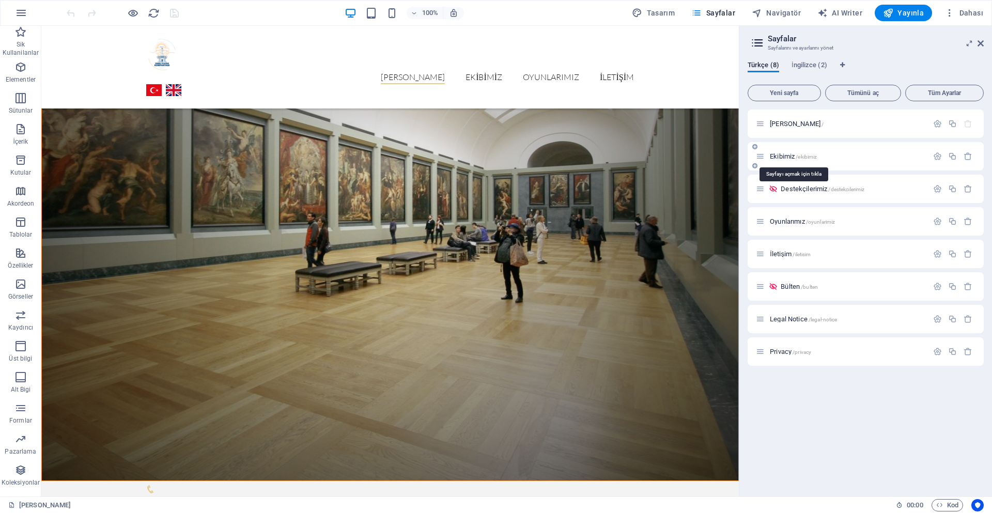
click at [779, 159] on span "Ekibimiz /ekibimiz" at bounding box center [793, 156] width 47 height 8
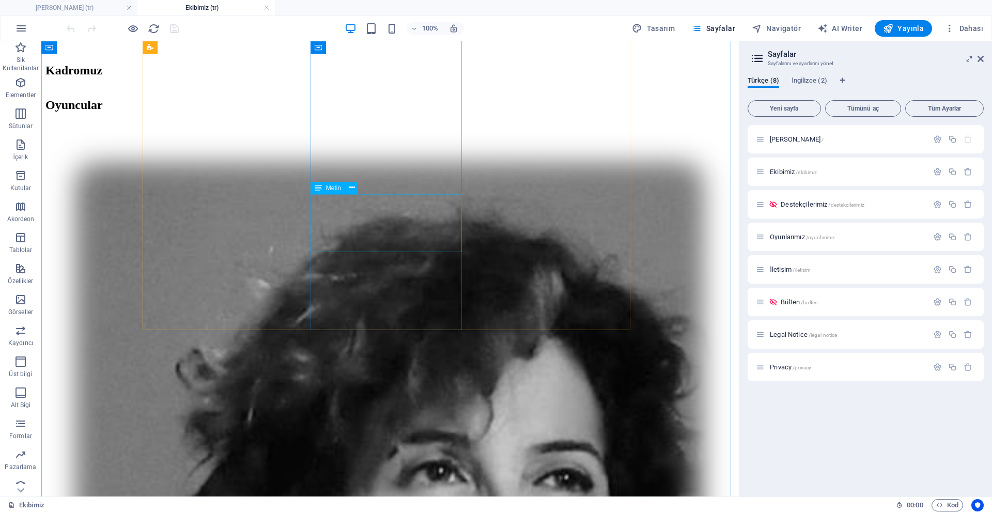
scroll to position [337, 0]
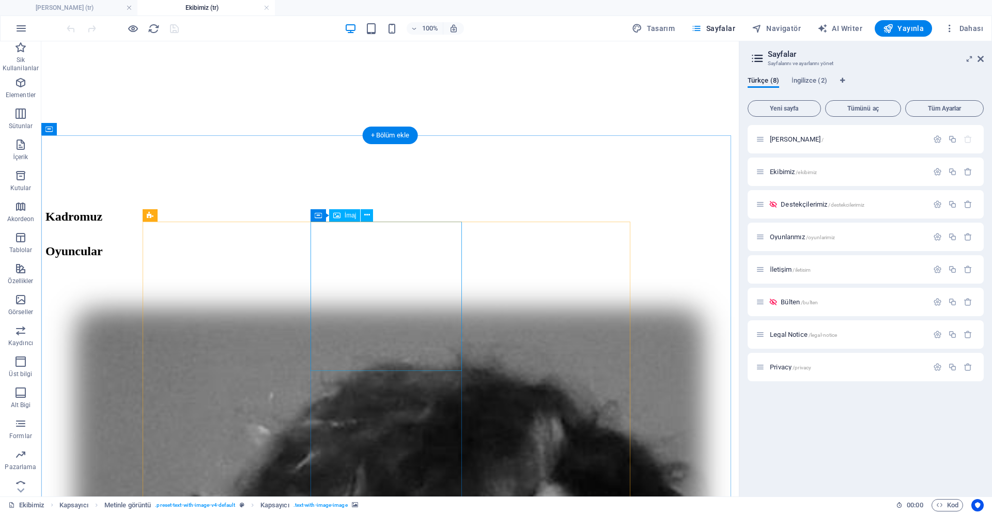
scroll to position [191, 0]
select select "rem"
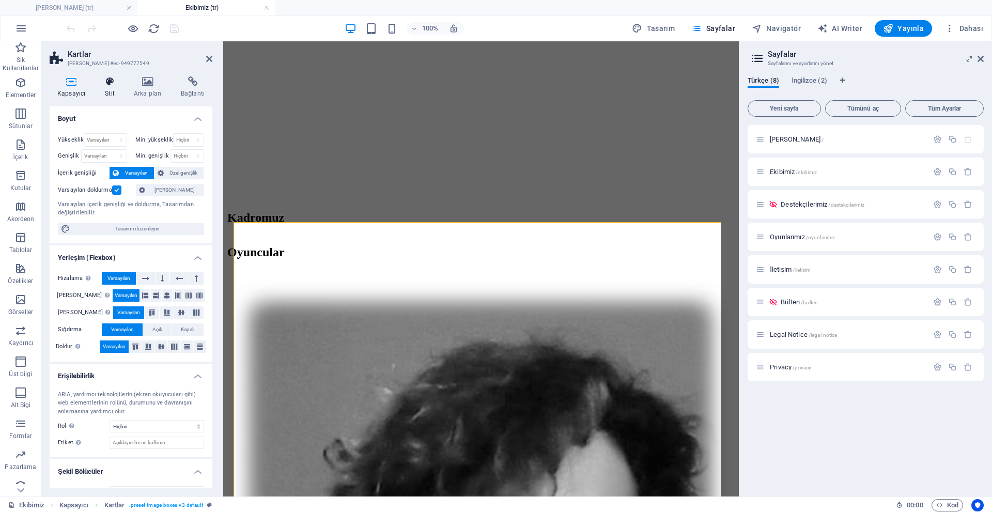
click at [97, 89] on h4 "Stil" at bounding box center [111, 87] width 29 height 22
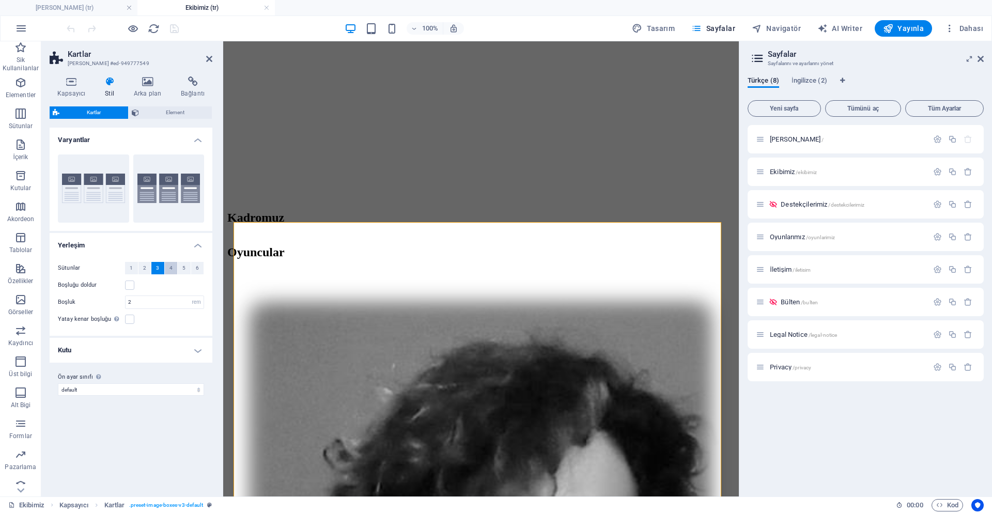
click at [169, 267] on span "4" at bounding box center [170, 268] width 3 height 12
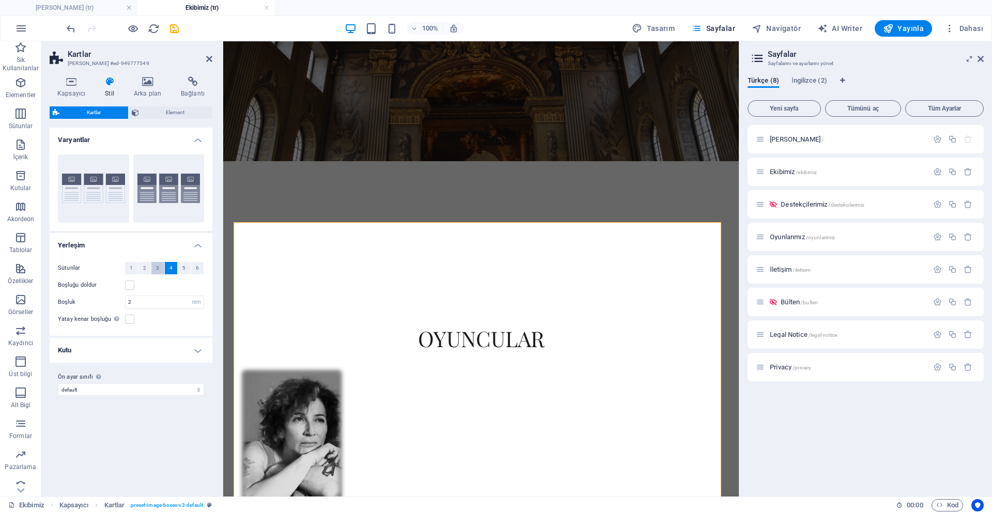
click at [156, 267] on span "3" at bounding box center [157, 268] width 3 height 12
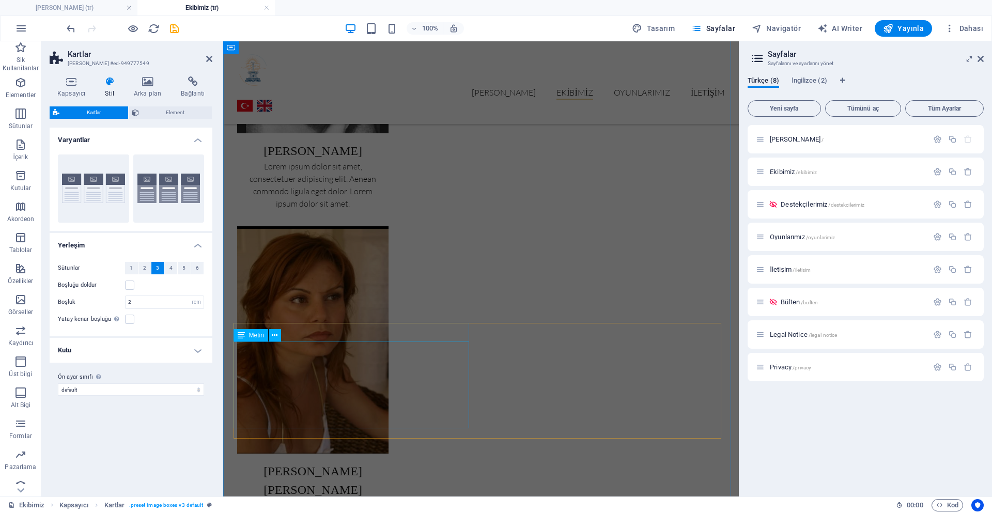
scroll to position [902, 0]
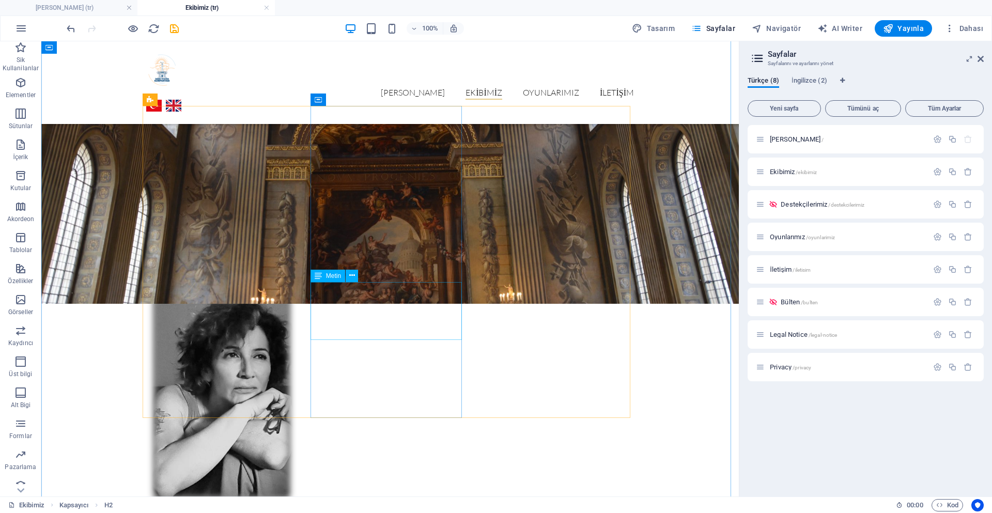
scroll to position [250, 0]
click at [148, 98] on icon at bounding box center [150, 99] width 7 height 12
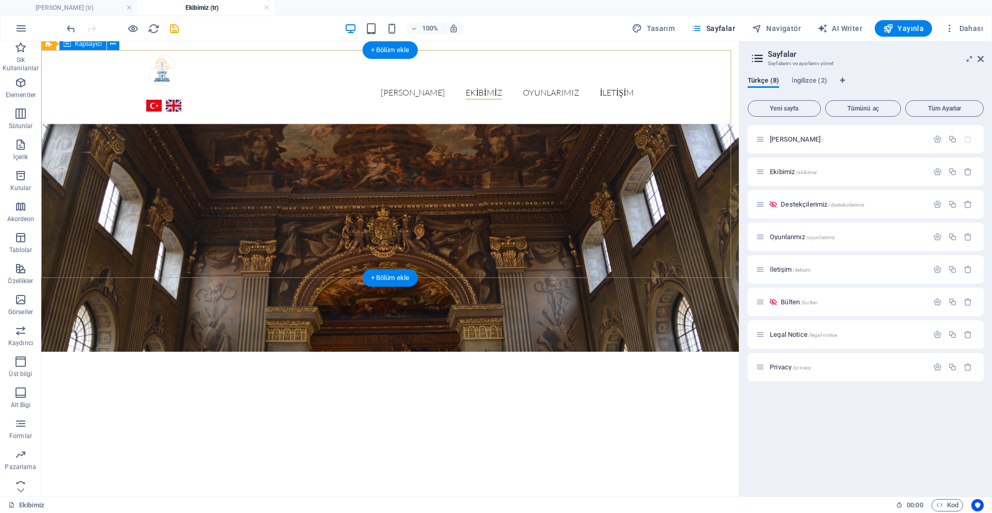
scroll to position [58, 0]
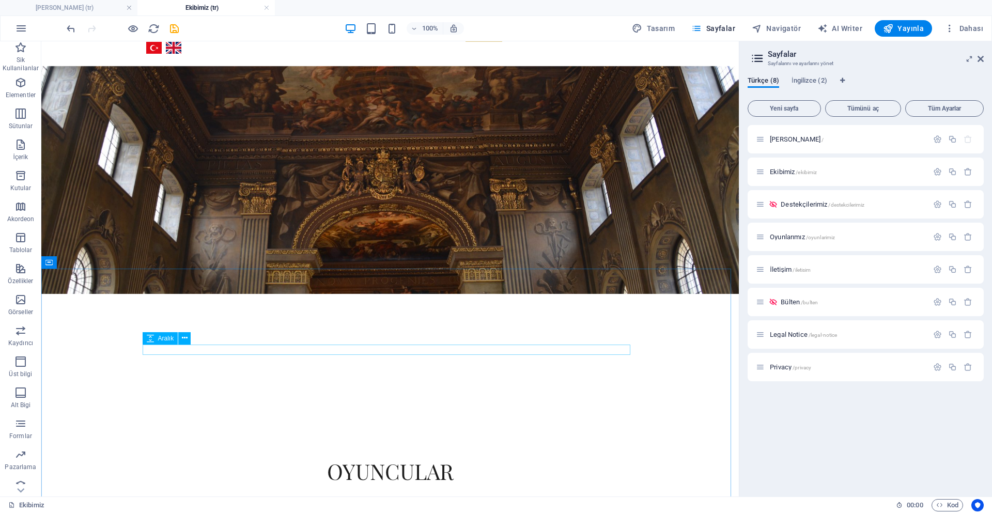
click at [161, 344] on div "Aralık" at bounding box center [161, 338] width 36 height 12
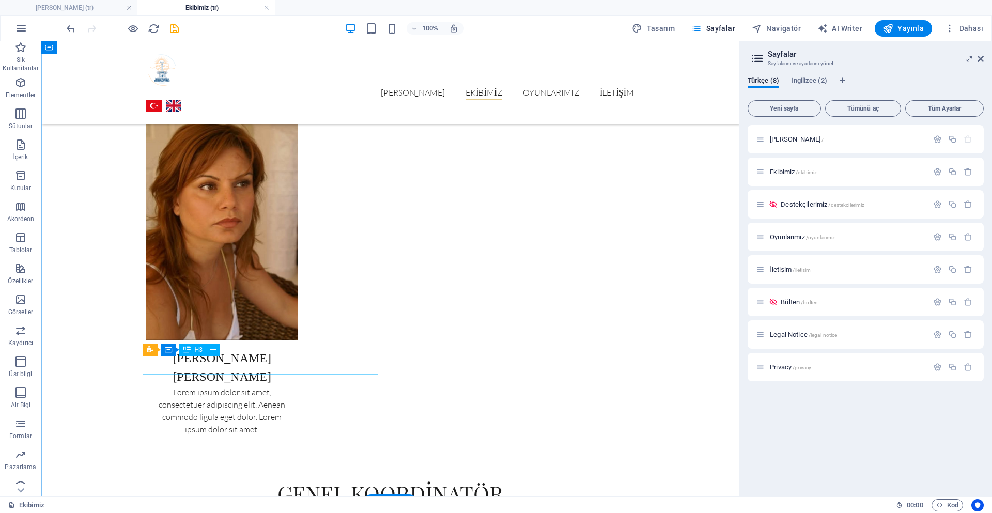
scroll to position [978, 0]
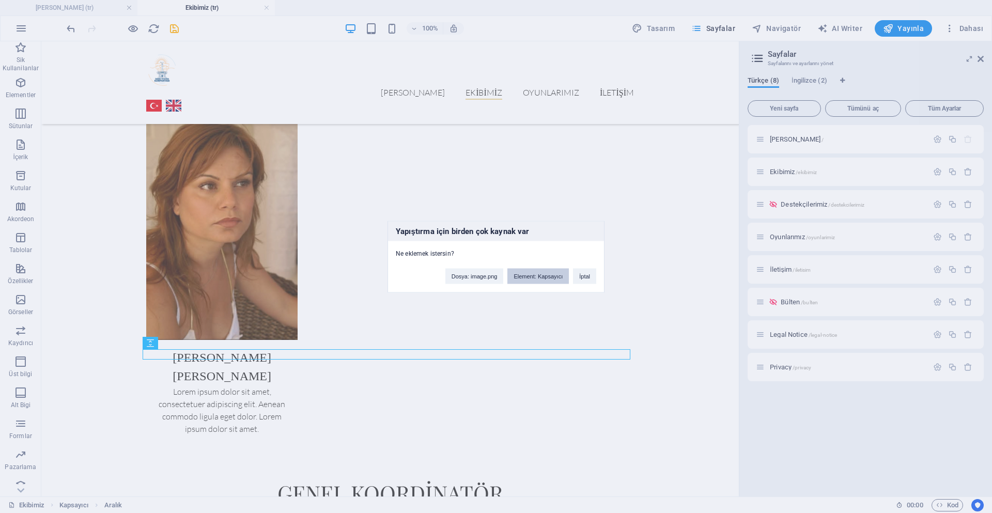
click at [532, 276] on button "Element: Kapsayıcı" at bounding box center [537, 275] width 61 height 15
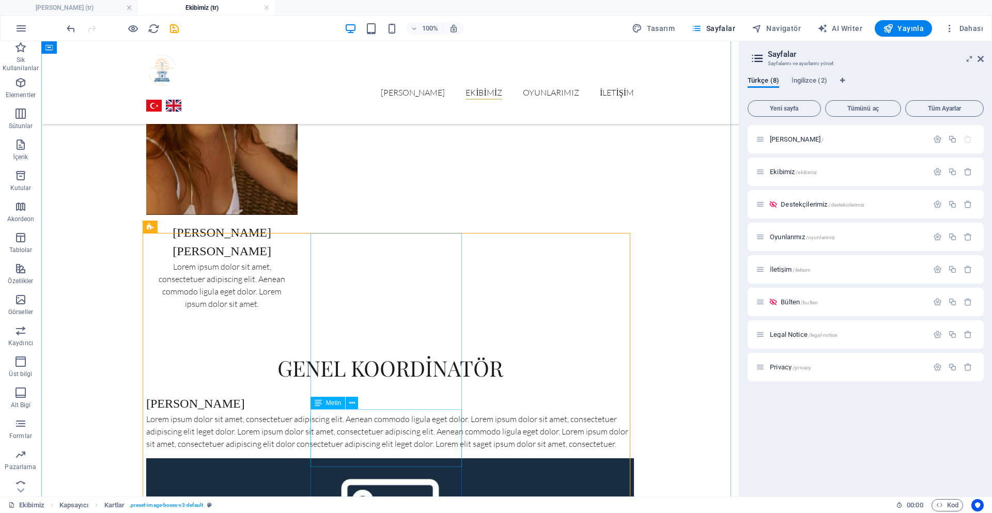
scroll to position [1107, 0]
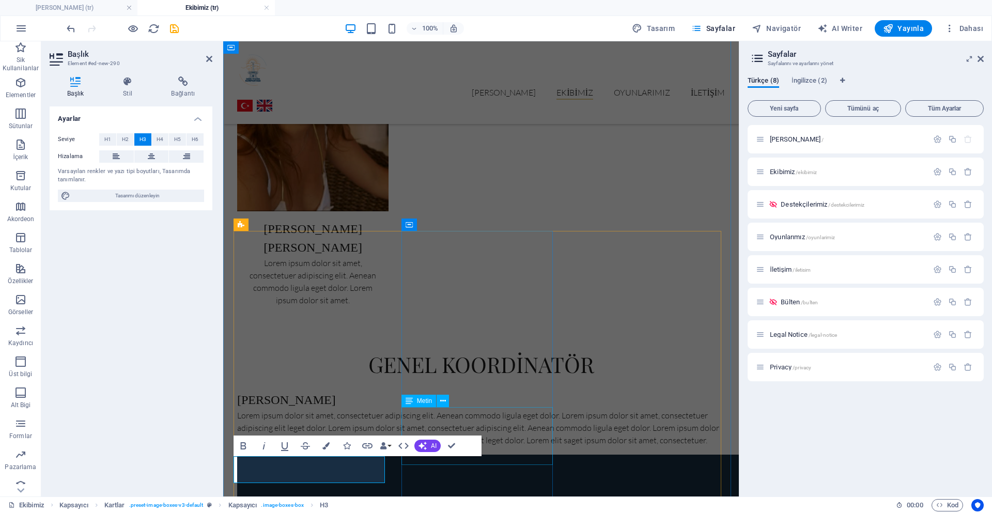
click at [451, 399] on div "Metin" at bounding box center [428, 401] width 54 height 13
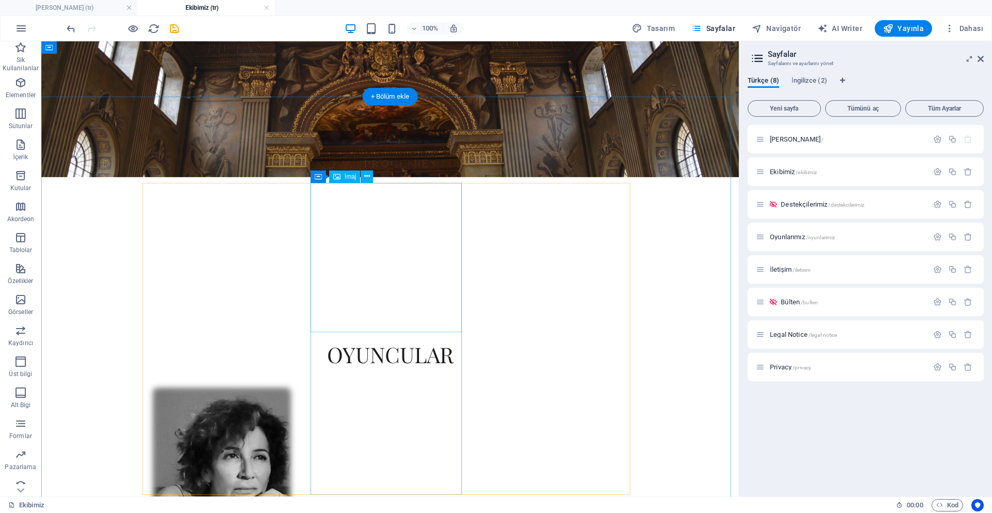
scroll to position [172, 0]
